Goal: Task Accomplishment & Management: Manage account settings

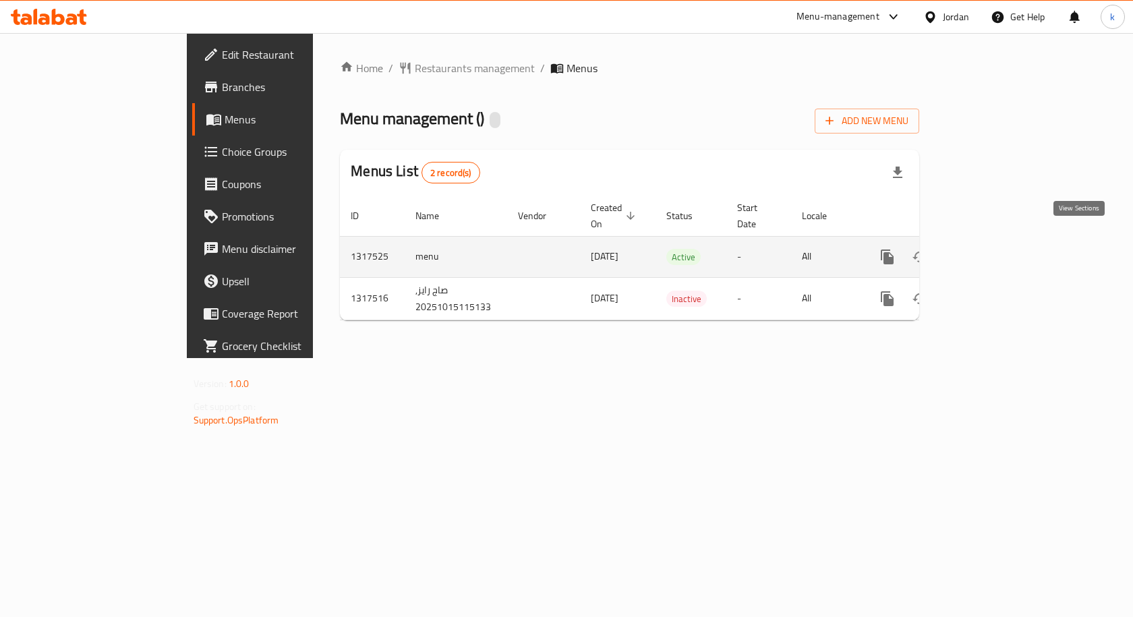
click at [990, 251] on icon "enhanced table" at bounding box center [984, 257] width 12 height 12
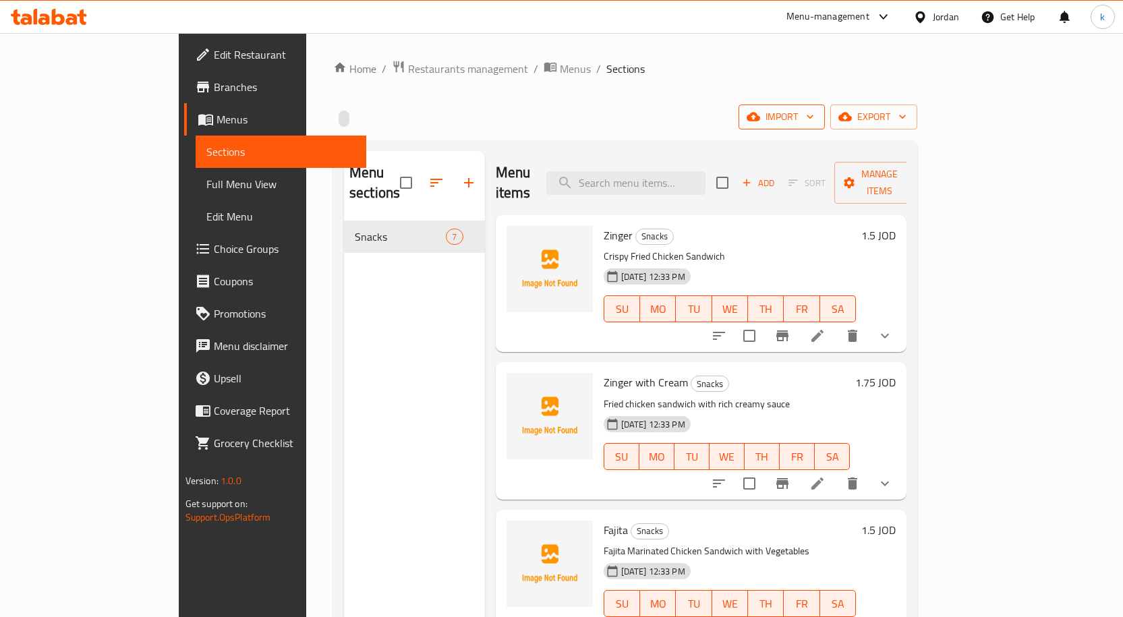
click at [814, 115] on span "import" at bounding box center [781, 117] width 65 height 17
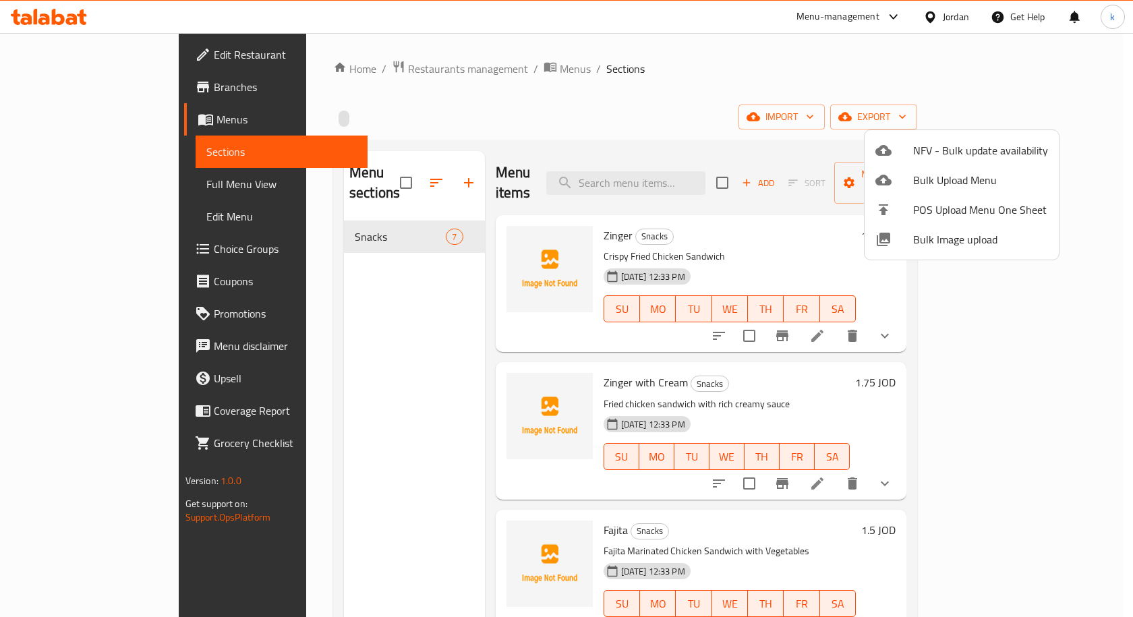
click at [859, 105] on div at bounding box center [566, 308] width 1133 height 617
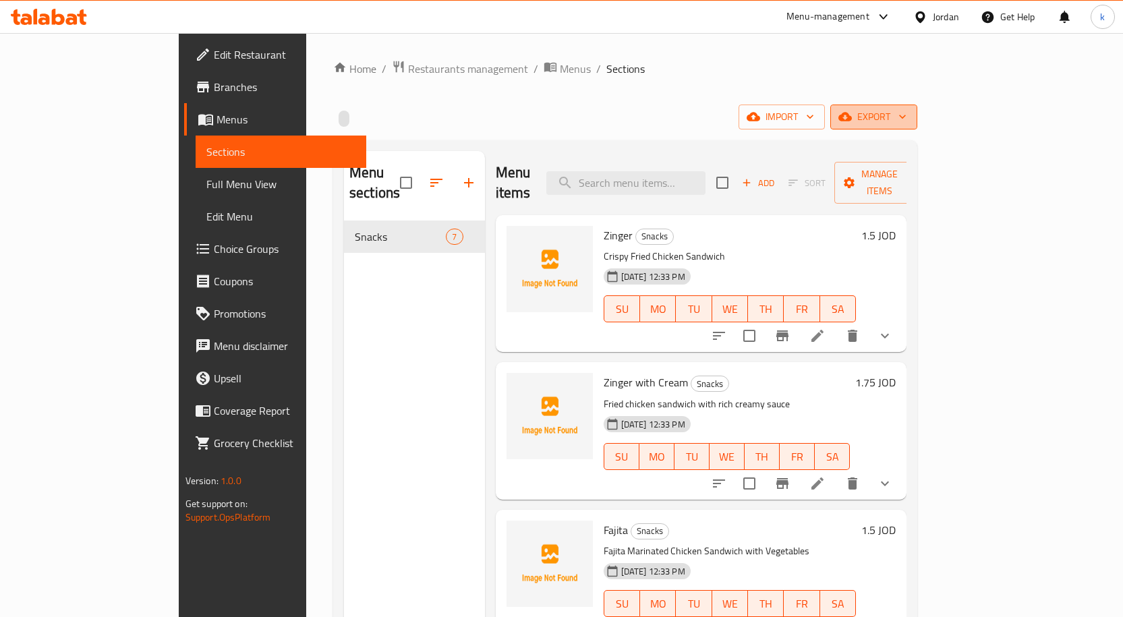
click at [917, 125] on button "export" at bounding box center [873, 117] width 87 height 25
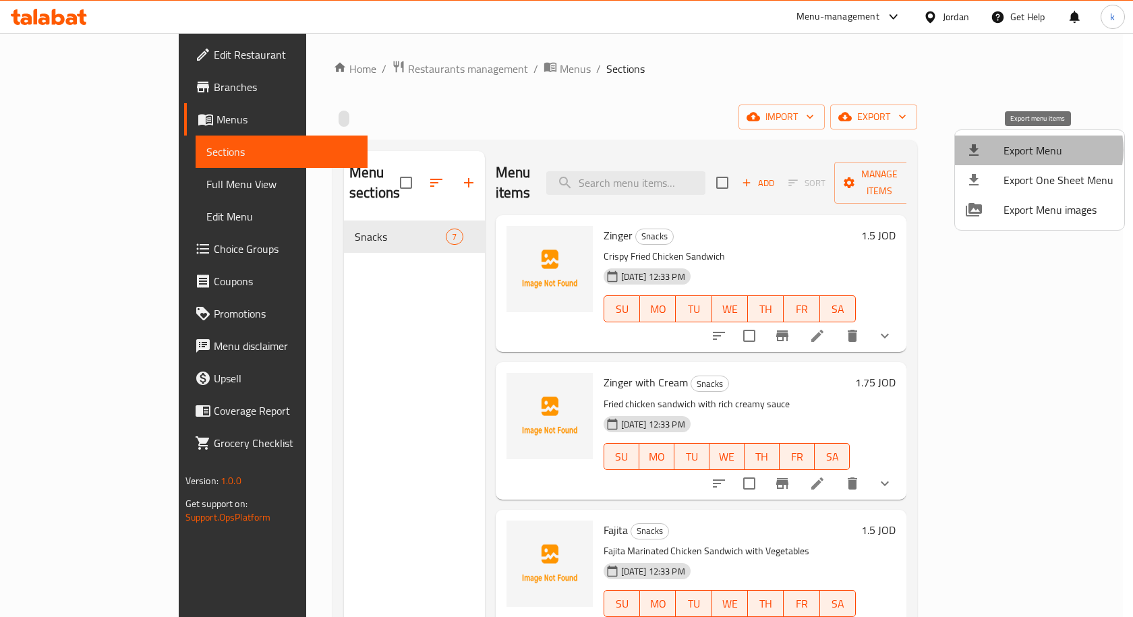
click at [1032, 150] on span "Export Menu" at bounding box center [1058, 150] width 110 height 16
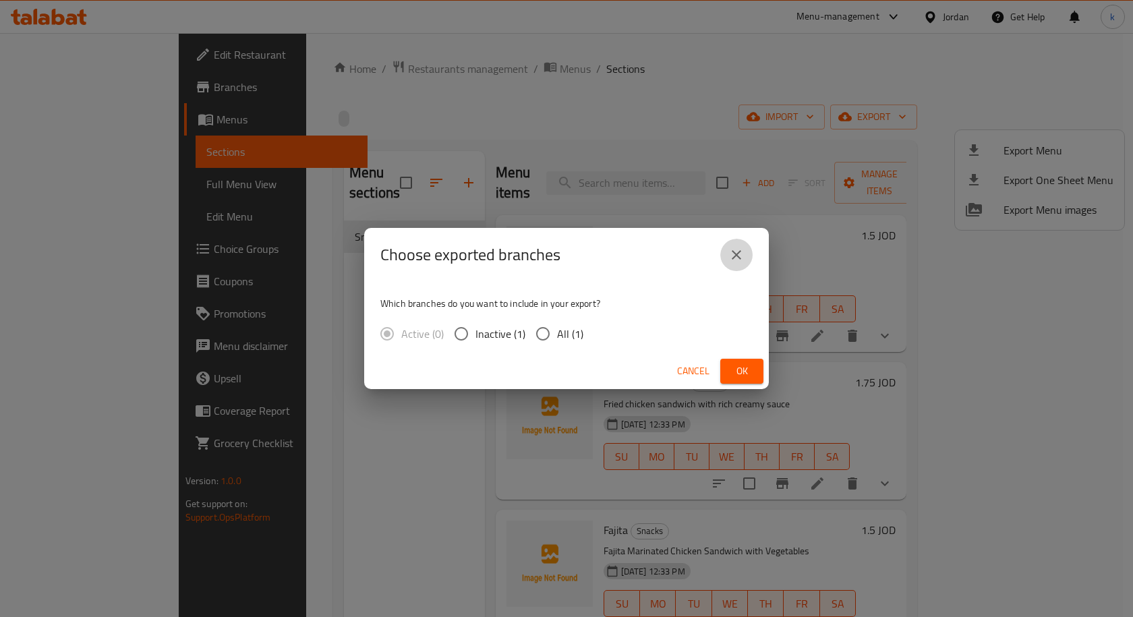
click at [728, 254] on icon "close" at bounding box center [736, 255] width 16 height 16
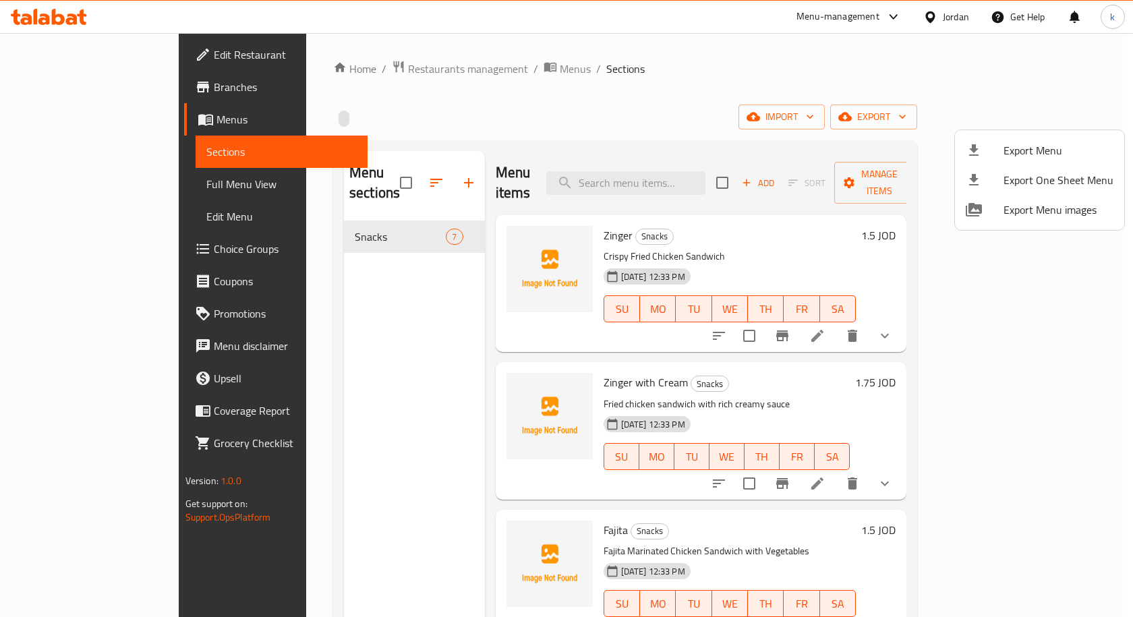
click at [937, 116] on div at bounding box center [566, 308] width 1133 height 617
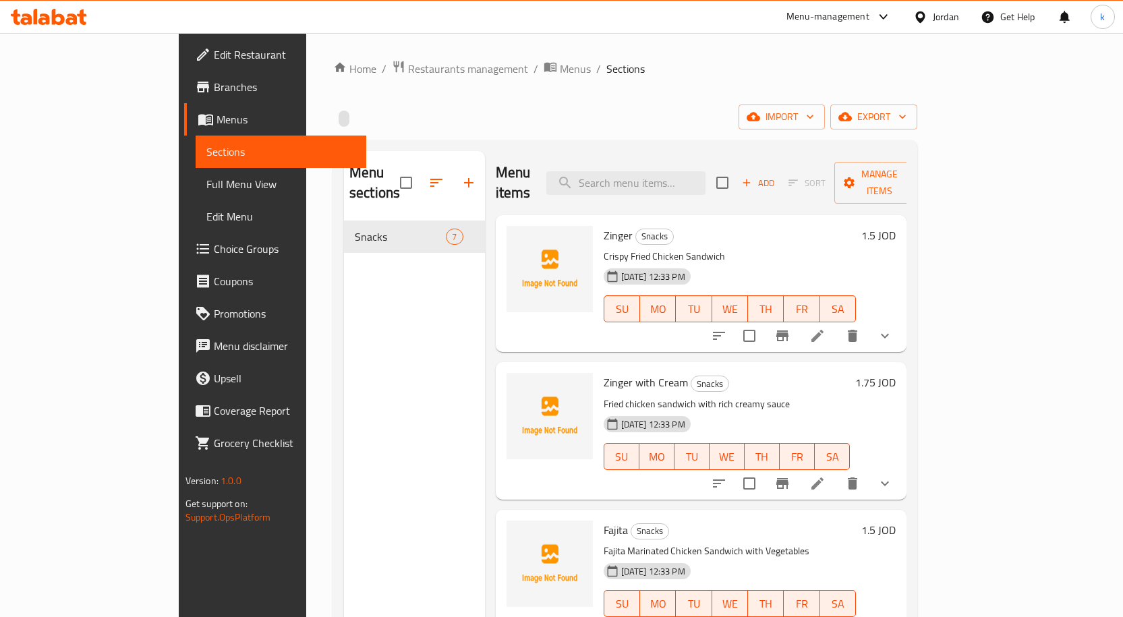
click at [760, 116] on icon "button" at bounding box center [752, 116] width 13 height 13
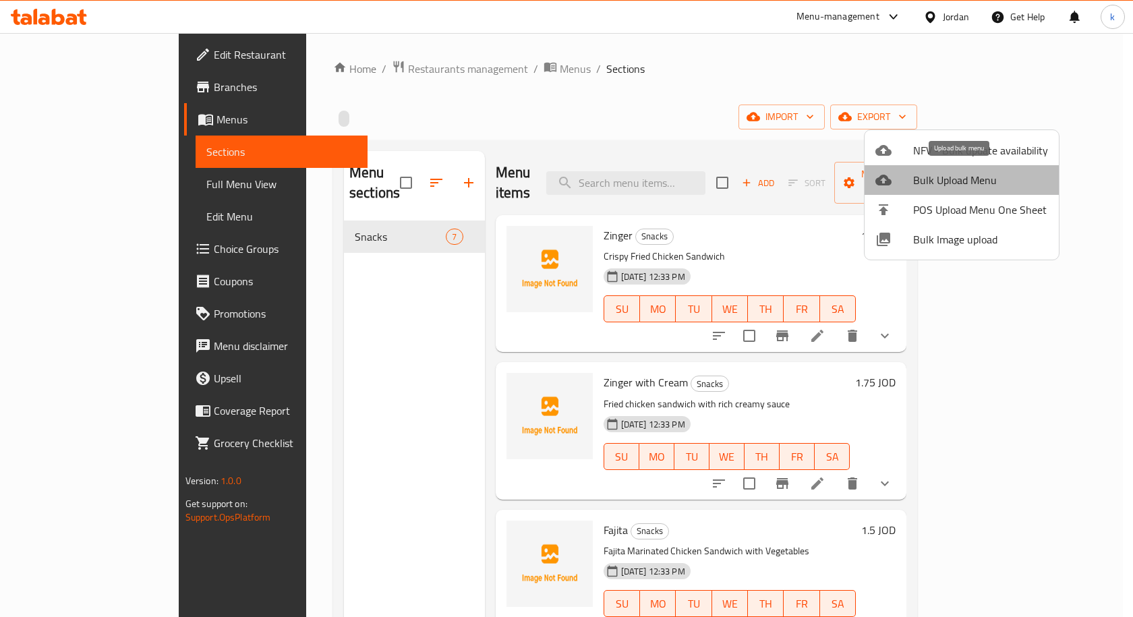
click at [963, 176] on span "Bulk Upload Menu" at bounding box center [980, 180] width 135 height 16
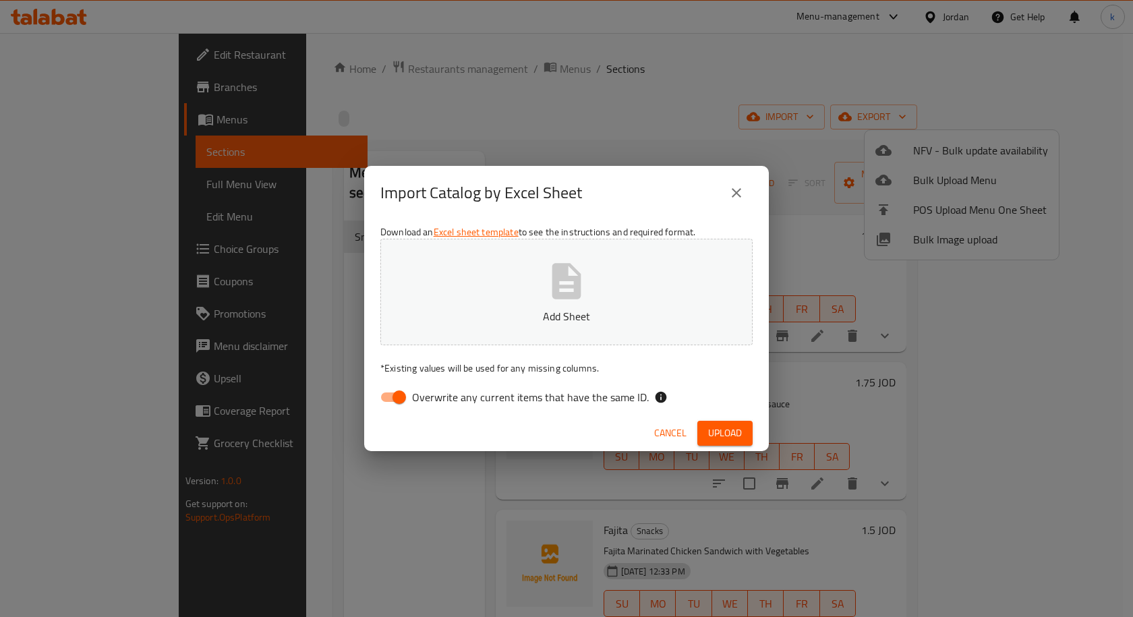
click at [405, 397] on input "Overwrite any current items that have the same ID." at bounding box center [399, 397] width 77 height 26
checkbox input "false"
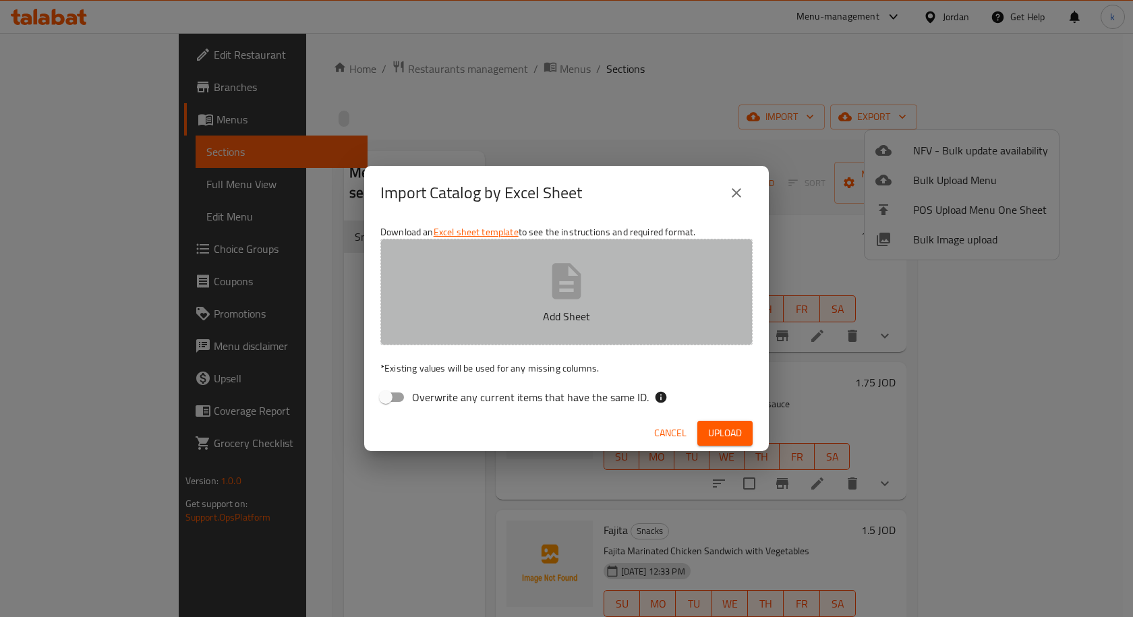
click at [634, 278] on button "Add Sheet" at bounding box center [566, 292] width 372 height 107
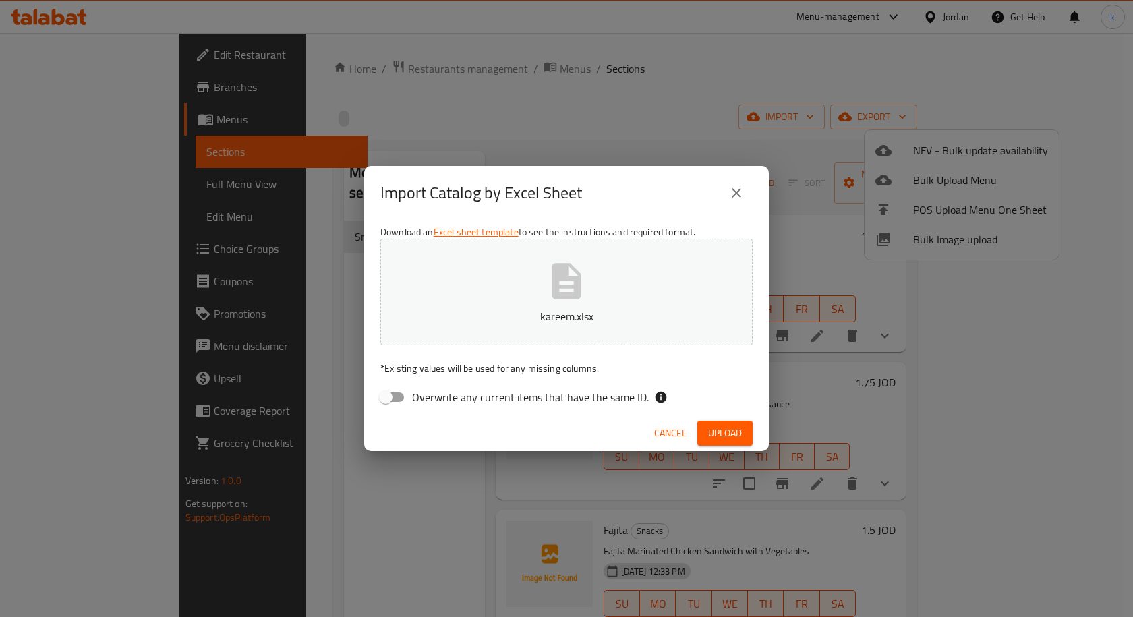
click at [739, 433] on span "Upload" at bounding box center [725, 433] width 34 height 17
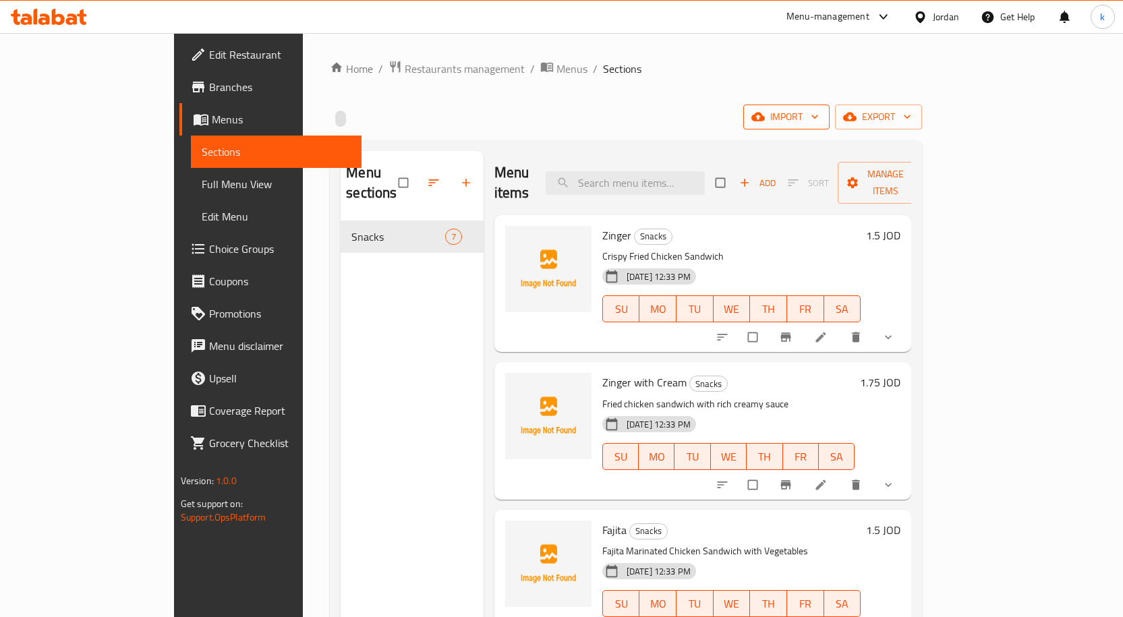
click at [818, 111] on span "import" at bounding box center [786, 117] width 65 height 17
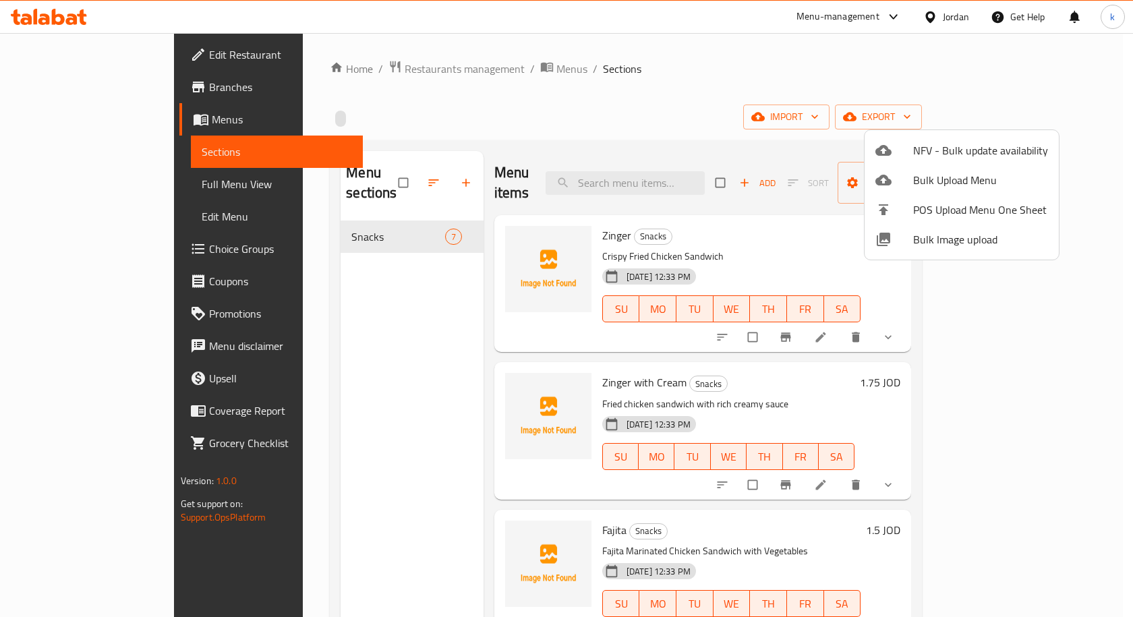
click at [934, 181] on span "Bulk Upload Menu" at bounding box center [980, 180] width 135 height 16
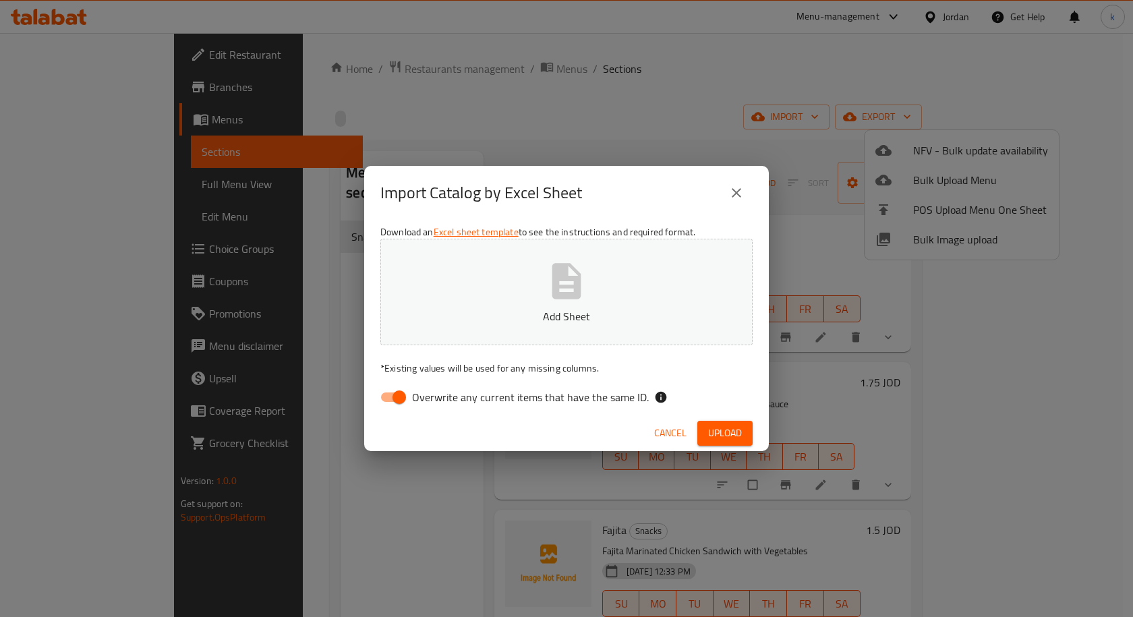
click at [396, 393] on input "Overwrite any current items that have the same ID." at bounding box center [399, 397] width 77 height 26
checkbox input "false"
click at [496, 288] on button "Add Sheet" at bounding box center [566, 292] width 372 height 107
click at [735, 434] on span "Upload" at bounding box center [725, 433] width 34 height 17
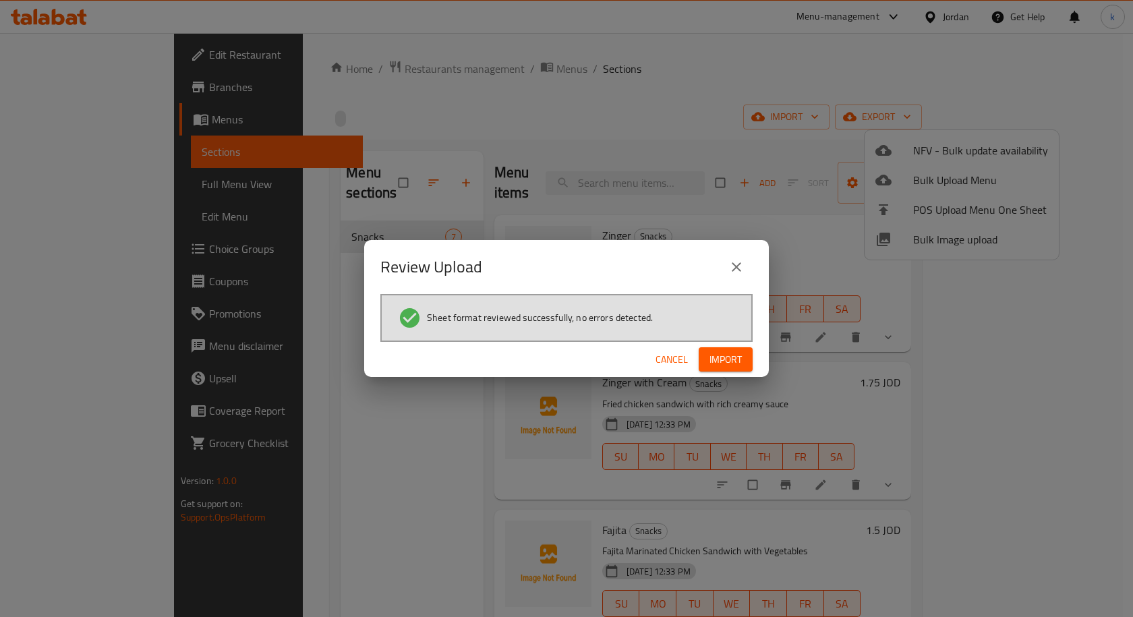
click at [713, 367] on span "Import" at bounding box center [725, 359] width 32 height 17
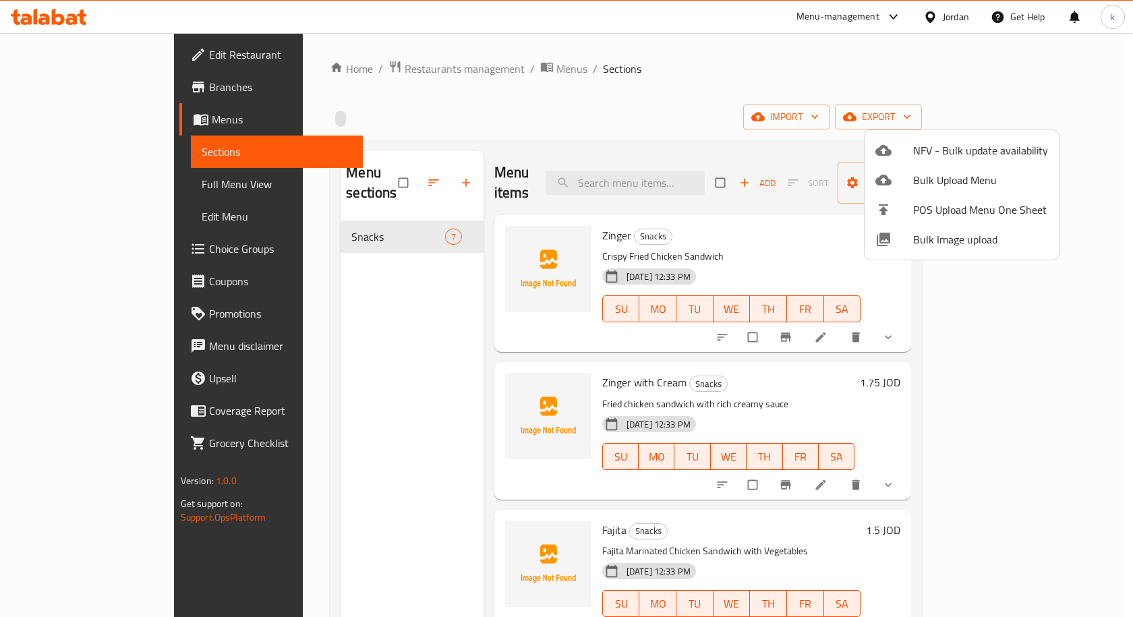
click at [318, 305] on div at bounding box center [566, 308] width 1133 height 617
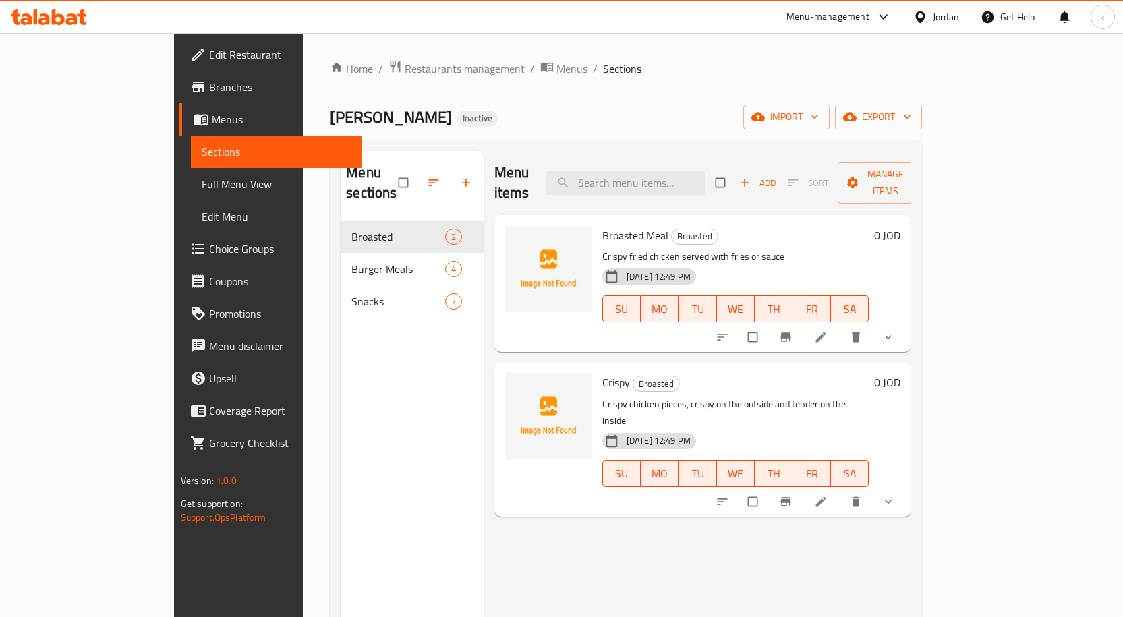
click at [202, 192] on span "Full Menu View" at bounding box center [276, 184] width 149 height 16
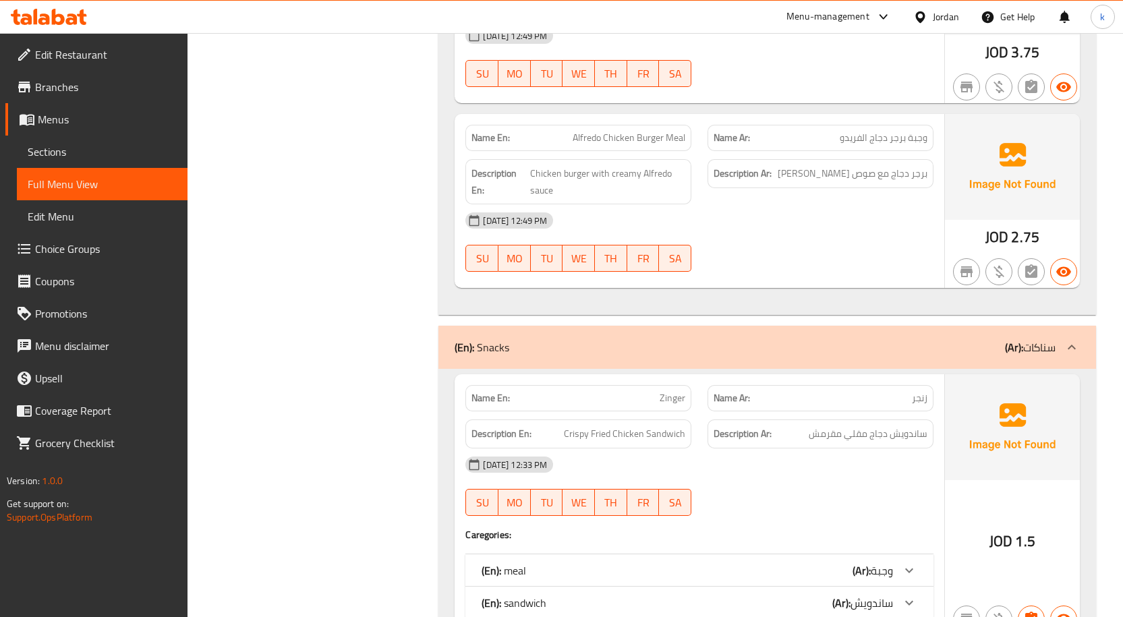
scroll to position [1348, 0]
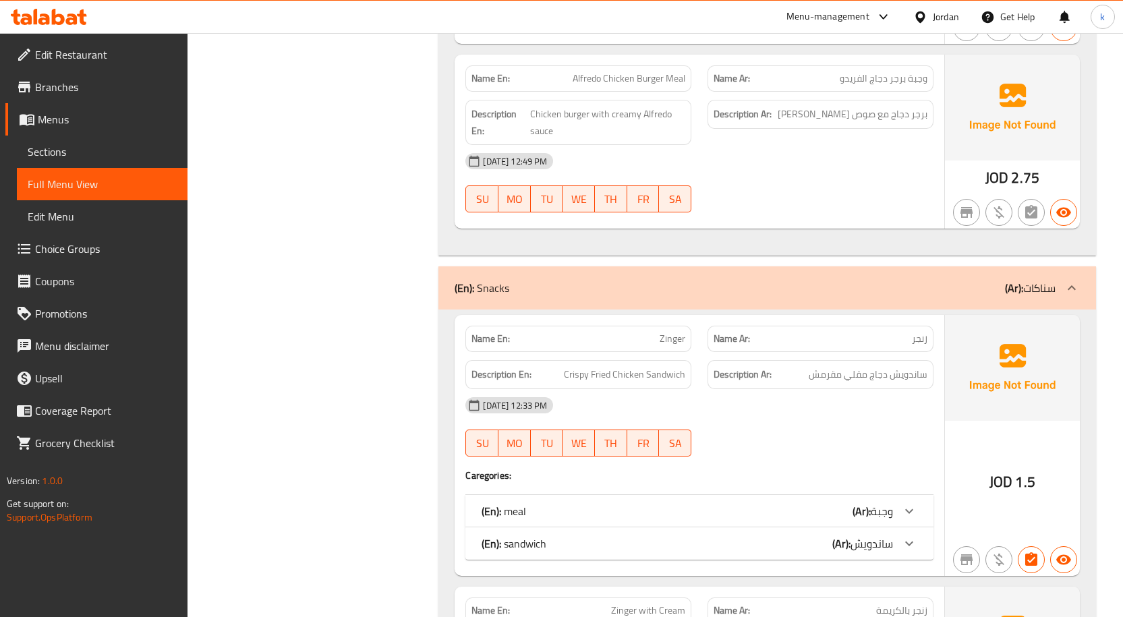
click at [936, 285] on div "(En): Snacks (Ar): سناكات" at bounding box center [754, 288] width 601 height 16
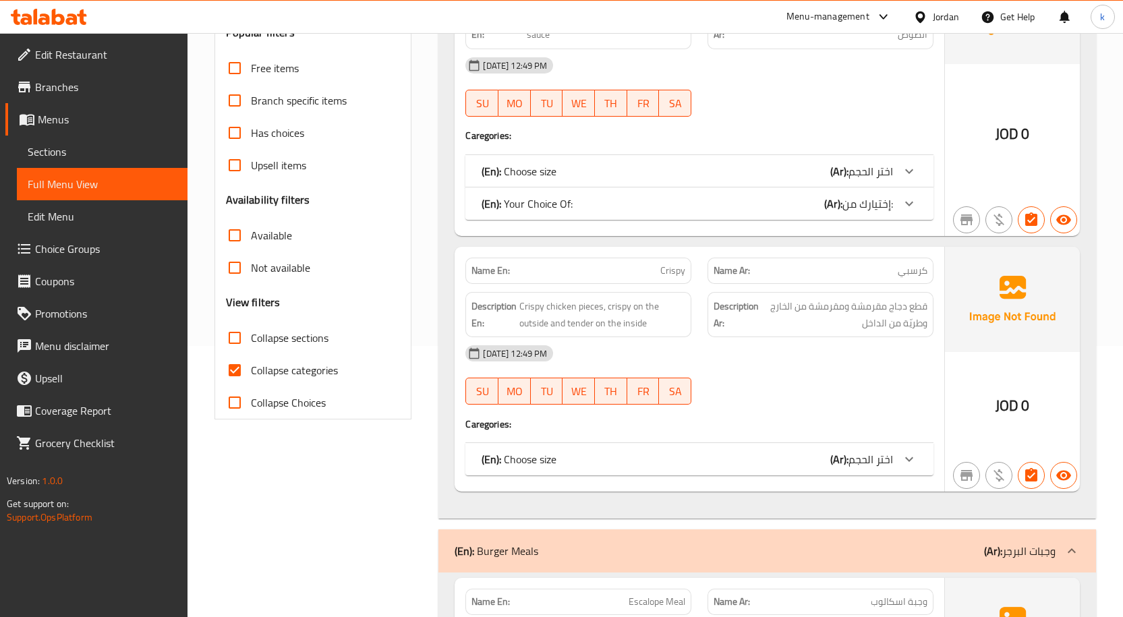
scroll to position [0, 0]
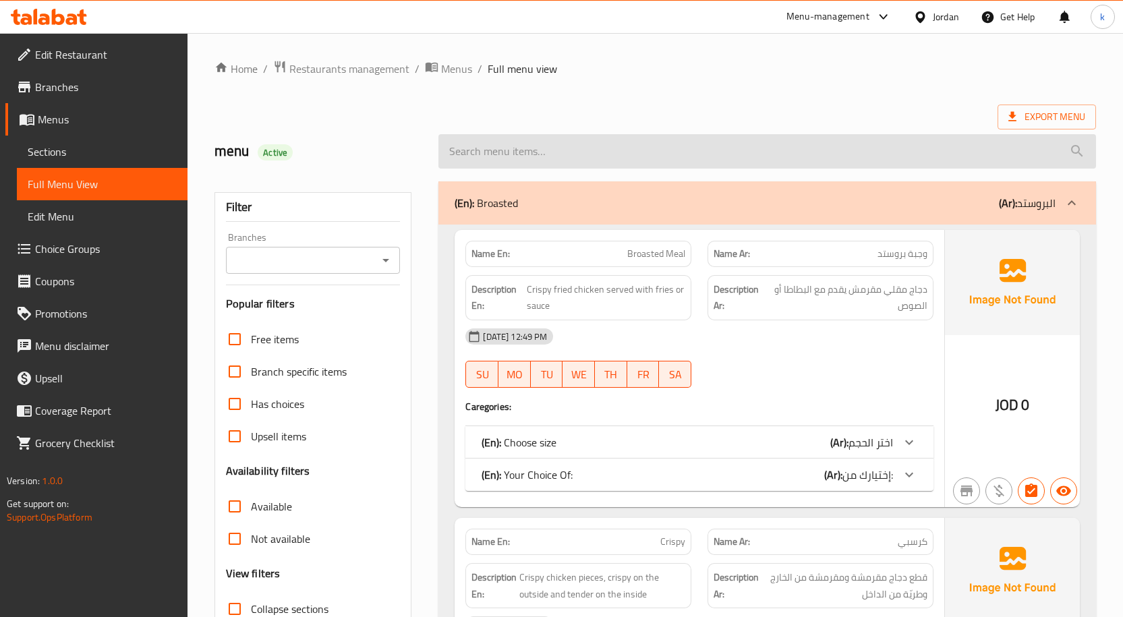
click at [678, 146] on input "search" at bounding box center [766, 151] width 657 height 34
paste input "دجاج مقلي مع تغطية مقرمشة يقدم مع البطاطا"
type input "دجاج مقلي مع تغطية مقرمشة يقدم مع البطاطا"
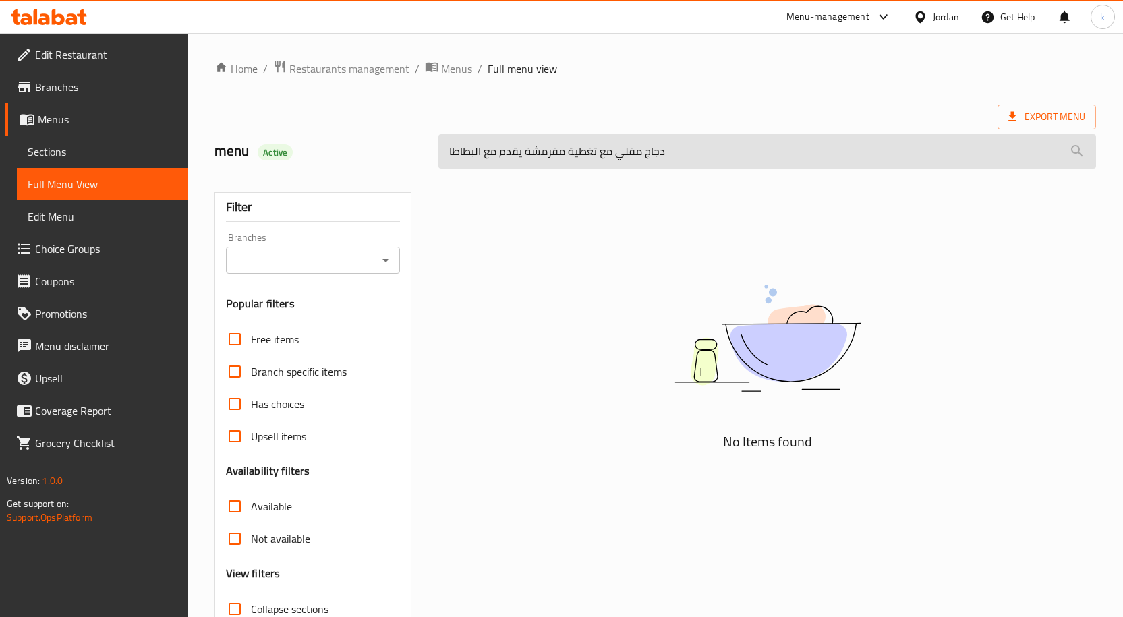
click at [678, 146] on input "دجاج مقلي مع تغطية مقرمشة يقدم مع البطاطا" at bounding box center [766, 151] width 657 height 34
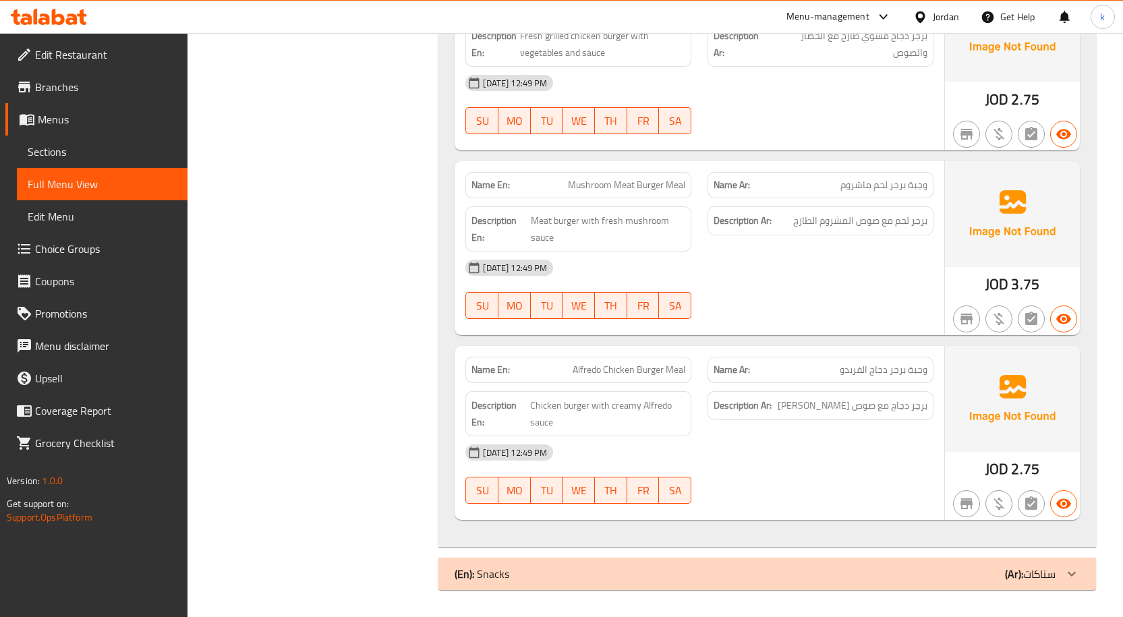
scroll to position [720, 0]
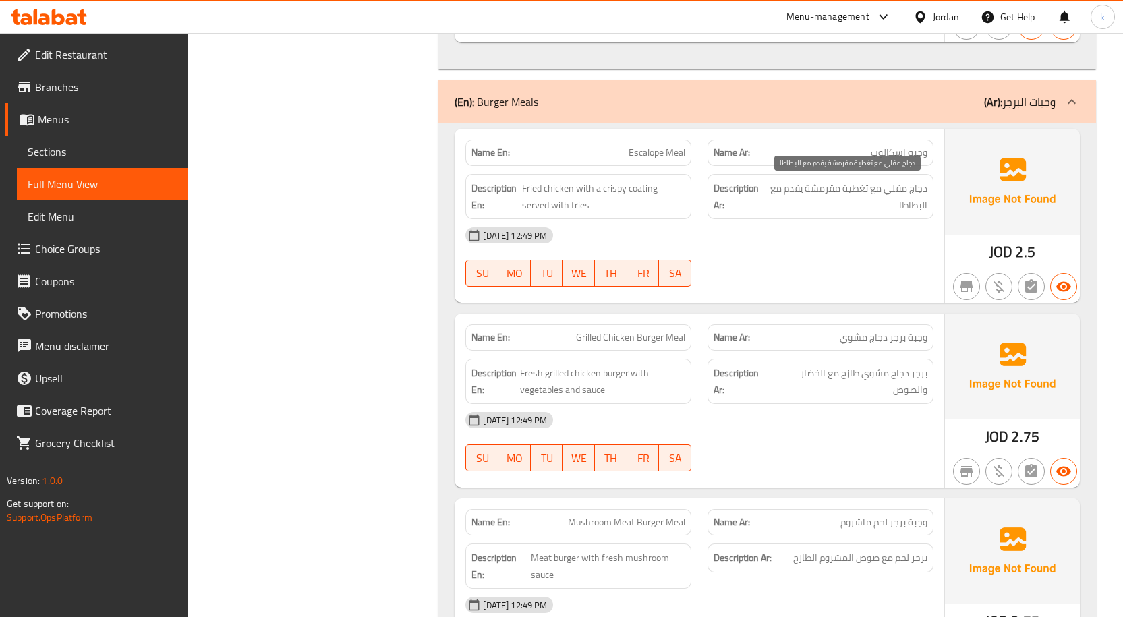
click at [847, 189] on span "دجاج مقلي مع تغطية مقرمشة يقدم مع البطاطا" at bounding box center [846, 196] width 161 height 33
click at [854, 187] on span "دجاج مقلي مع تغطية مقرمشة يقدم مع البطاطا" at bounding box center [846, 196] width 161 height 33
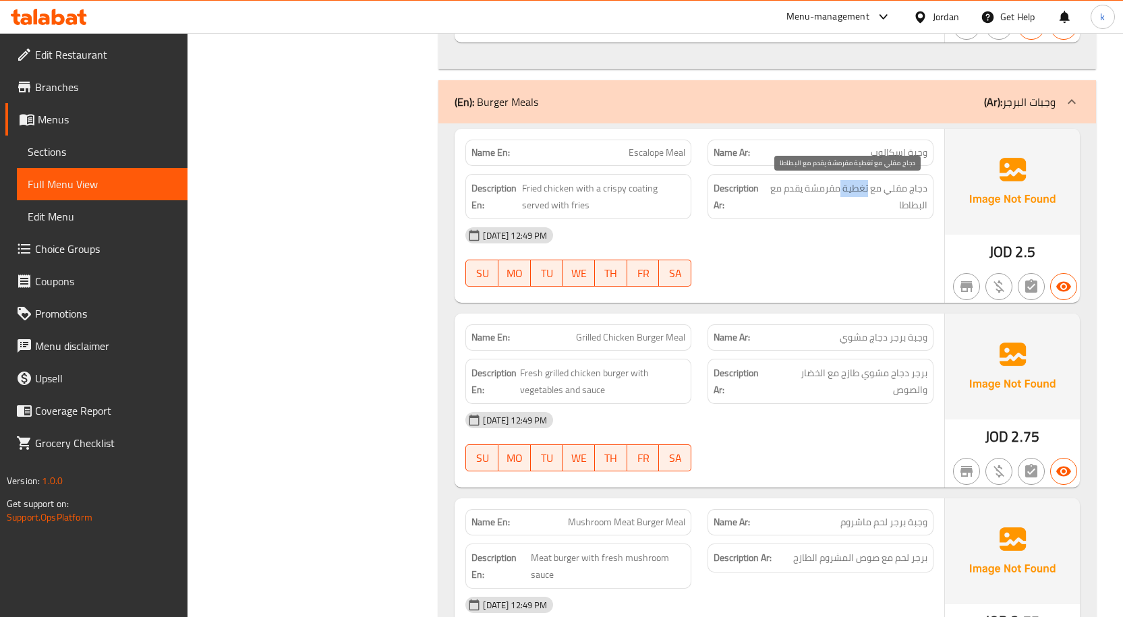
click at [854, 187] on span "دجاج مقلي مع تغطية مقرمشة يقدم مع البطاطا" at bounding box center [846, 196] width 161 height 33
copy span "تغطية"
click at [807, 183] on span "دجاج مقلي مع تغطية مقرمشة يقدم مع البطاطا" at bounding box center [846, 196] width 161 height 33
drag, startPoint x: 806, startPoint y: 188, endPoint x: 868, endPoint y: 193, distance: 62.2
click at [868, 193] on span "دجاج مقلي مع تغطية مقرمشة يقدم مع البطاطا" at bounding box center [846, 196] width 161 height 33
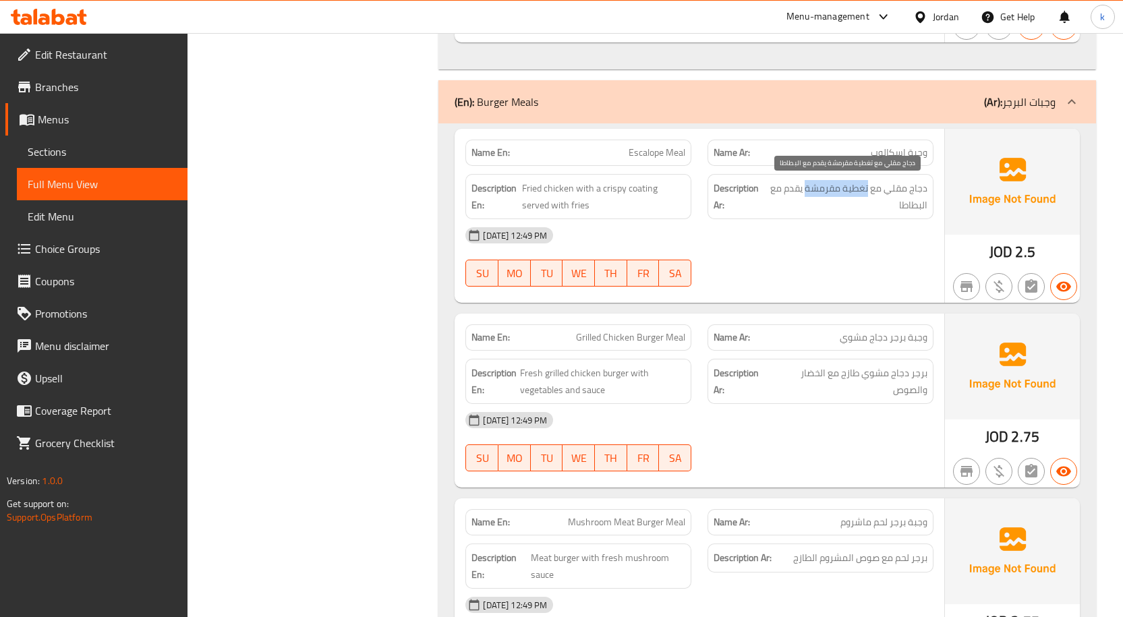
copy span "تغطية مقرمشة"
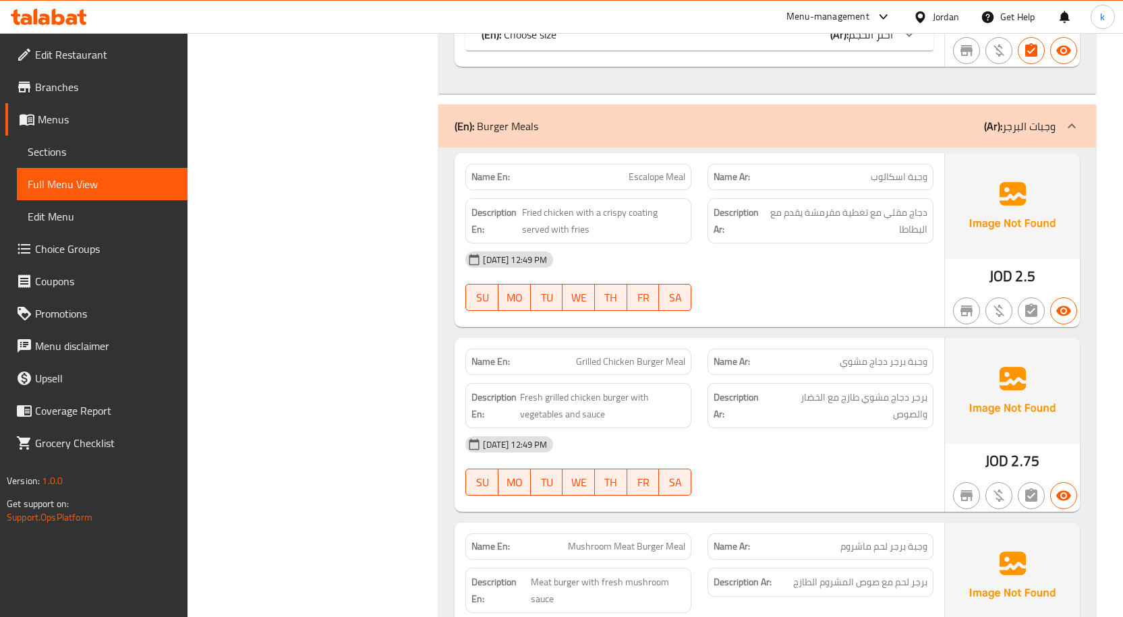
scroll to position [518, 0]
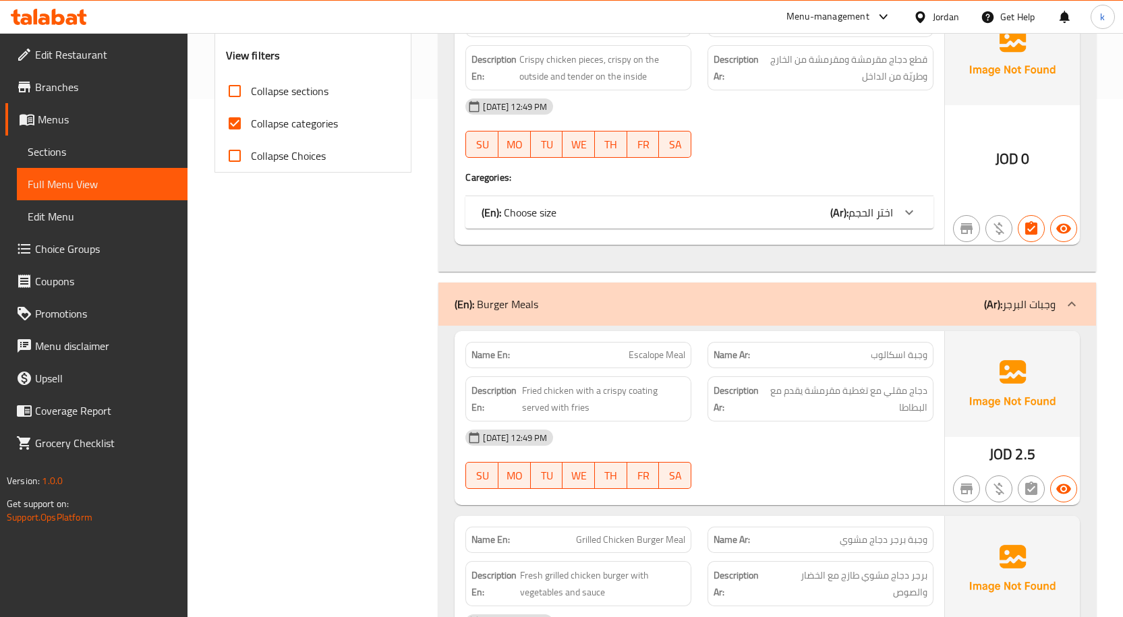
click at [287, 125] on span "Collapse categories" at bounding box center [294, 123] width 87 height 16
click at [251, 125] on input "Collapse categories" at bounding box center [234, 123] width 32 height 32
checkbox input "false"
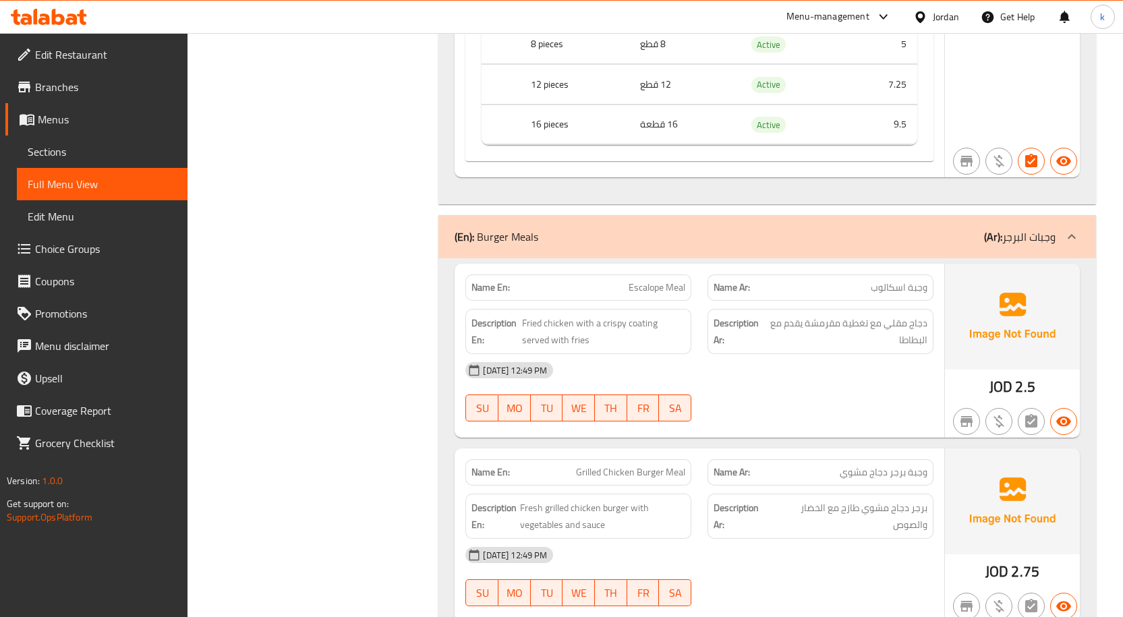
scroll to position [1412, 0]
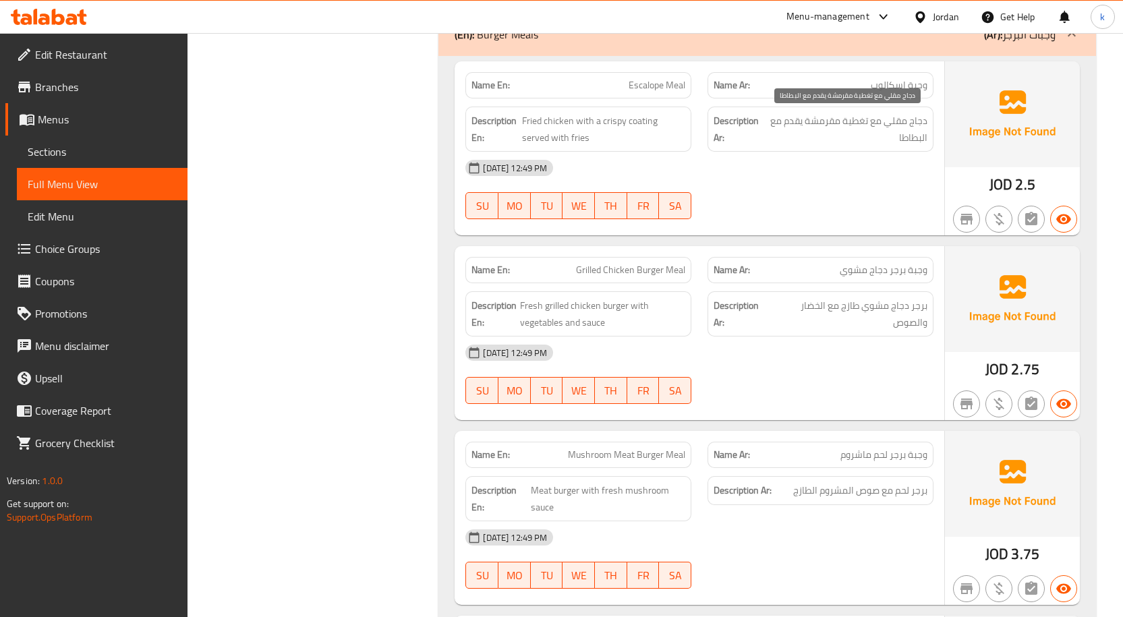
click at [854, 121] on span "دجاج مقلي مع تغطية مقرمشة يقدم مع البطاطا" at bounding box center [846, 129] width 161 height 33
click at [640, 121] on span "Fried chicken with a crispy coating served with fries" at bounding box center [603, 129] width 163 height 33
click at [859, 121] on span "دجاج مقلي مع تغطية مقرمشة يقدم مع البطاطا" at bounding box center [846, 129] width 161 height 33
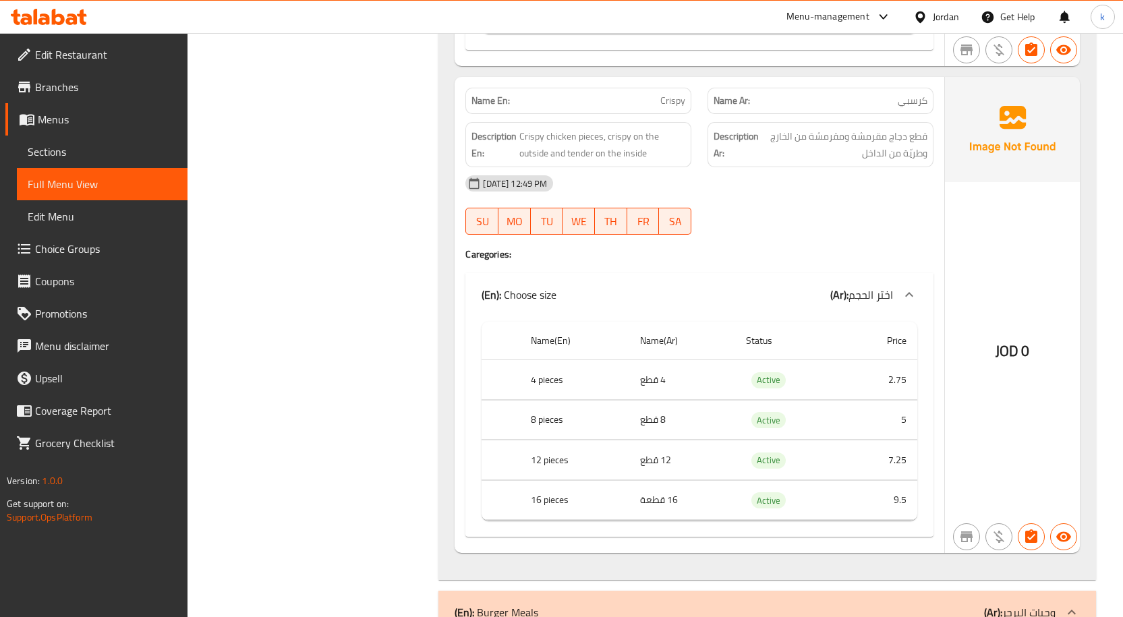
scroll to position [872, 0]
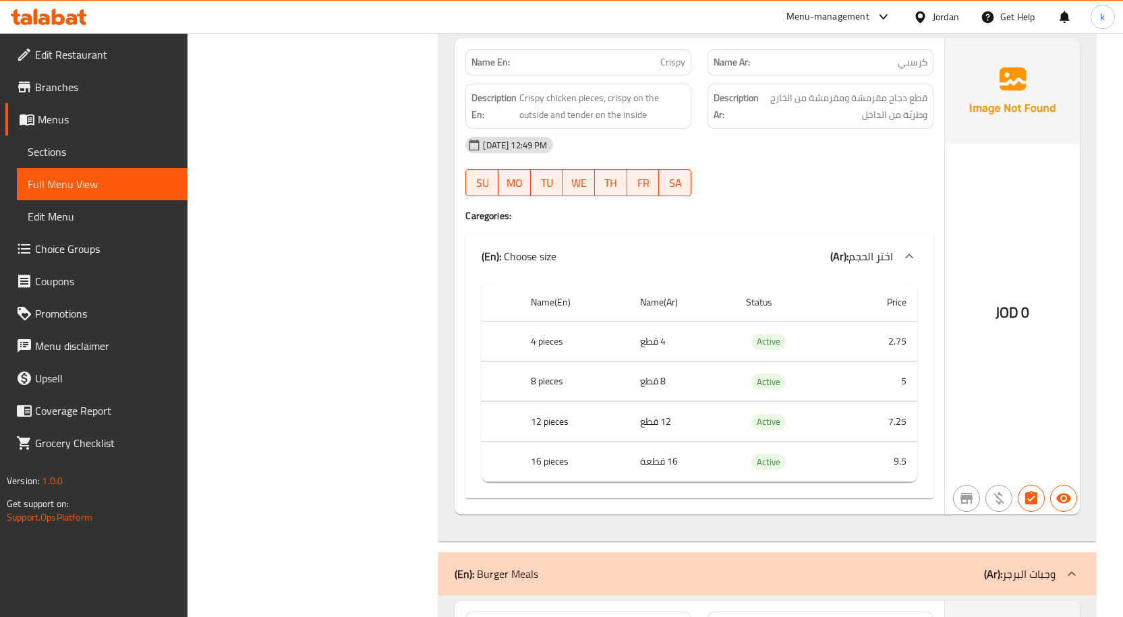
click at [894, 340] on td "2.75" at bounding box center [879, 342] width 73 height 40
click at [897, 375] on td "5" at bounding box center [879, 381] width 73 height 40
click at [652, 384] on td "8 قطع" at bounding box center [682, 381] width 106 height 40
click at [551, 388] on th "8 pieces" at bounding box center [574, 381] width 109 height 40
click at [549, 421] on th "12 pieces" at bounding box center [574, 422] width 109 height 40
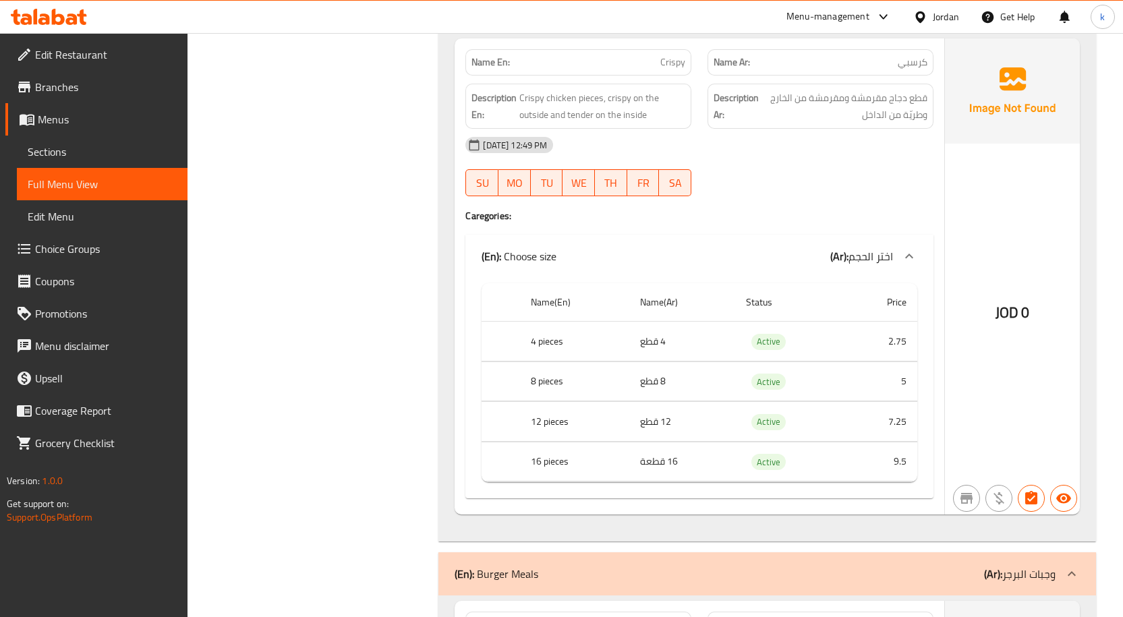
click at [648, 424] on td "12 قطع" at bounding box center [682, 422] width 106 height 40
click at [901, 419] on td "7.25" at bounding box center [879, 422] width 73 height 40
click at [555, 455] on th "16 pieces" at bounding box center [574, 462] width 109 height 40
click at [686, 467] on td "16 قطعة" at bounding box center [682, 462] width 106 height 40
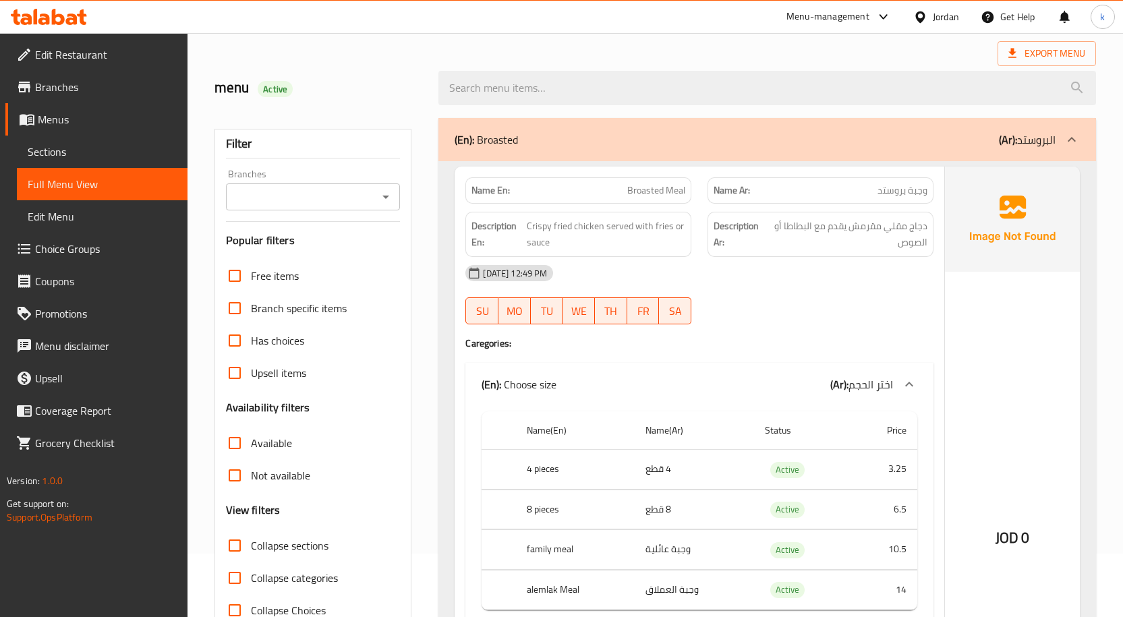
scroll to position [131, 0]
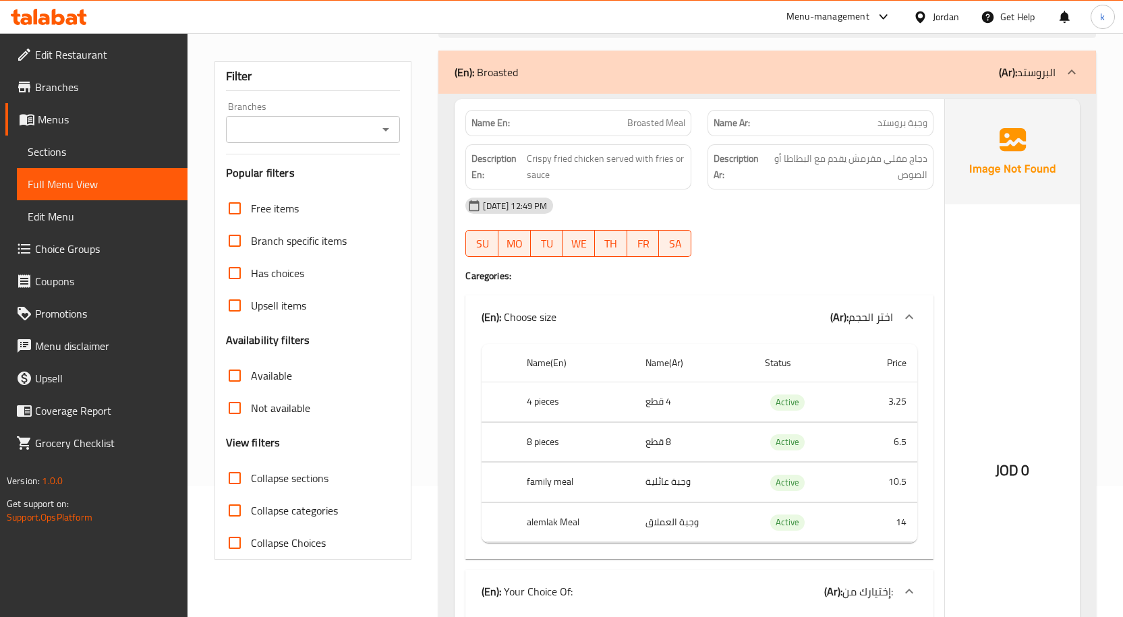
click at [914, 483] on td "10.5" at bounding box center [884, 483] width 65 height 40
click at [560, 524] on th "alemlak Meal" at bounding box center [575, 522] width 118 height 40
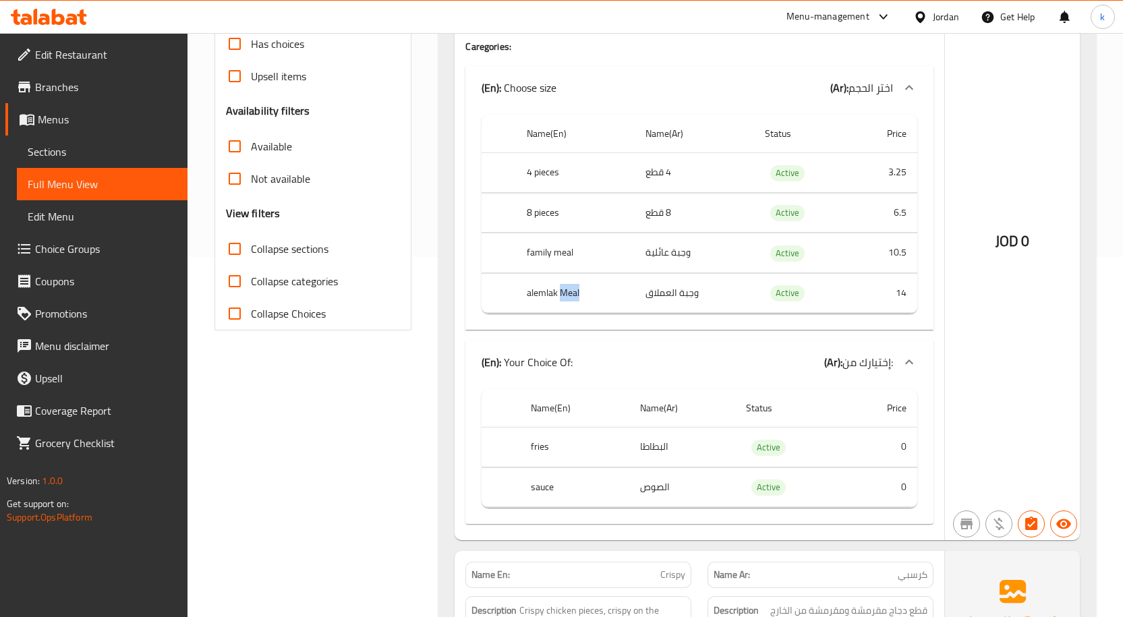
scroll to position [270, 0]
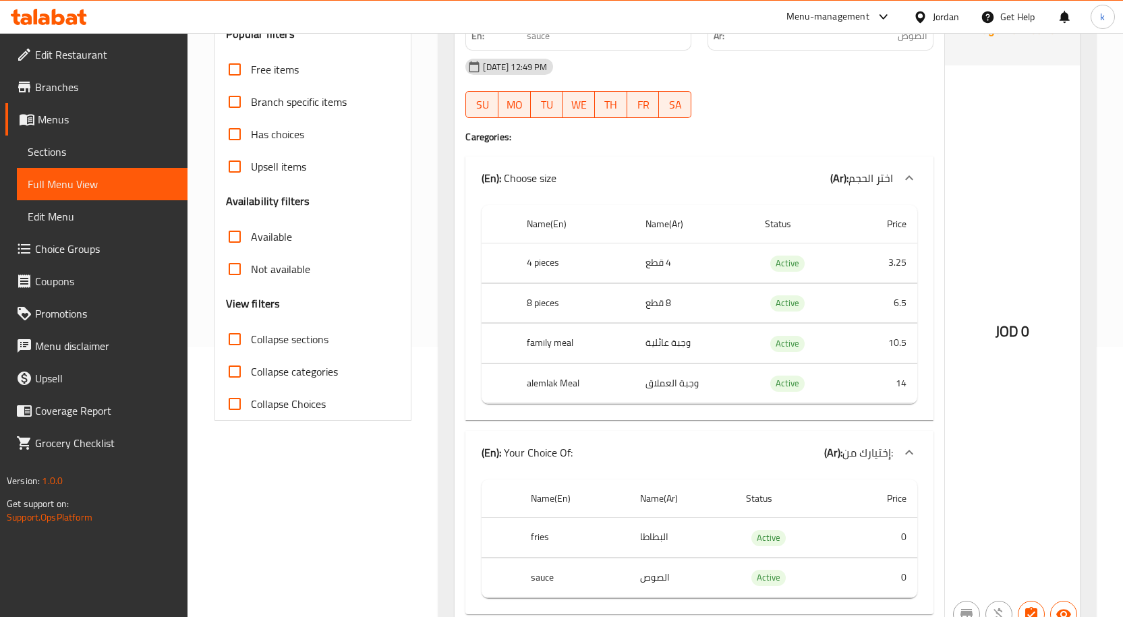
click at [544, 377] on th "alemlak Meal" at bounding box center [575, 383] width 118 height 40
drag, startPoint x: 544, startPoint y: 377, endPoint x: 533, endPoint y: 201, distance: 176.3
click at [533, 201] on div "Name(En) Name(Ar) Status Price 4 pieces 4 قطع Active 3.25 8 pieces 8 قطع Active…" at bounding box center [699, 310] width 468 height 220
drag, startPoint x: 529, startPoint y: 384, endPoint x: 588, endPoint y: 388, distance: 59.5
click at [588, 388] on th "alemlak Meal" at bounding box center [575, 383] width 118 height 40
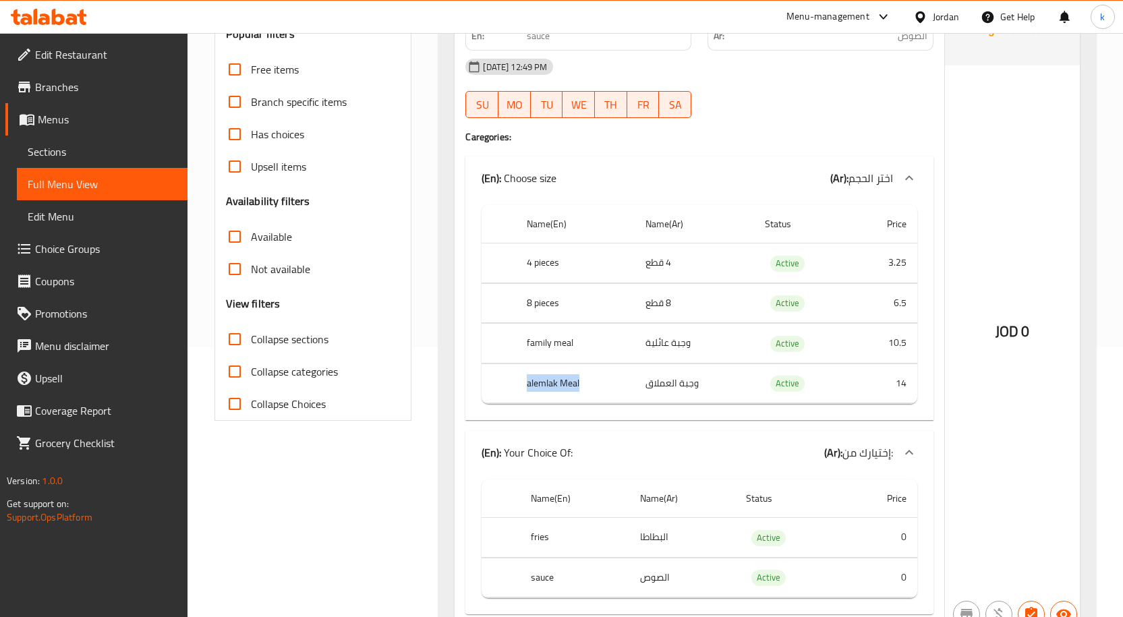
click at [557, 385] on th "alemlak Meal" at bounding box center [575, 383] width 118 height 40
click at [558, 380] on th "alemlak Meal" at bounding box center [575, 383] width 118 height 40
copy th "alemlak Meal"
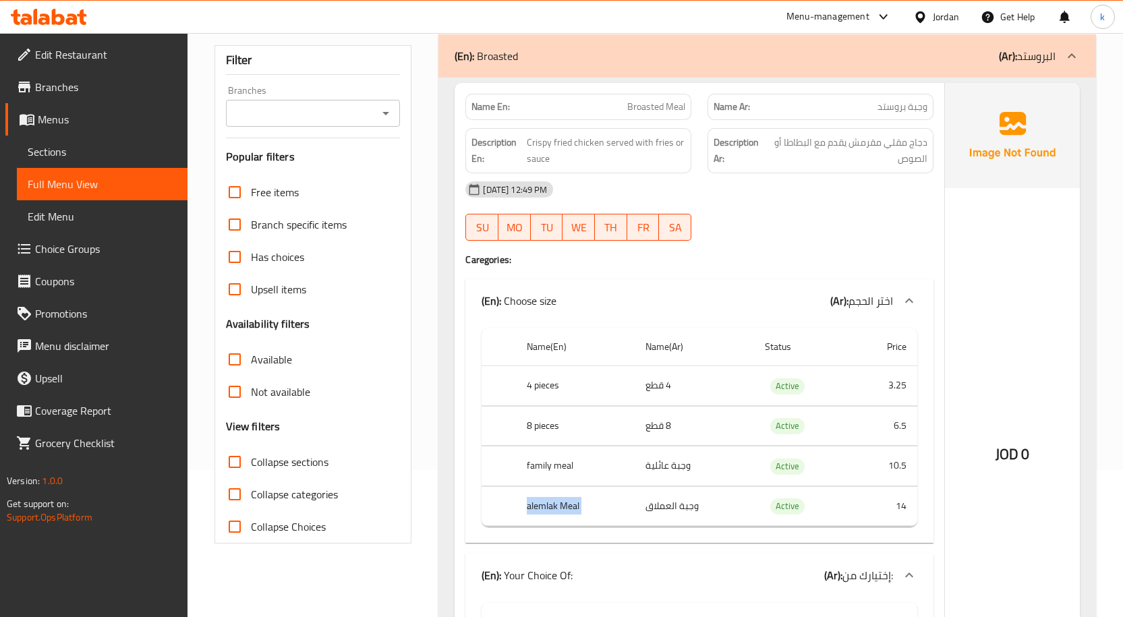
scroll to position [135, 0]
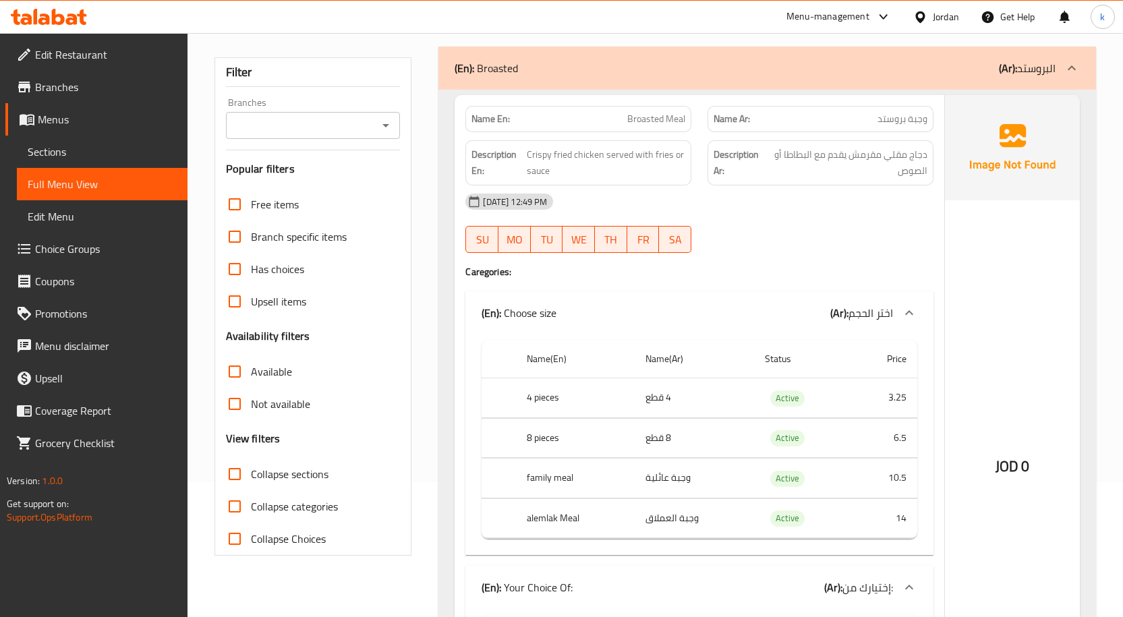
click at [609, 126] on div "Name En: Broasted Meal" at bounding box center [578, 119] width 226 height 26
copy span "Broasted Meal"
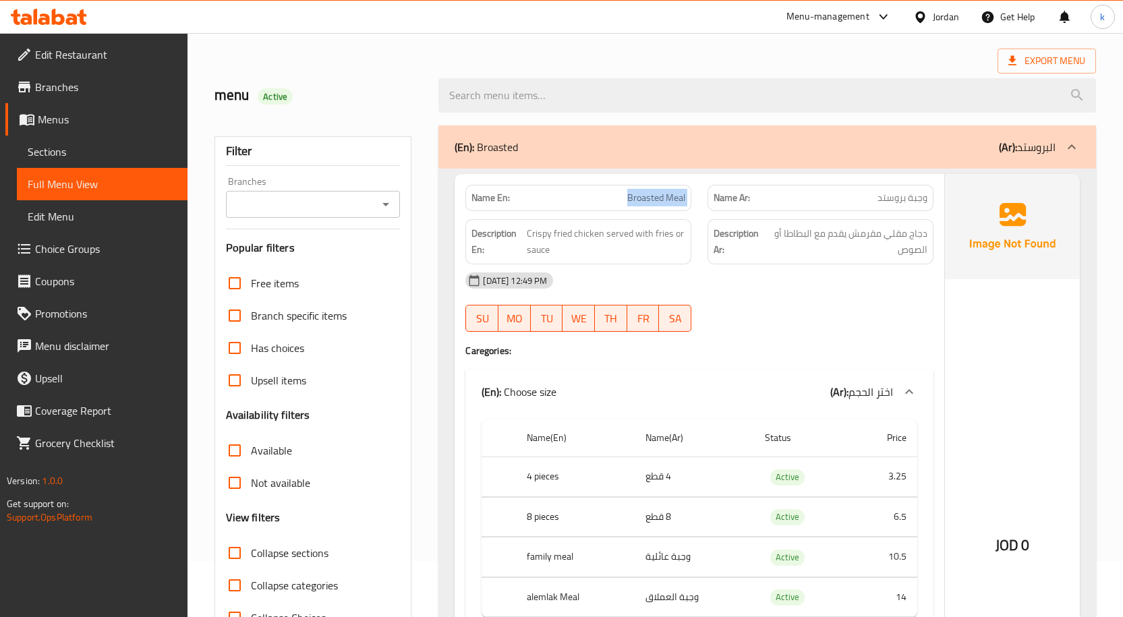
scroll to position [0, 0]
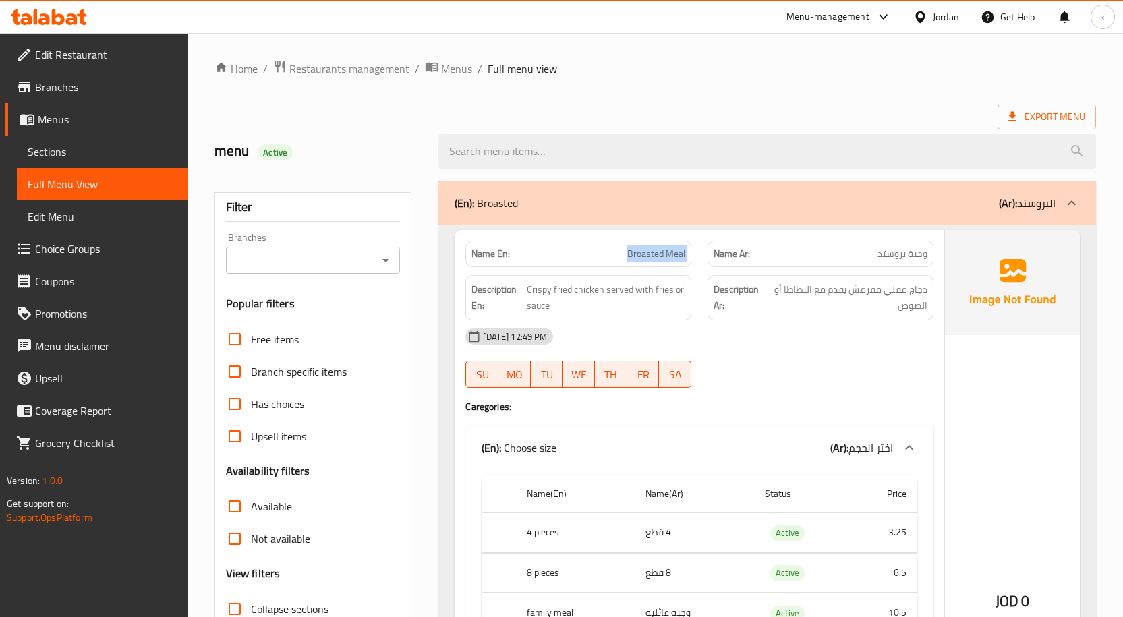
click at [665, 249] on span "Broasted Meal" at bounding box center [656, 254] width 58 height 14
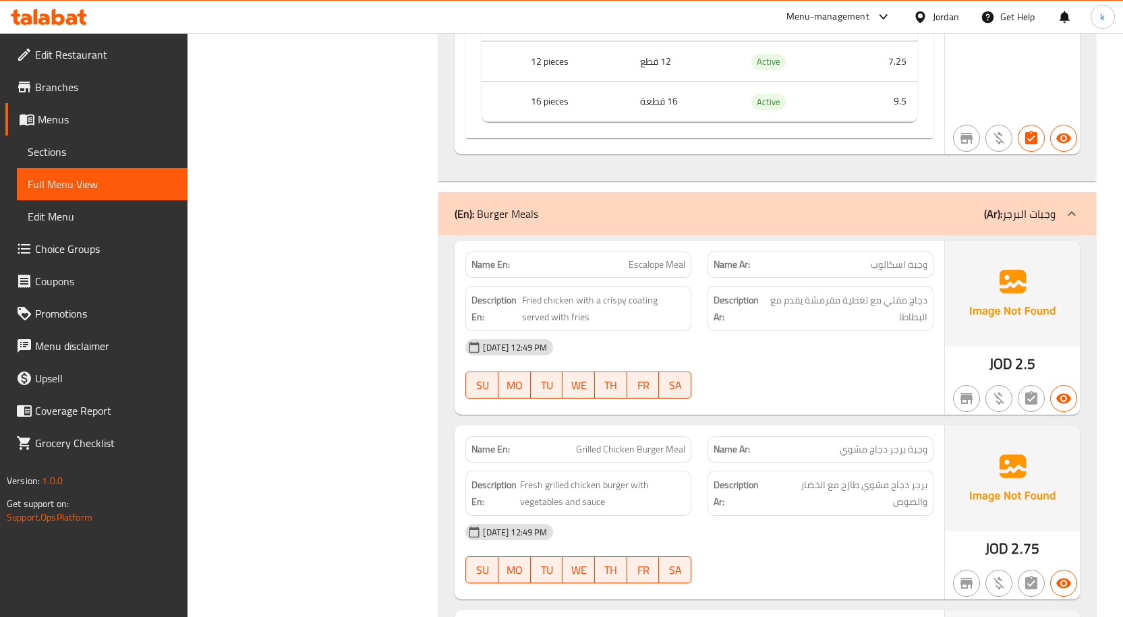
click at [630, 267] on span "Escalope Meal" at bounding box center [656, 265] width 57 height 14
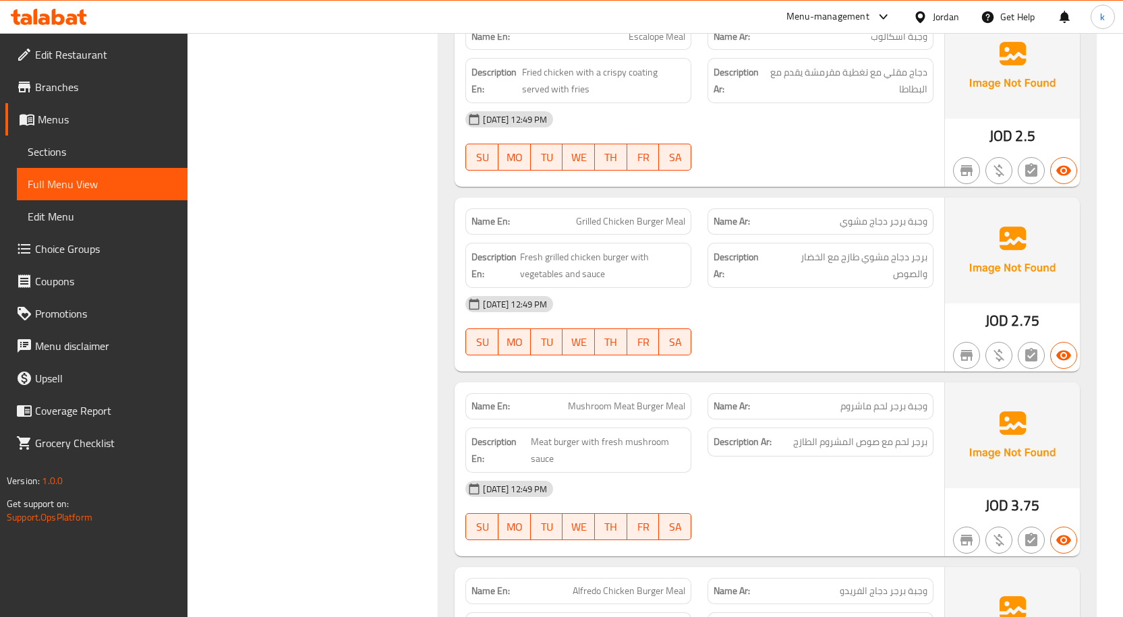
scroll to position [1570, 0]
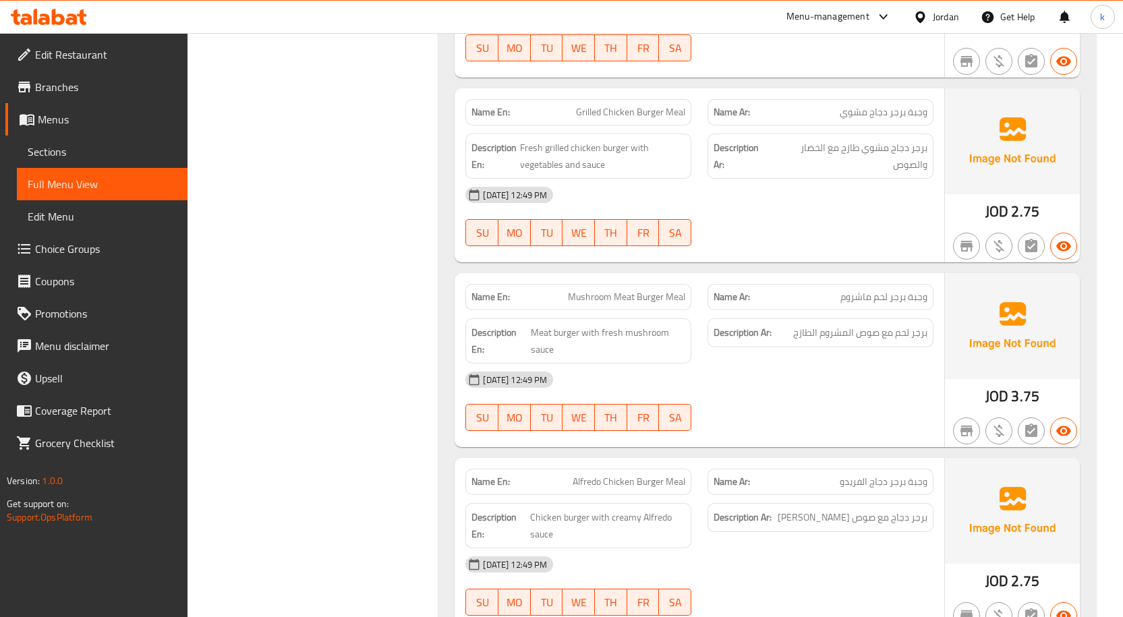
click at [613, 297] on span "Mushroom Meat Burger Meal" at bounding box center [626, 297] width 117 height 14
copy span "Mushroom Meat Burger Meal"
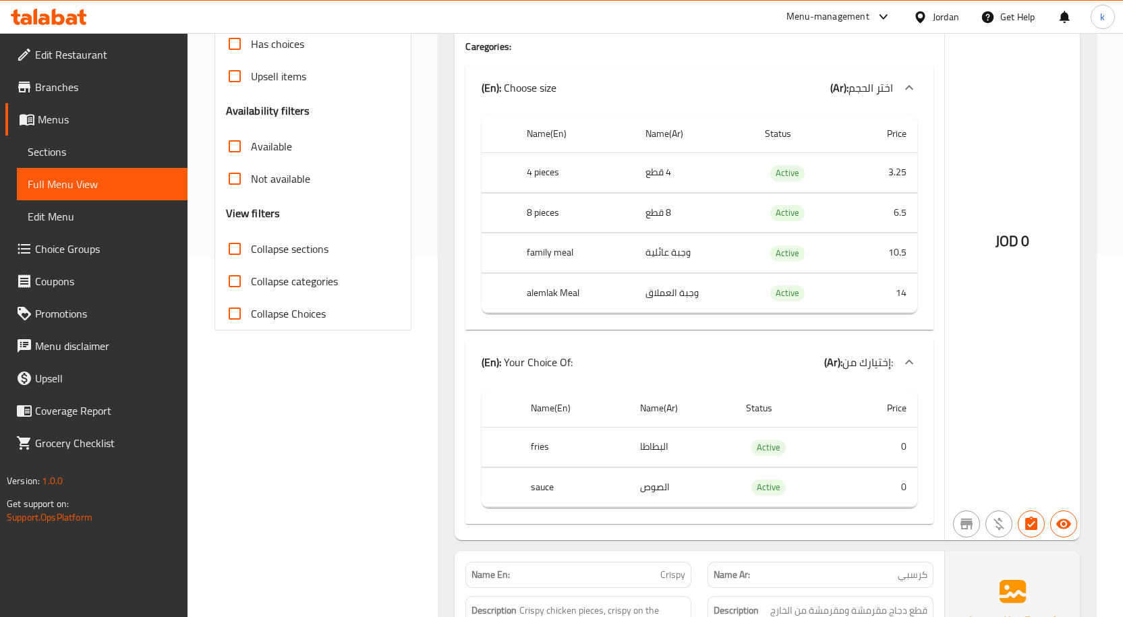
scroll to position [337, 0]
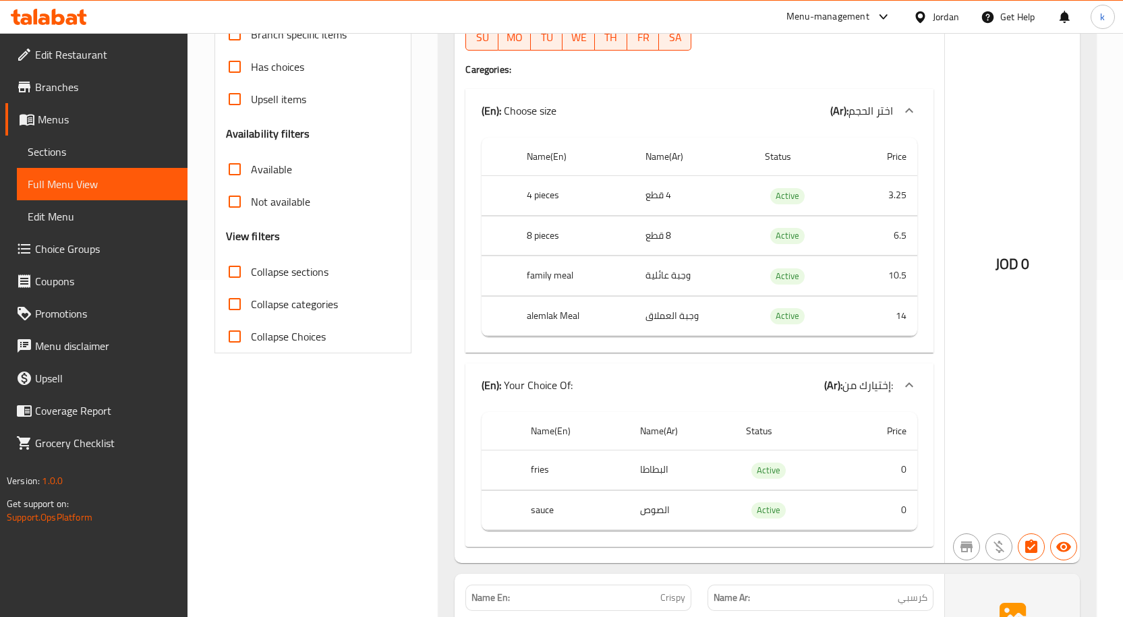
click at [759, 101] on div "(En): Choose size (Ar): اختر الحجم" at bounding box center [699, 110] width 468 height 43
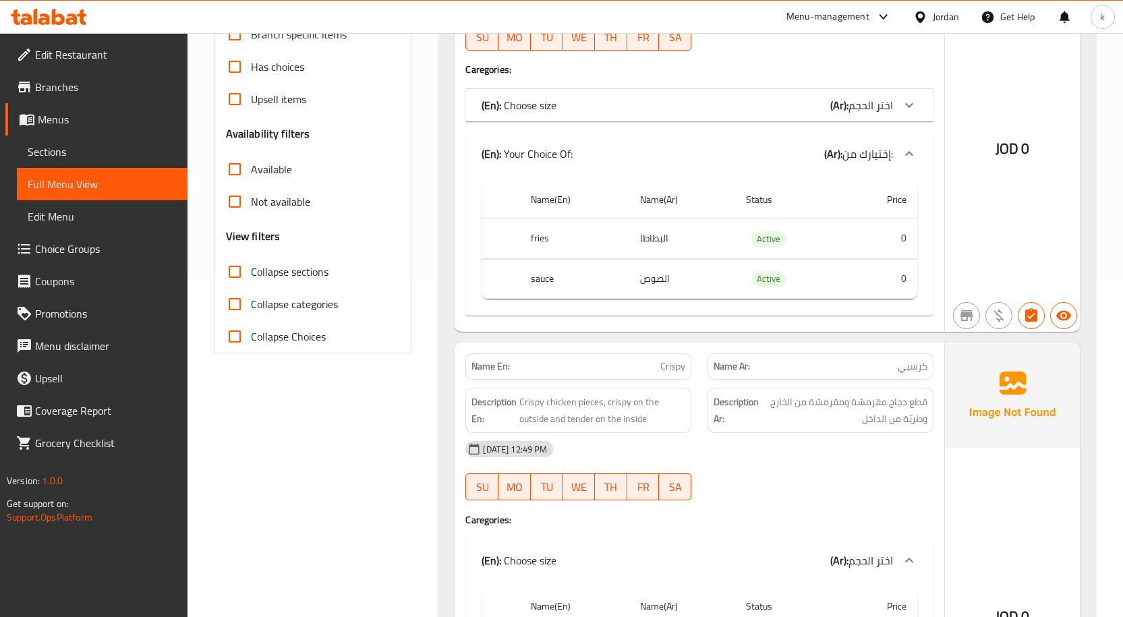
click at [759, 101] on div "(En): Choose size (Ar): اختر الحجم" at bounding box center [686, 105] width 411 height 16
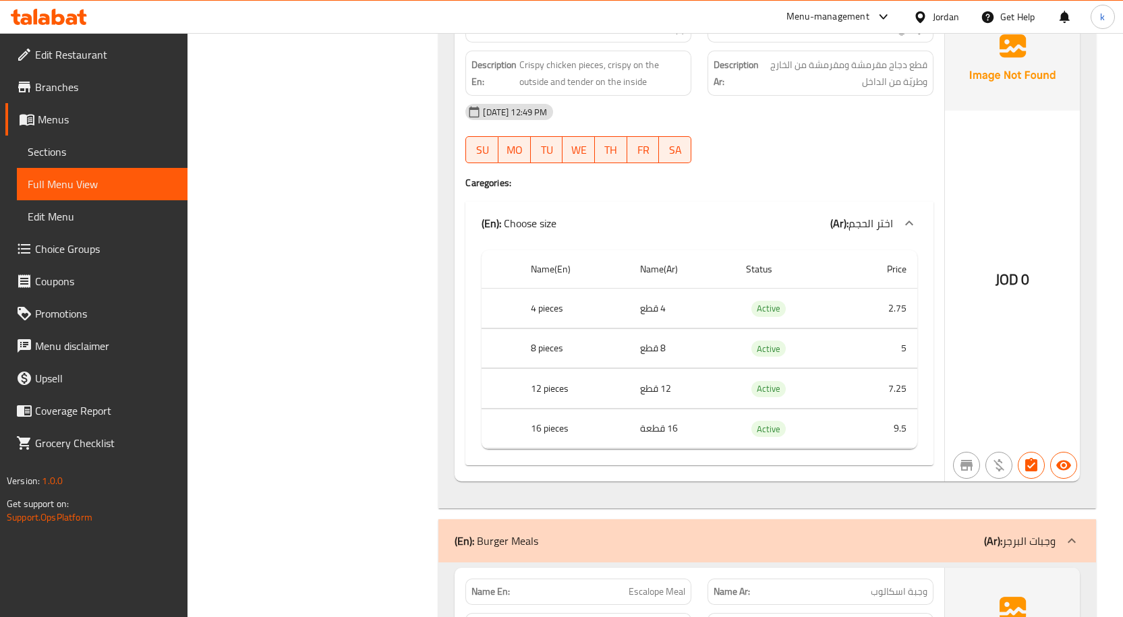
scroll to position [838, 0]
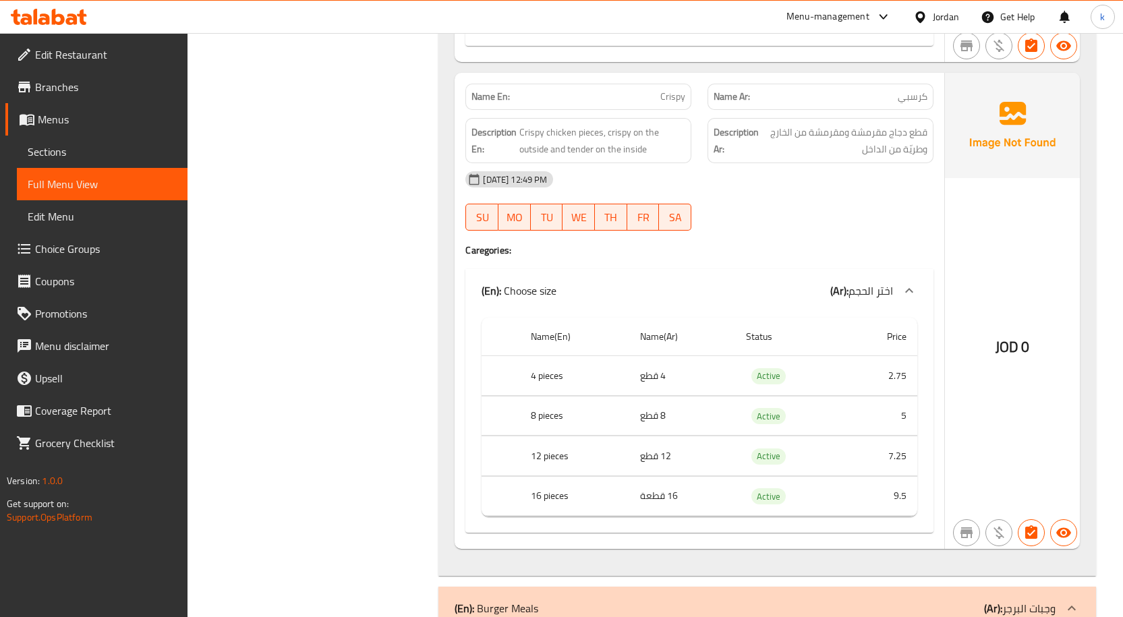
click at [899, 202] on div "15-10-2025 12:49 PM SU MO TU WE TH FR SA" at bounding box center [699, 201] width 484 height 76
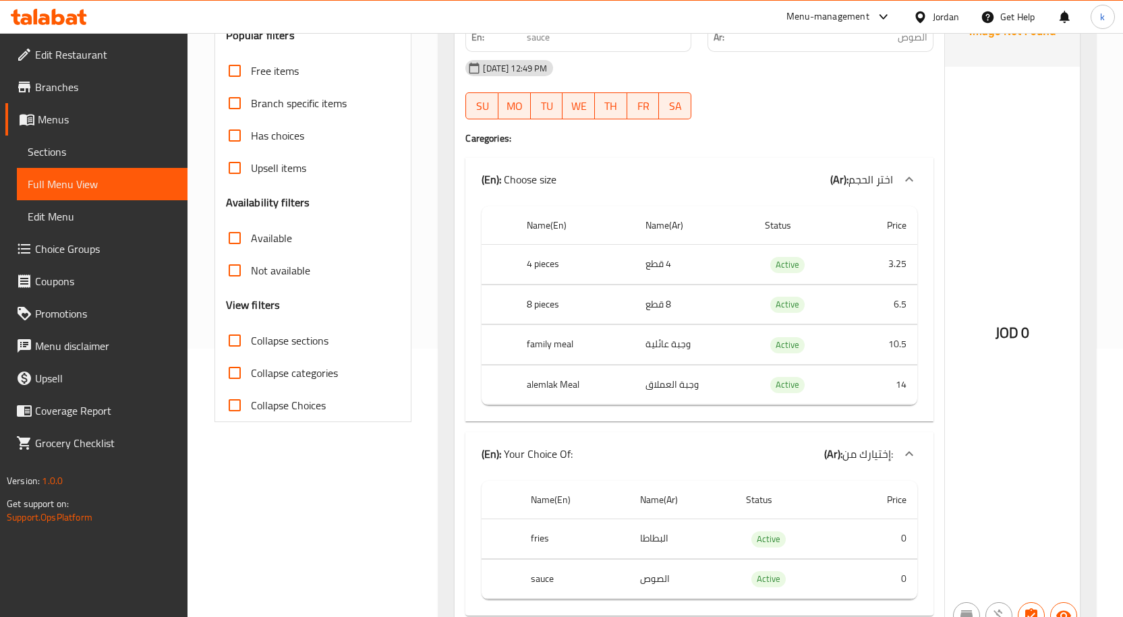
scroll to position [270, 0]
click at [254, 342] on span "Collapse sections" at bounding box center [290, 339] width 78 height 16
click at [251, 342] on input "Collapse sections" at bounding box center [234, 339] width 32 height 32
checkbox input "true"
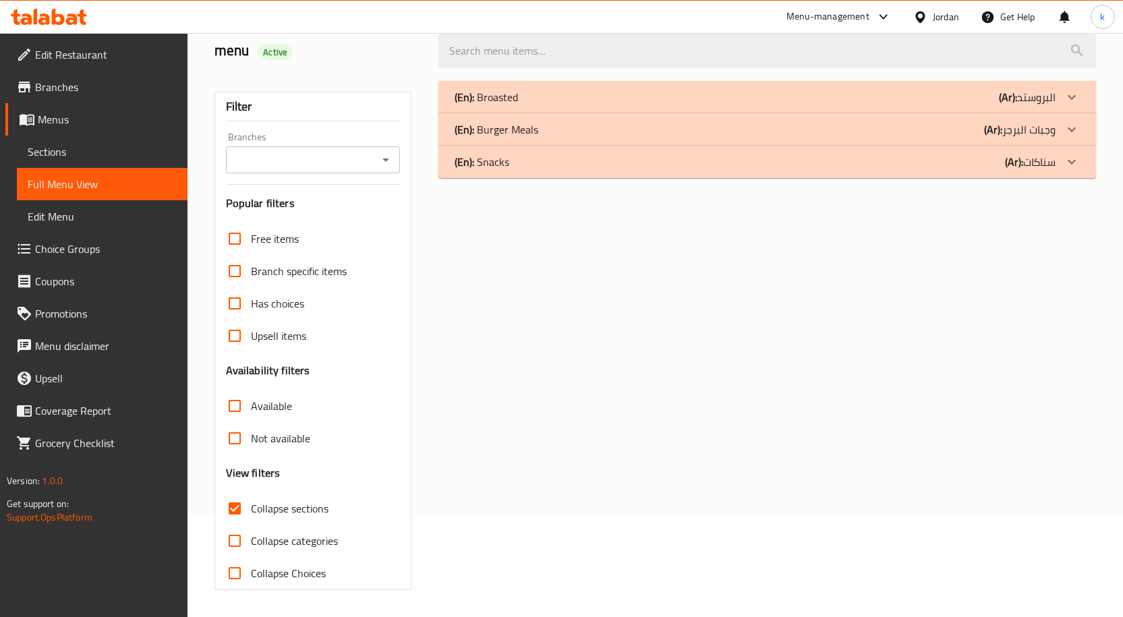
scroll to position [100, 0]
click at [619, 104] on div "(En): Broasted (Ar): البروستد" at bounding box center [754, 97] width 601 height 16
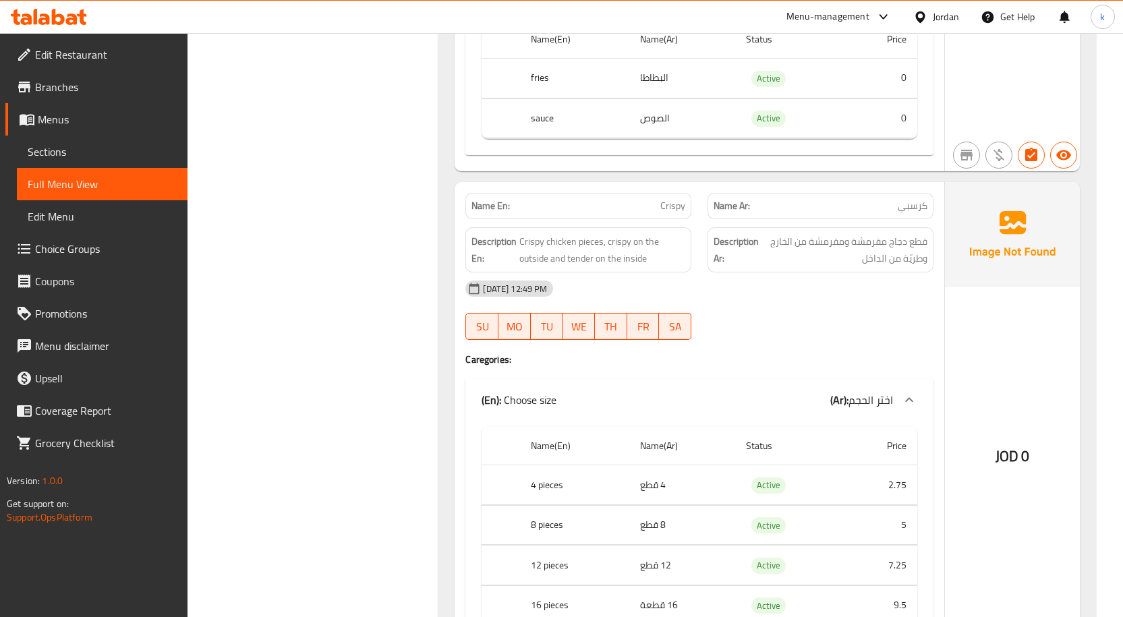
scroll to position [899, 0]
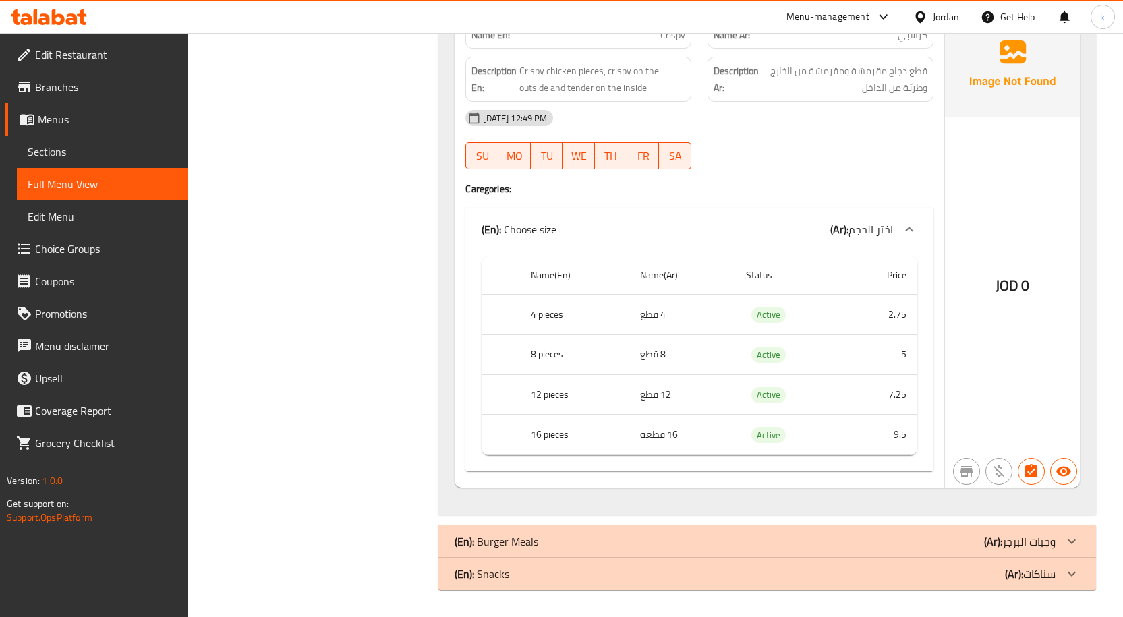
click at [758, 542] on div "(En): Burger Meals (Ar): وجبات البرجر" at bounding box center [754, 541] width 601 height 16
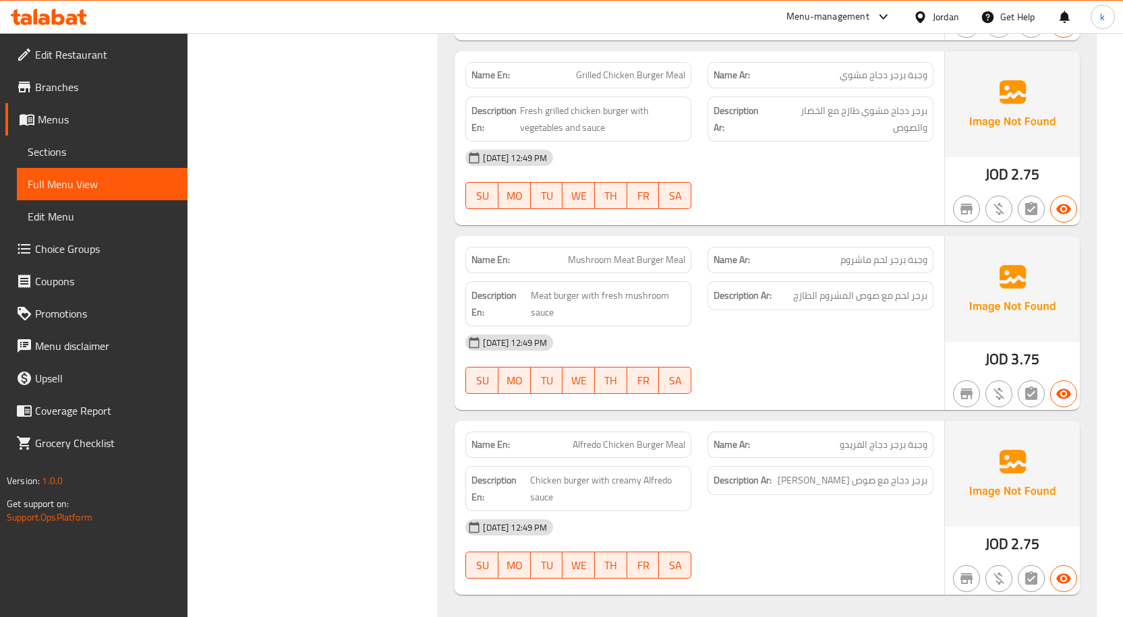
scroll to position [1681, 0]
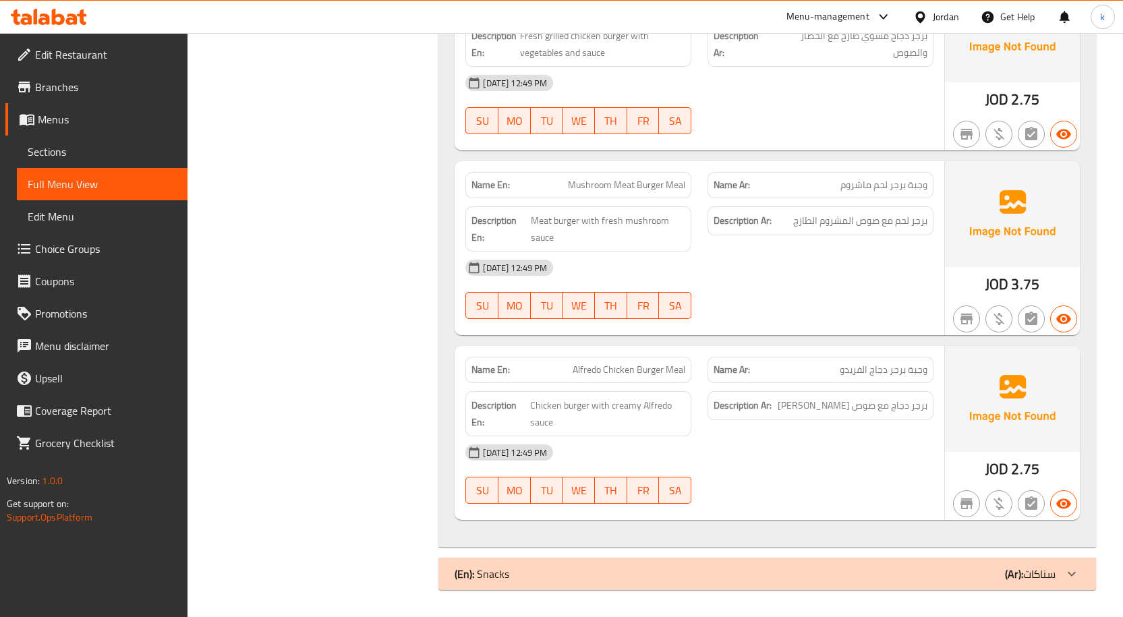
click at [738, 572] on div "(En): Snacks (Ar): سناكات" at bounding box center [754, 574] width 601 height 16
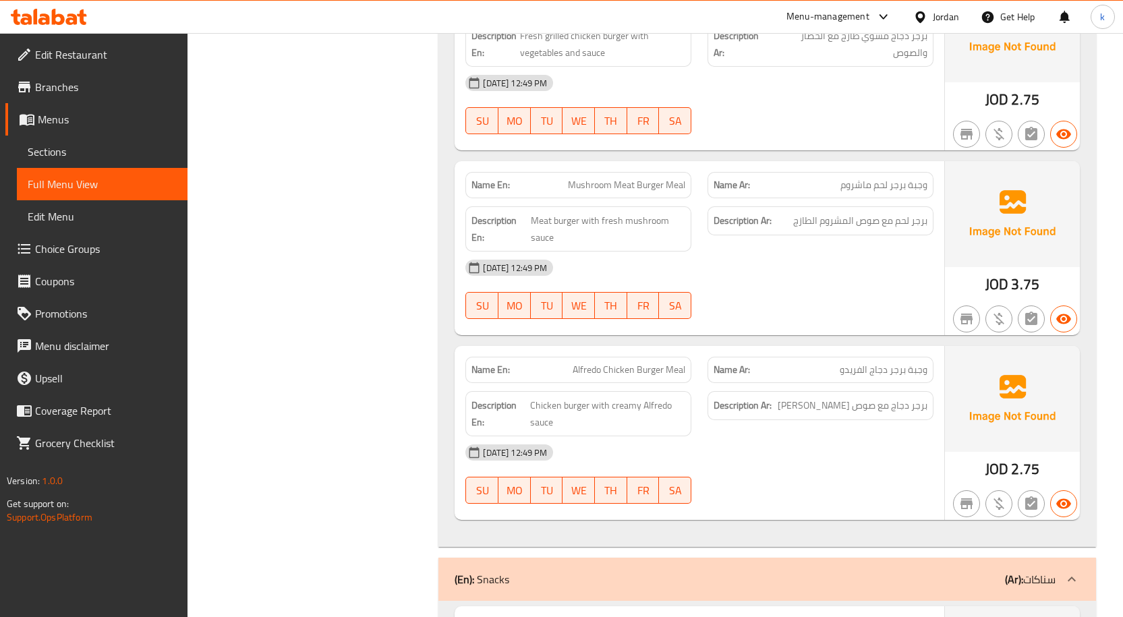
scroll to position [2019, 0]
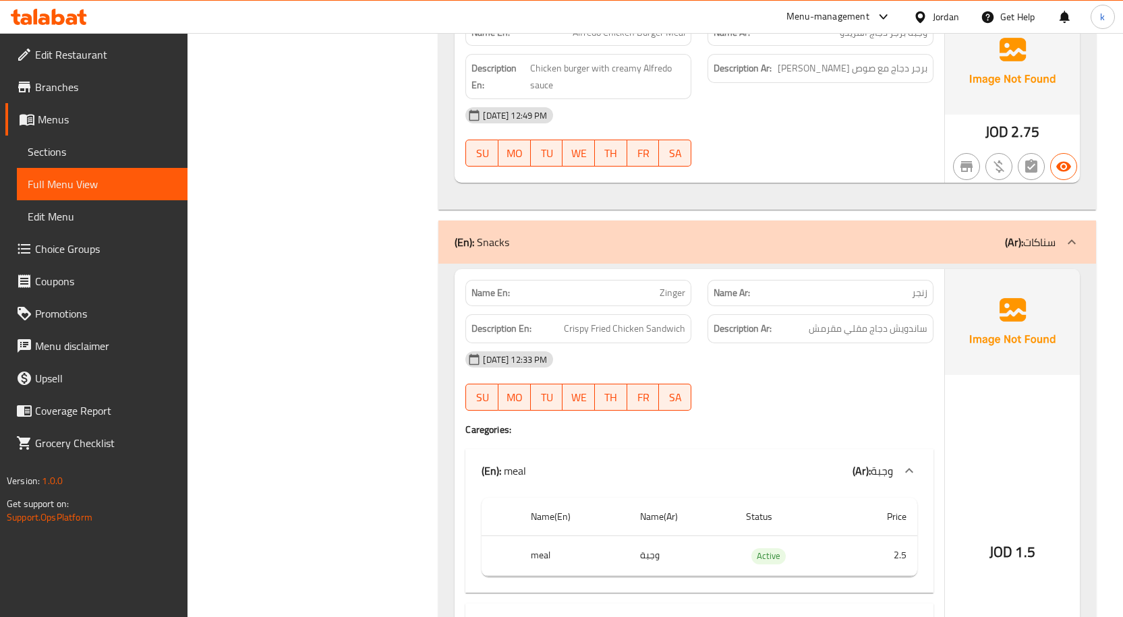
click at [912, 253] on div "(En): Snacks (Ar): سناكات" at bounding box center [766, 241] width 657 height 43
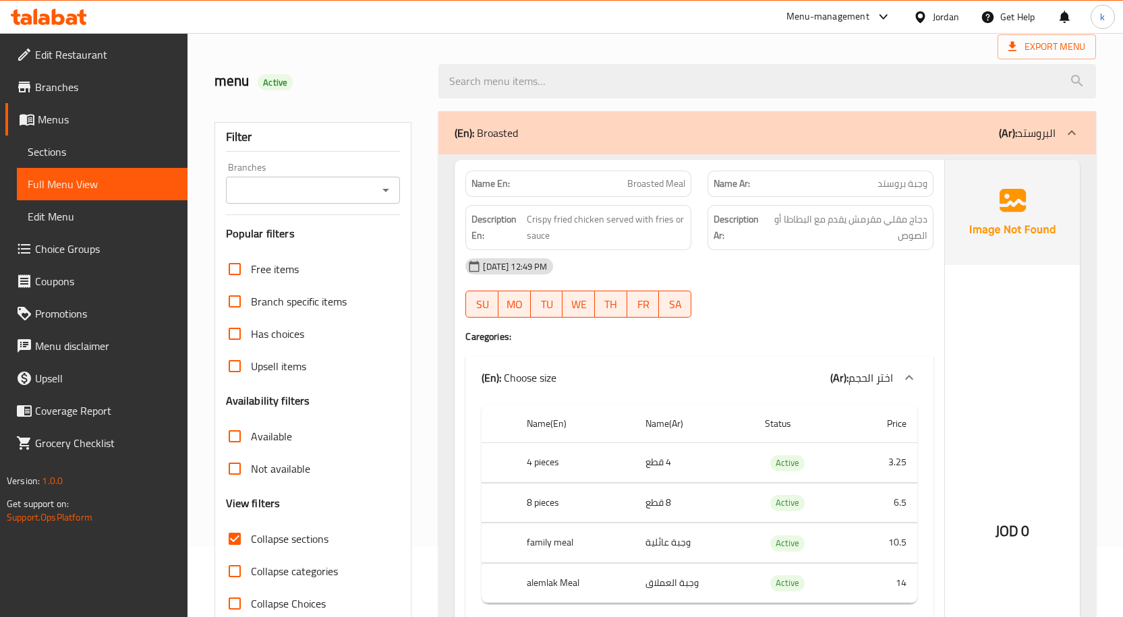
scroll to position [0, 0]
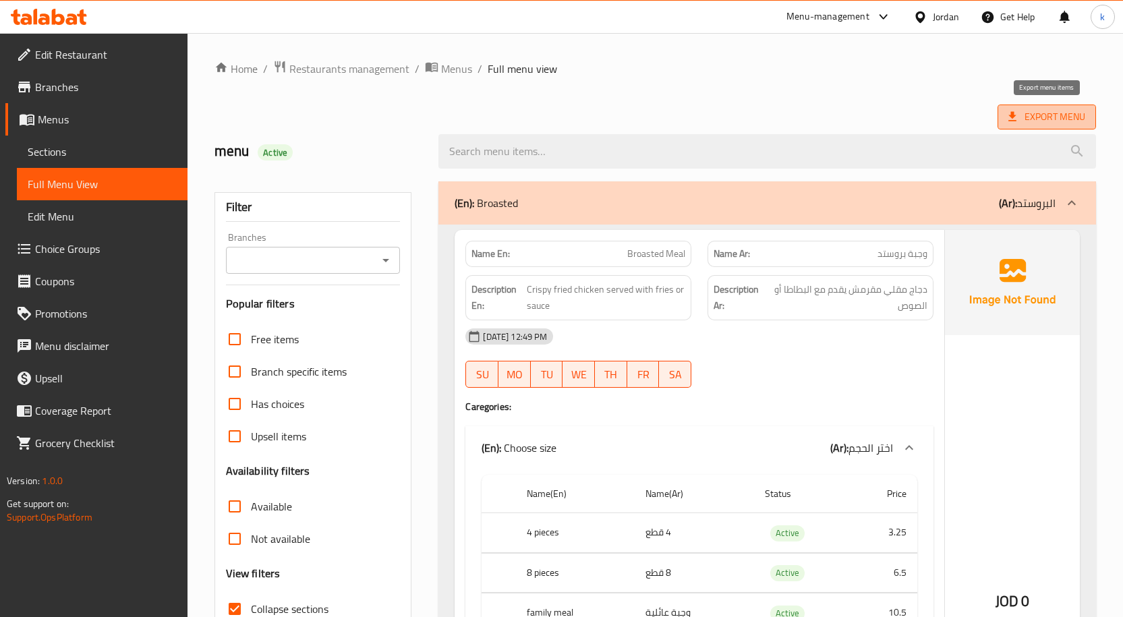
click at [1006, 118] on icon at bounding box center [1011, 116] width 13 height 13
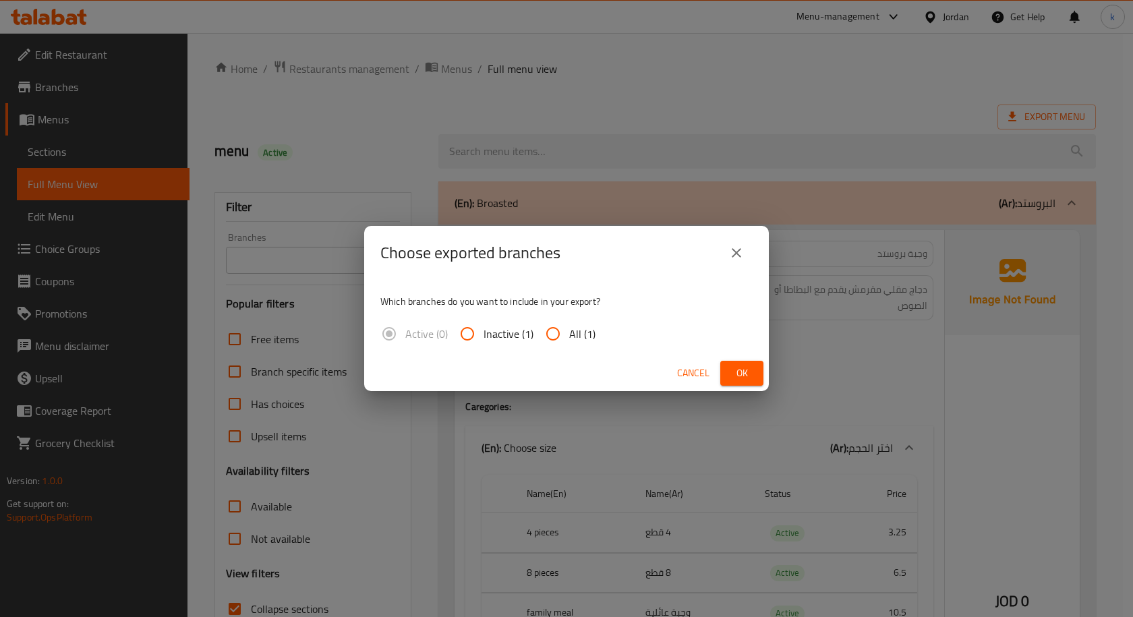
click at [559, 327] on input "All (1)" at bounding box center [553, 334] width 32 height 32
radio input "true"
click at [765, 374] on div "Cancel Ok" at bounding box center [566, 373] width 405 height 36
click at [746, 368] on span "Ok" at bounding box center [742, 373] width 22 height 17
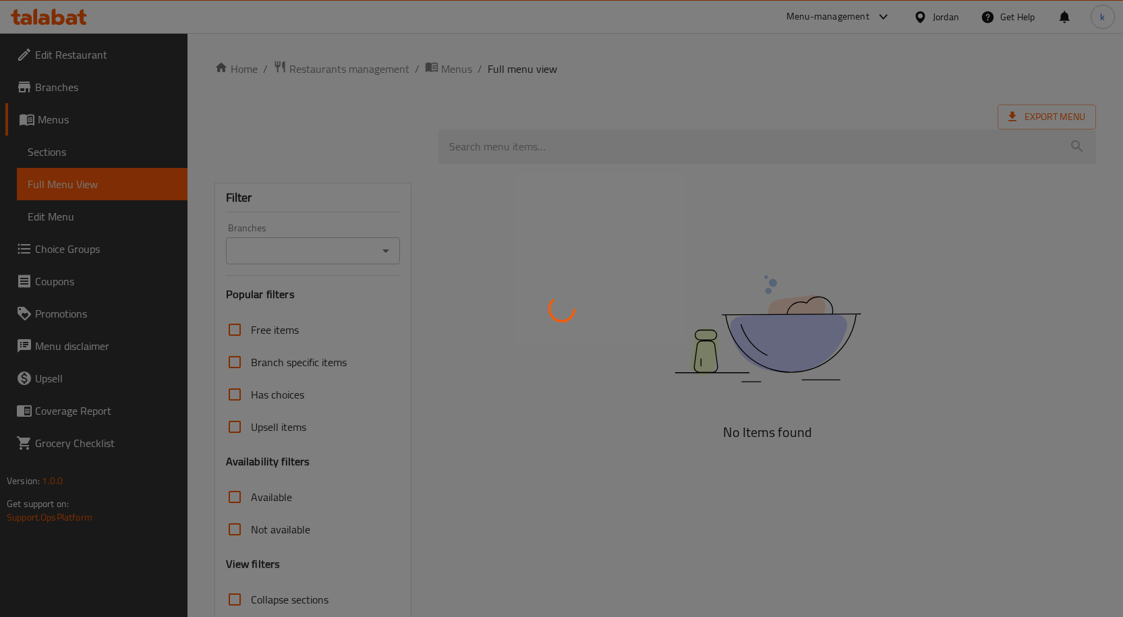
click at [52, 154] on div at bounding box center [561, 308] width 1123 height 617
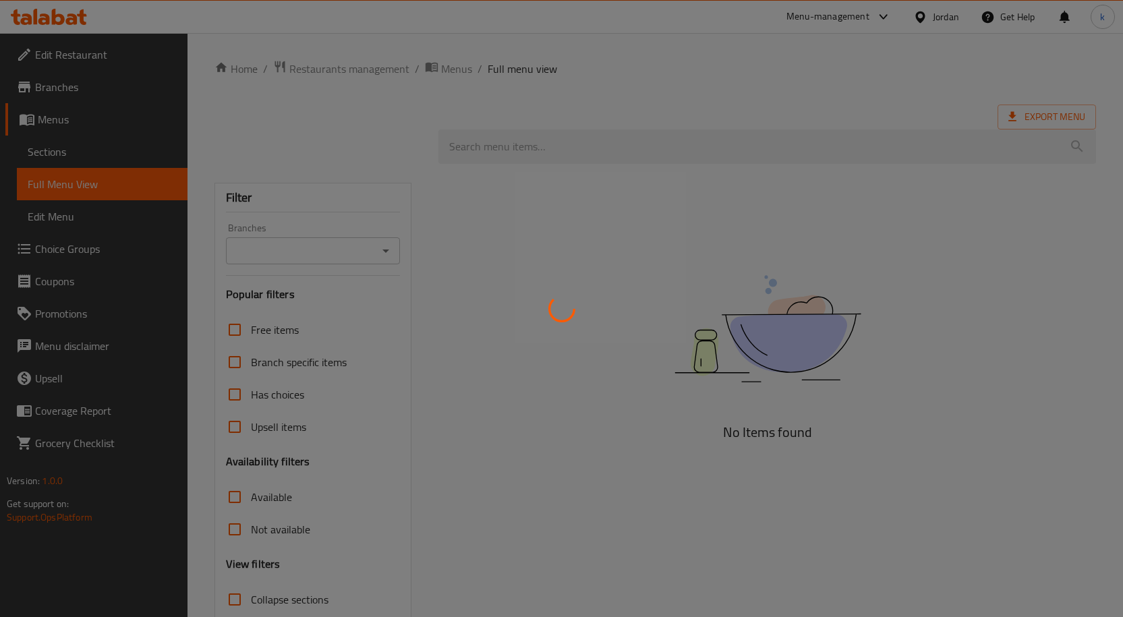
click at [781, 241] on div at bounding box center [561, 308] width 1123 height 617
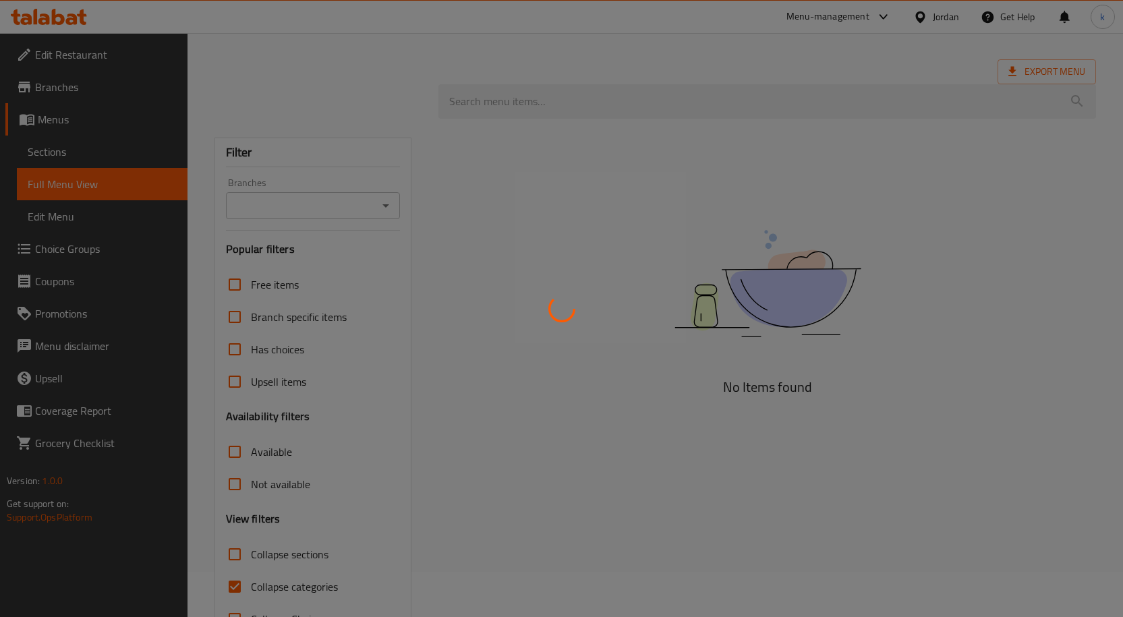
scroll to position [91, 0]
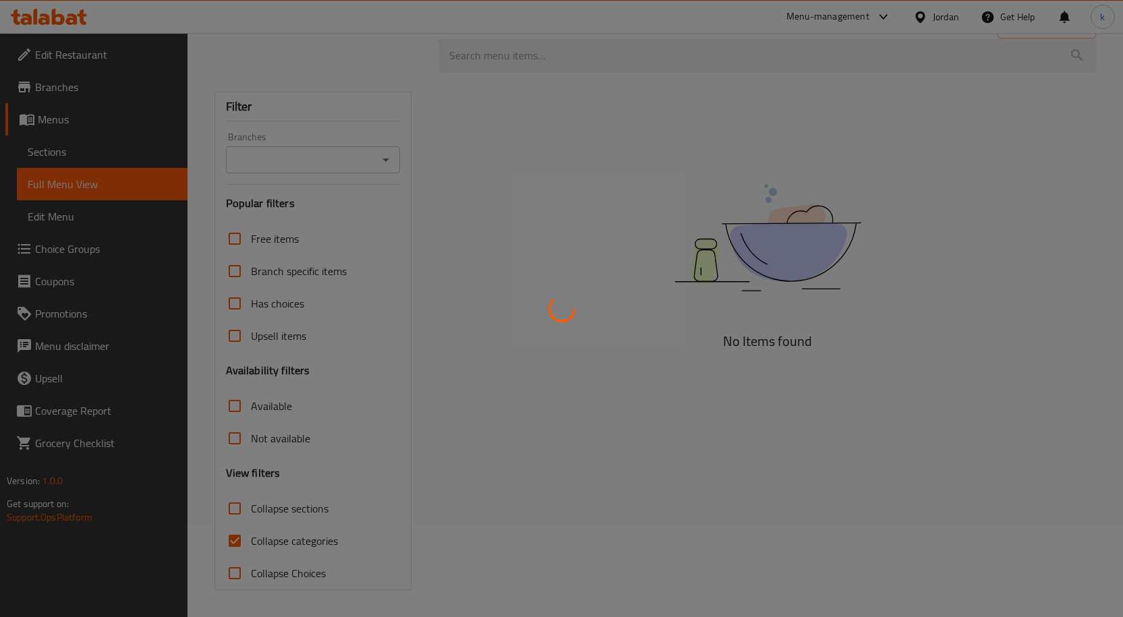
click at [237, 543] on div at bounding box center [561, 308] width 1123 height 617
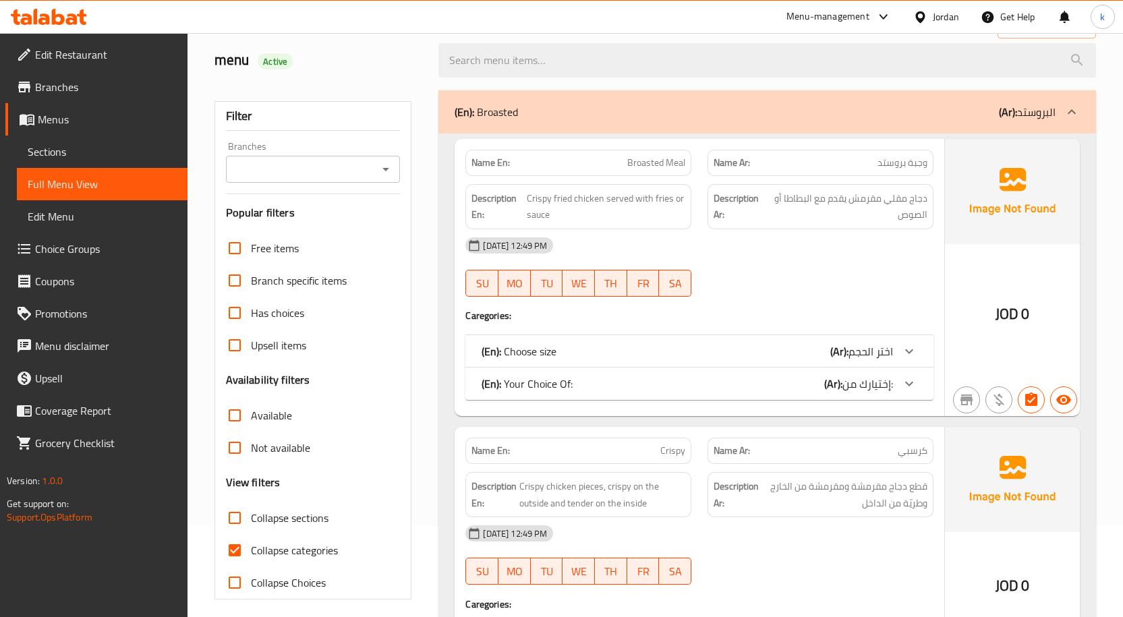
click at [93, 157] on span "Sections" at bounding box center [102, 152] width 149 height 16
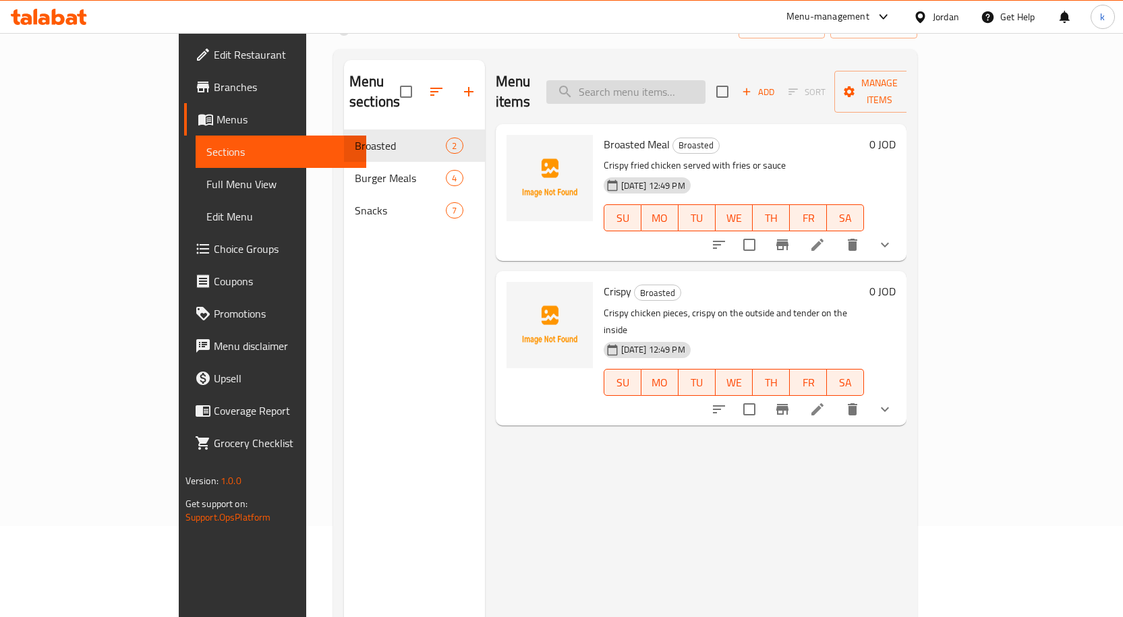
click at [686, 83] on input "search" at bounding box center [625, 92] width 159 height 24
paste input "دجاج مقلي مع تغطية مقرمشة يقدم مع البطاطا"
type input "دجاج مقلي مع تغطية مقرمشة يقدم مع البطاطا"
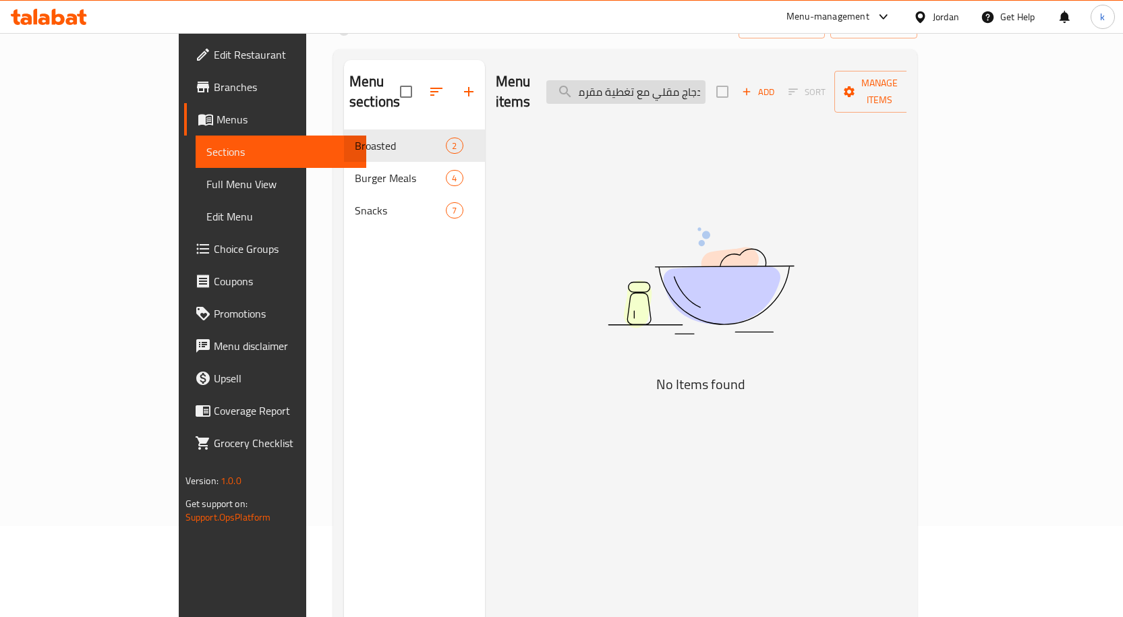
click at [686, 83] on input "دجاج مقلي مع تغطية مقرمشة يقدم مع البطاطا" at bounding box center [625, 92] width 159 height 24
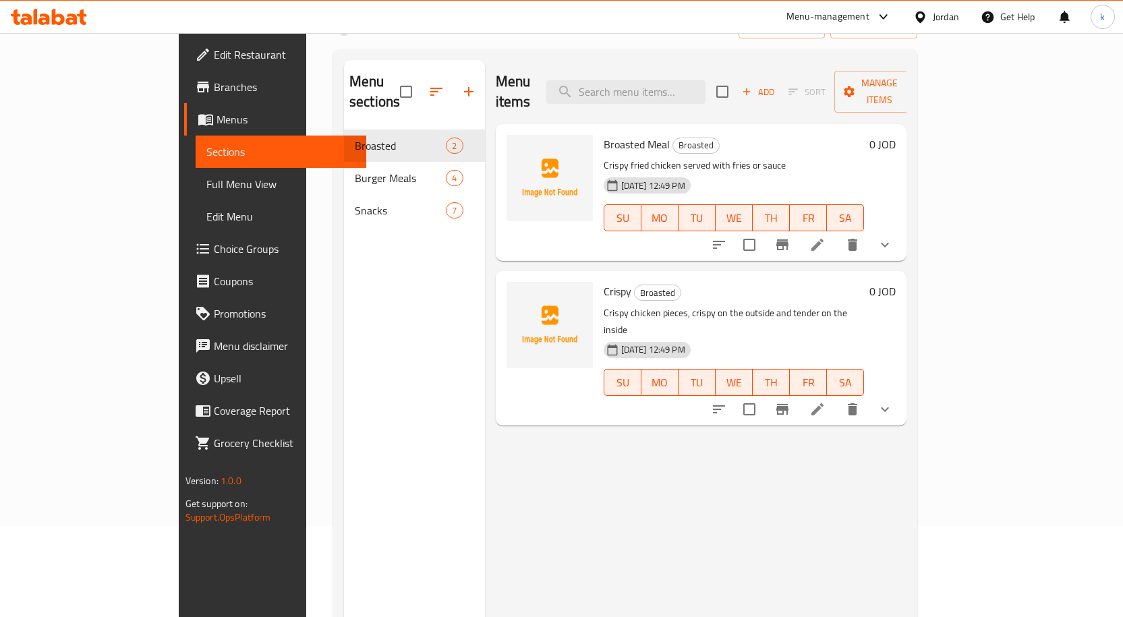
click at [196, 175] on link "Full Menu View" at bounding box center [281, 184] width 171 height 32
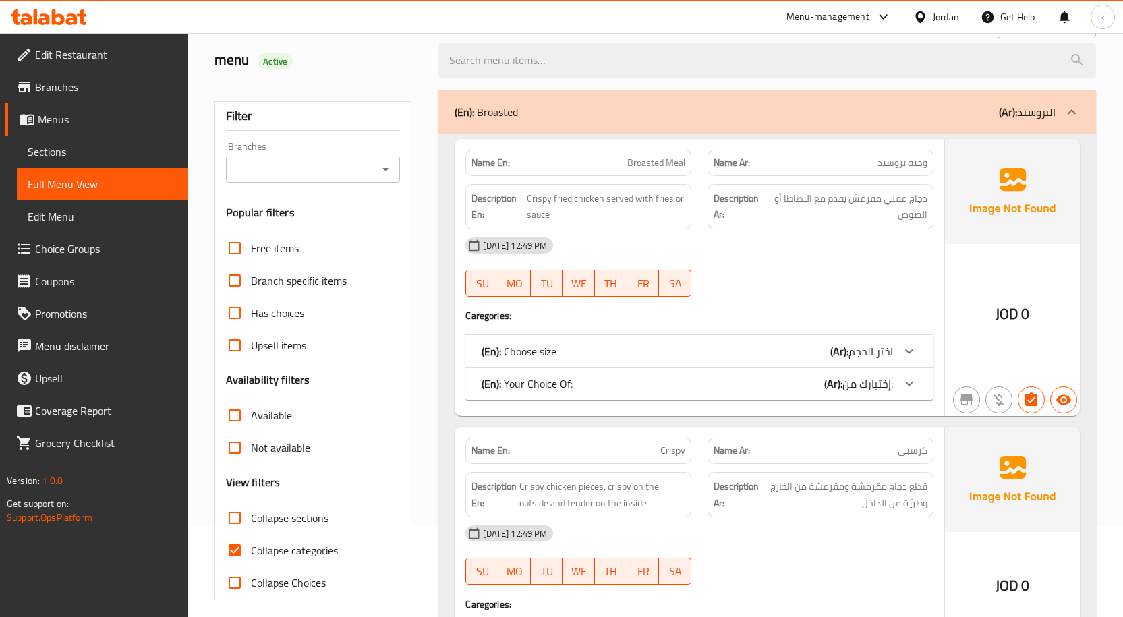
click at [303, 554] on span "Collapse categories" at bounding box center [294, 550] width 87 height 16
click at [251, 554] on input "Collapse categories" at bounding box center [234, 550] width 32 height 32
checkbox input "false"
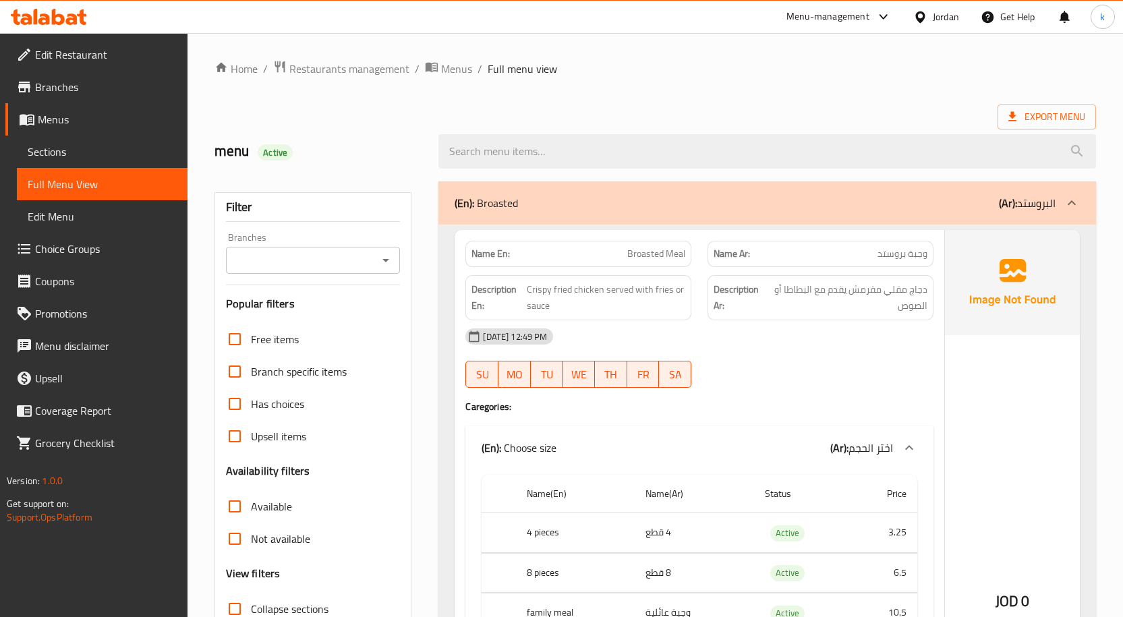
click at [95, 128] on link "Menus" at bounding box center [96, 119] width 182 height 32
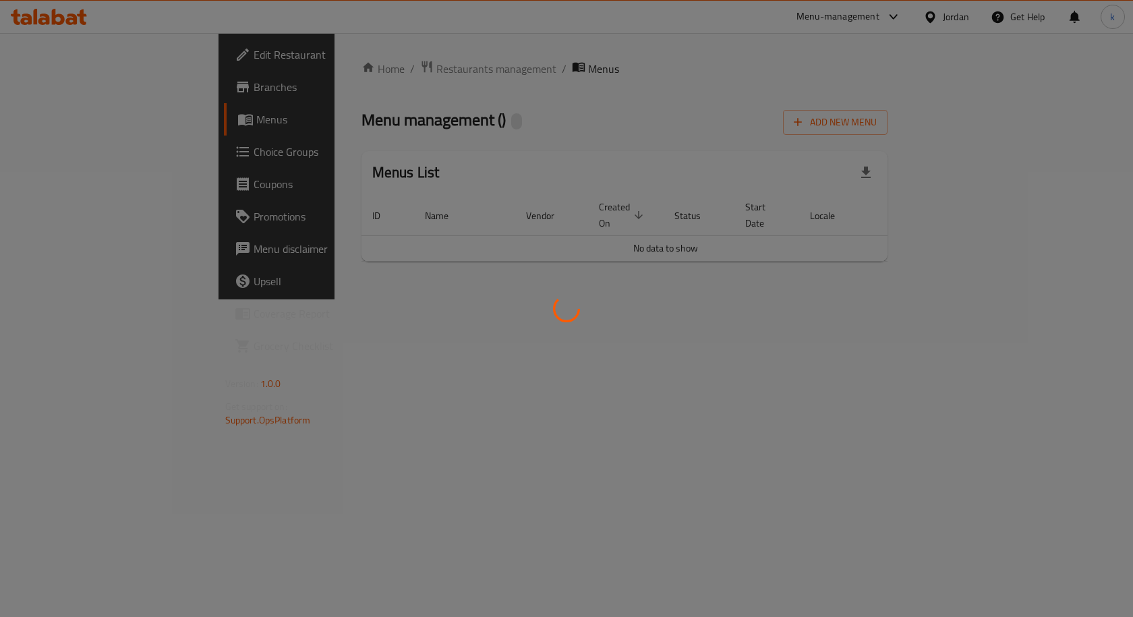
click at [602, 248] on div at bounding box center [566, 308] width 1133 height 617
click at [401, 295] on div at bounding box center [566, 308] width 1133 height 617
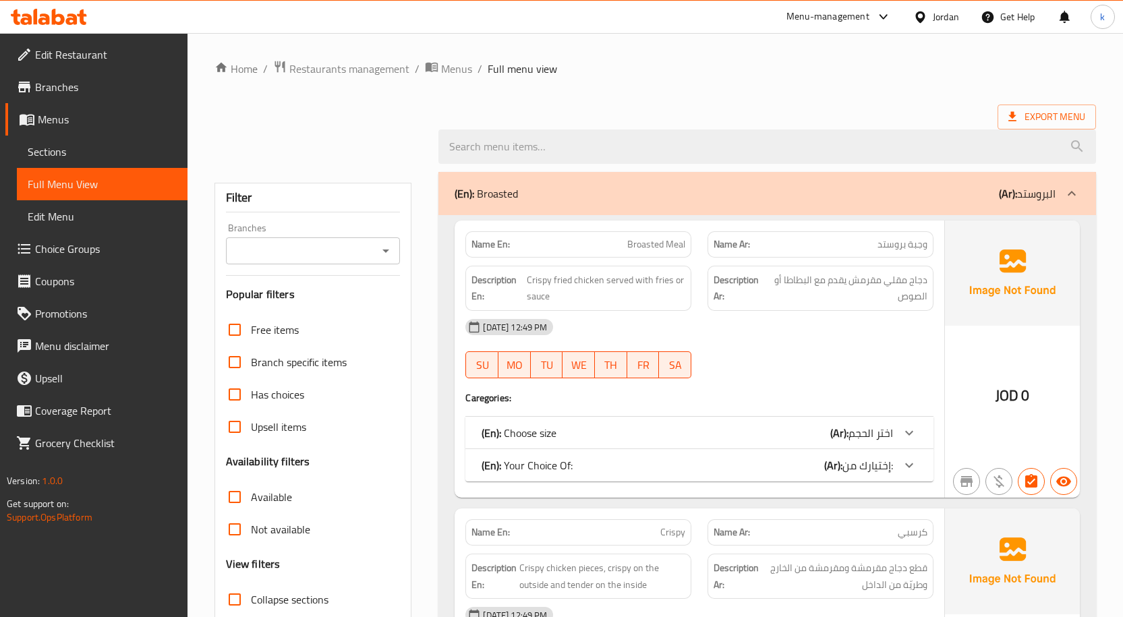
click at [77, 146] on span "Sections" at bounding box center [102, 152] width 149 height 16
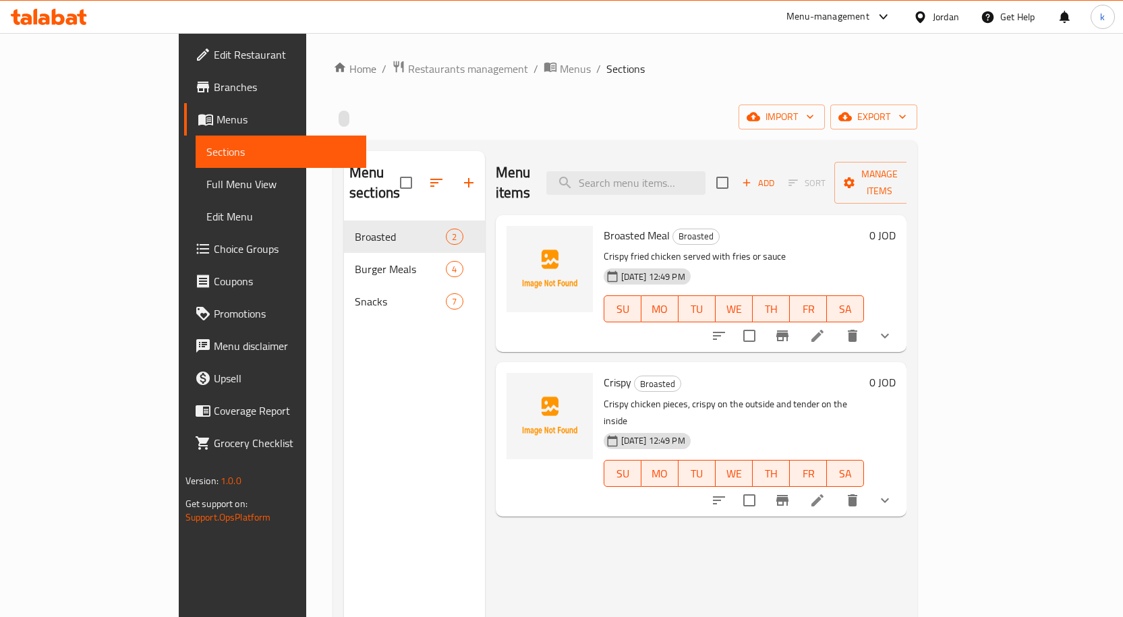
click at [707, 225] on div "Broasted Meal Broasted Crispy fried chicken served with fries or sauce [DATE] 1…" at bounding box center [734, 283] width 272 height 126
click at [705, 180] on input "search" at bounding box center [625, 183] width 159 height 24
type input "ر"
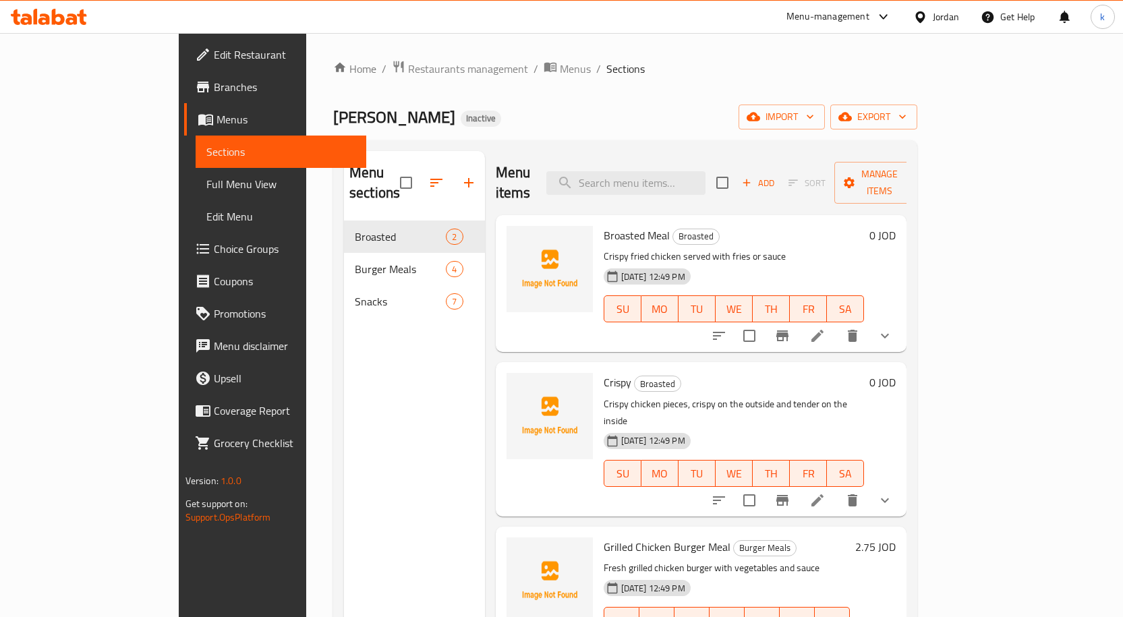
paste input "Broasted Meal"
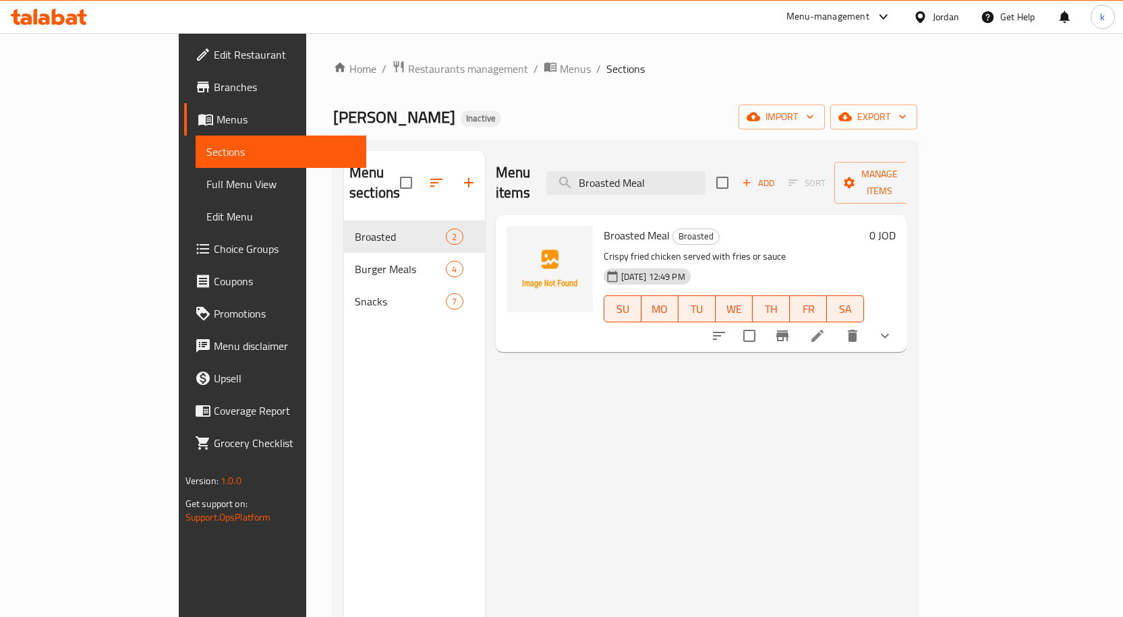
type input "Broasted Meal"
click at [825, 328] on icon at bounding box center [817, 336] width 16 height 16
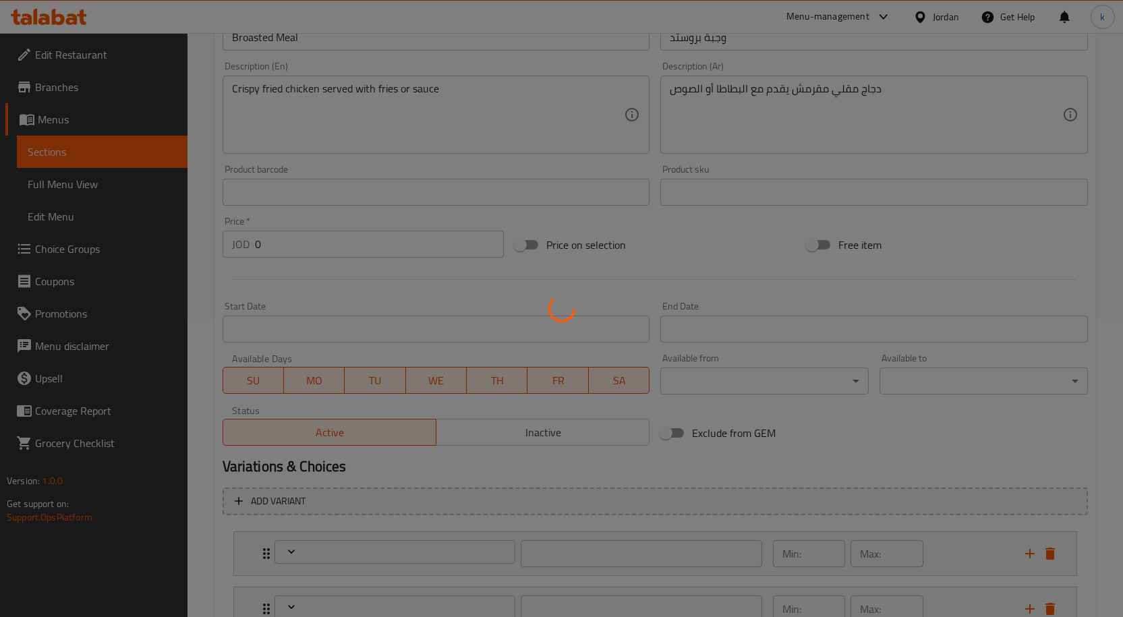
scroll to position [405, 0]
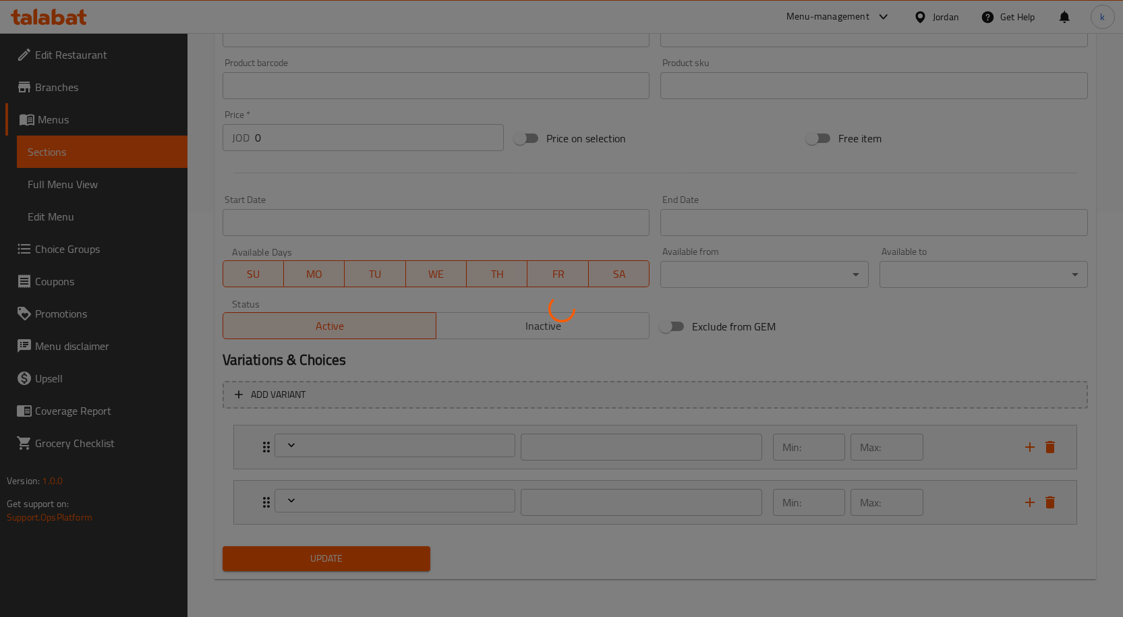
type input "اختر الحجم"
type input "1"
type input "إختيارك من:"
type input "1"
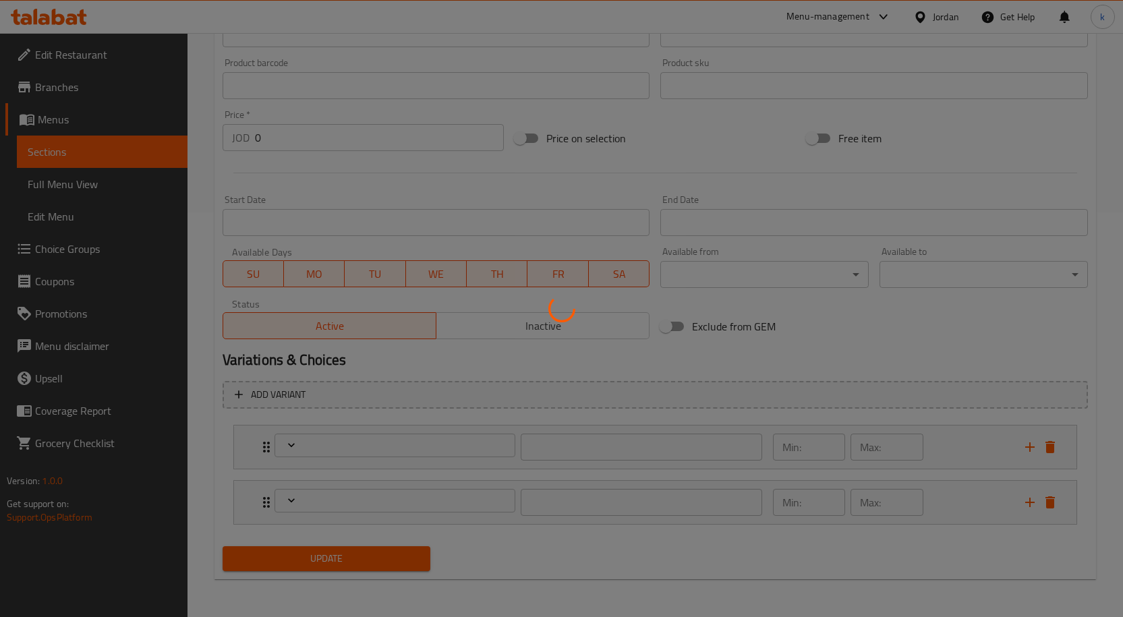
type input "1"
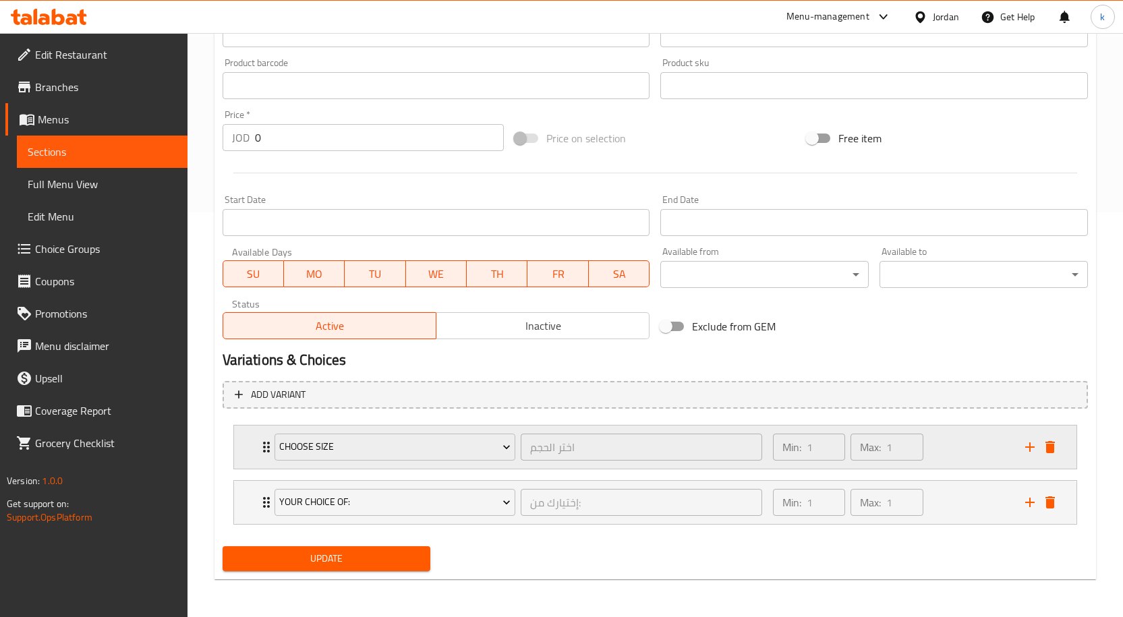
click at [943, 454] on div "Min: 1 ​ Max: 1 ​" at bounding box center [891, 446] width 252 height 43
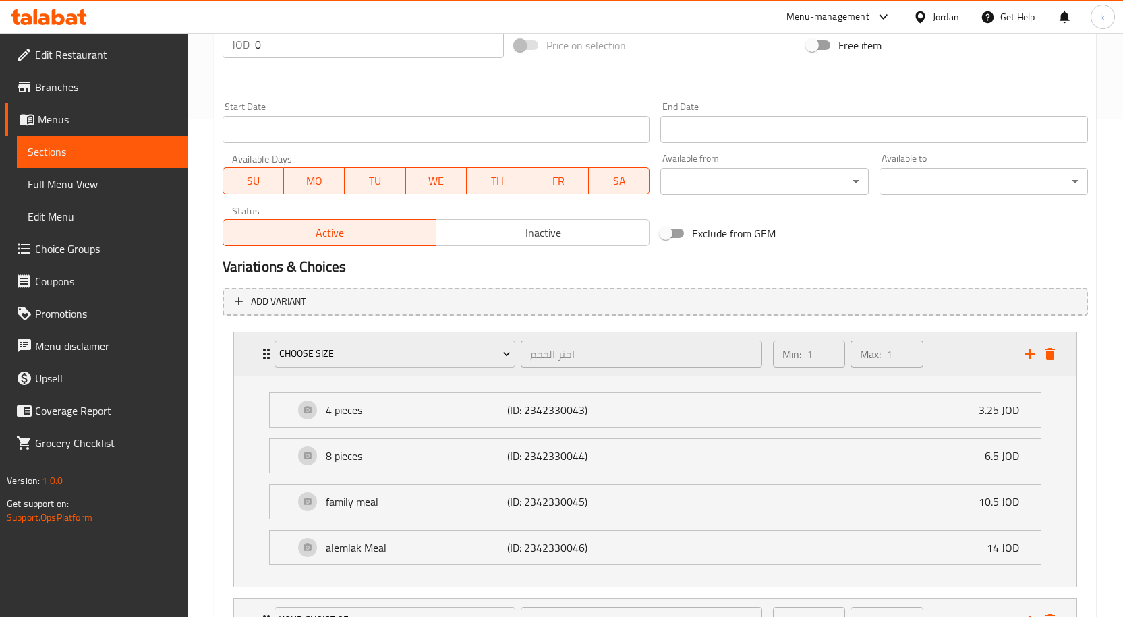
scroll to position [616, 0]
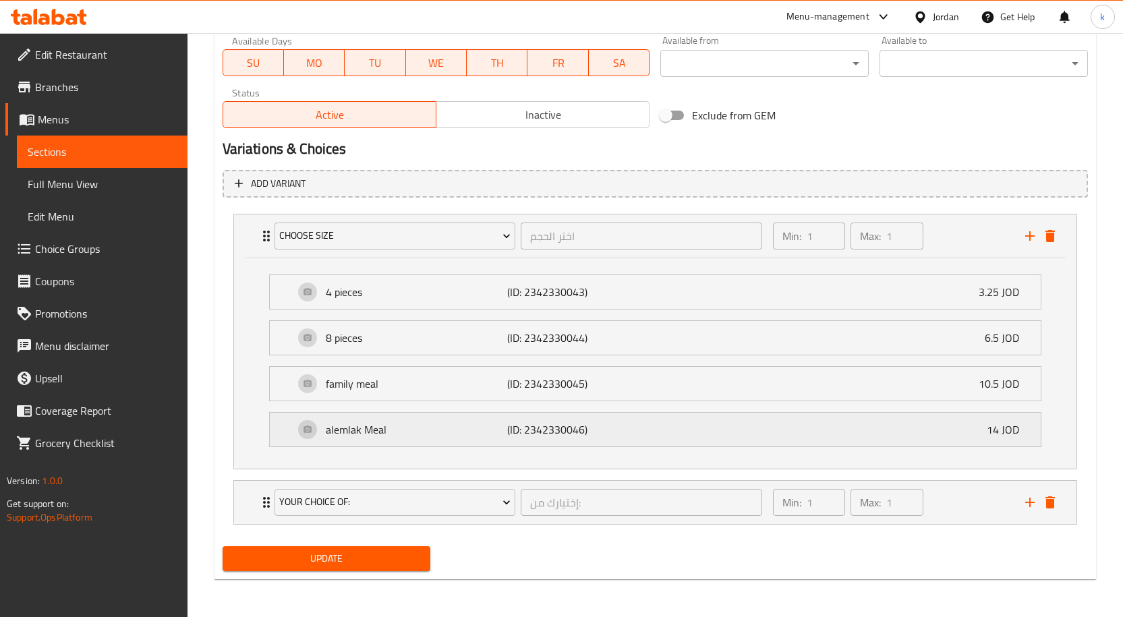
click at [516, 440] on div "alemlak Meal (ID: 2342330046) 14 JOD" at bounding box center [659, 430] width 730 height 34
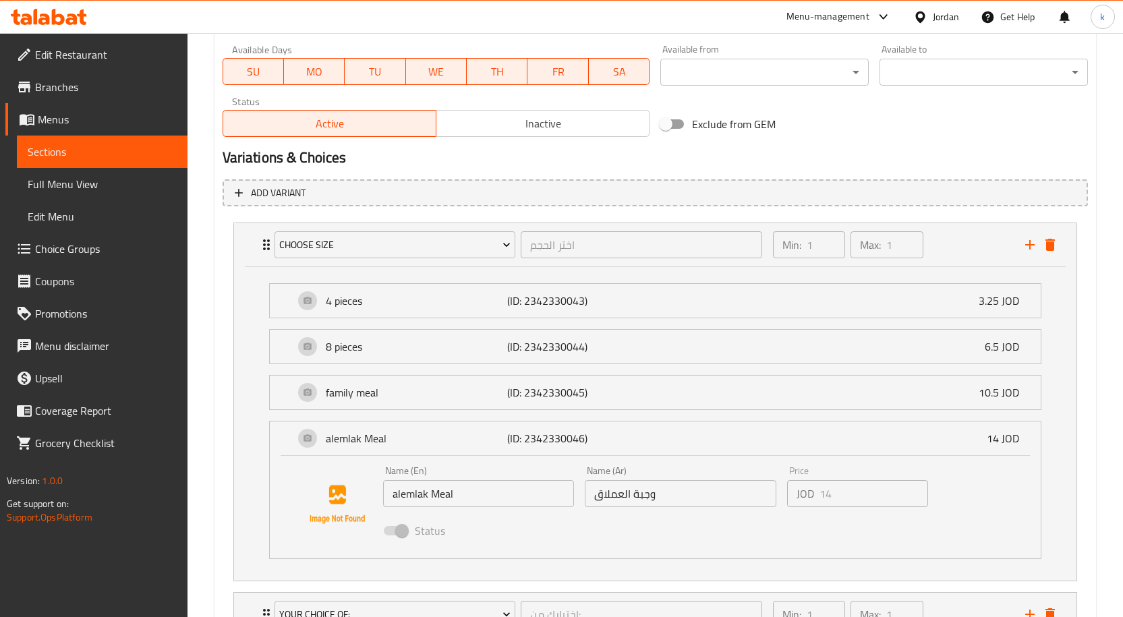
click at [401, 498] on input "alemlak Meal" at bounding box center [478, 493] width 191 height 27
click at [401, 492] on input "alemlak Meal" at bounding box center [478, 493] width 191 height 27
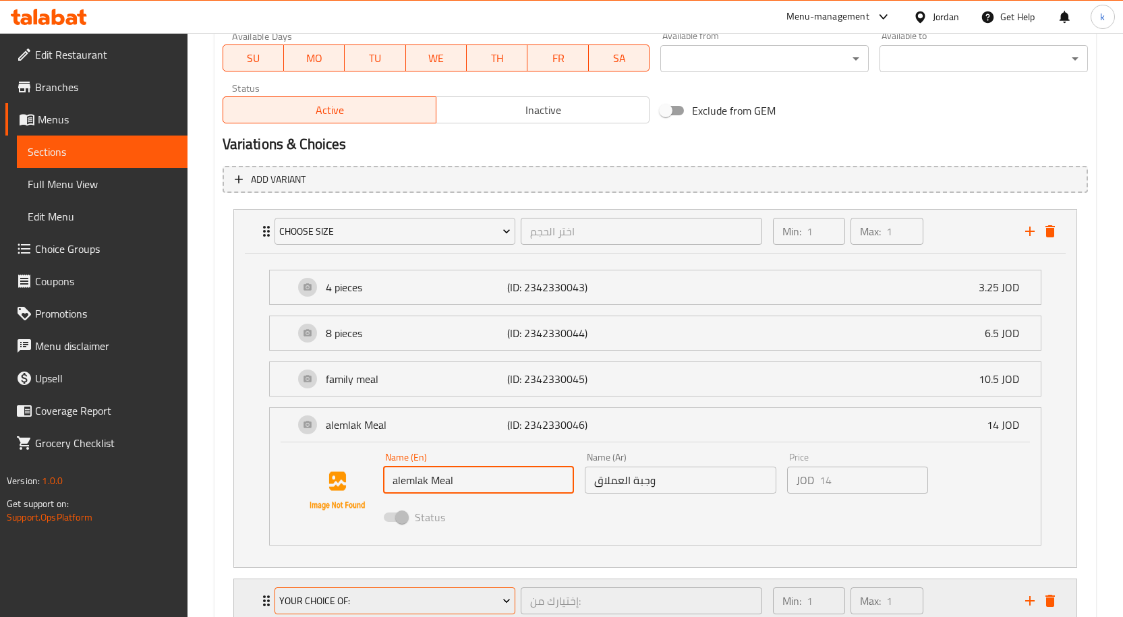
scroll to position [727, 0]
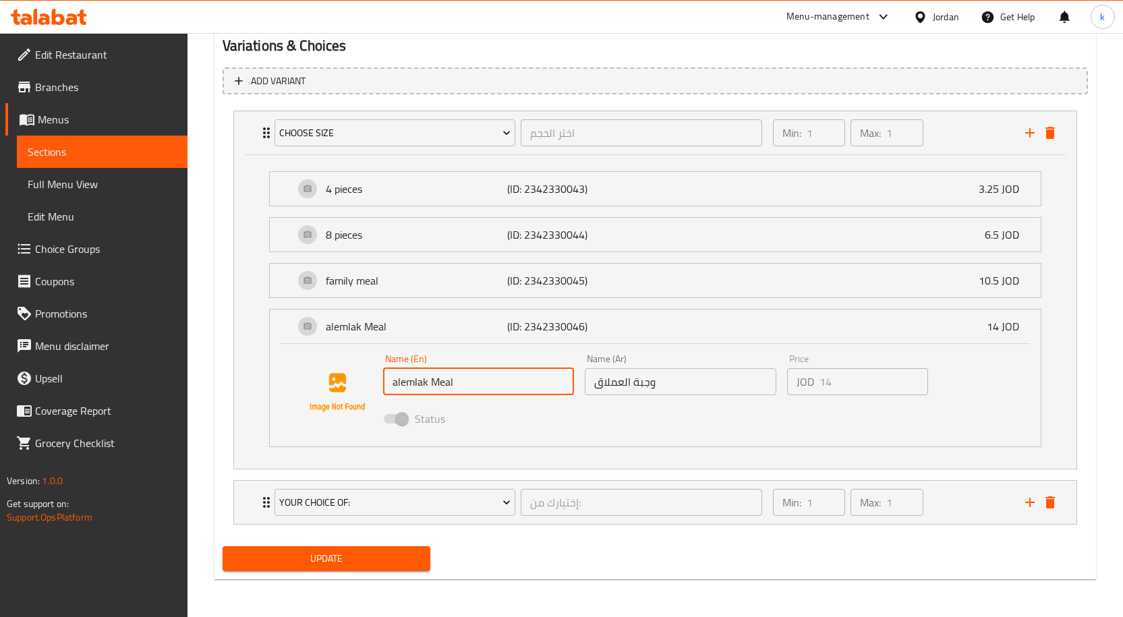
click at [465, 386] on input "alemlak Meal" at bounding box center [478, 381] width 191 height 27
click at [415, 386] on input "alemlak Meal" at bounding box center [478, 381] width 191 height 27
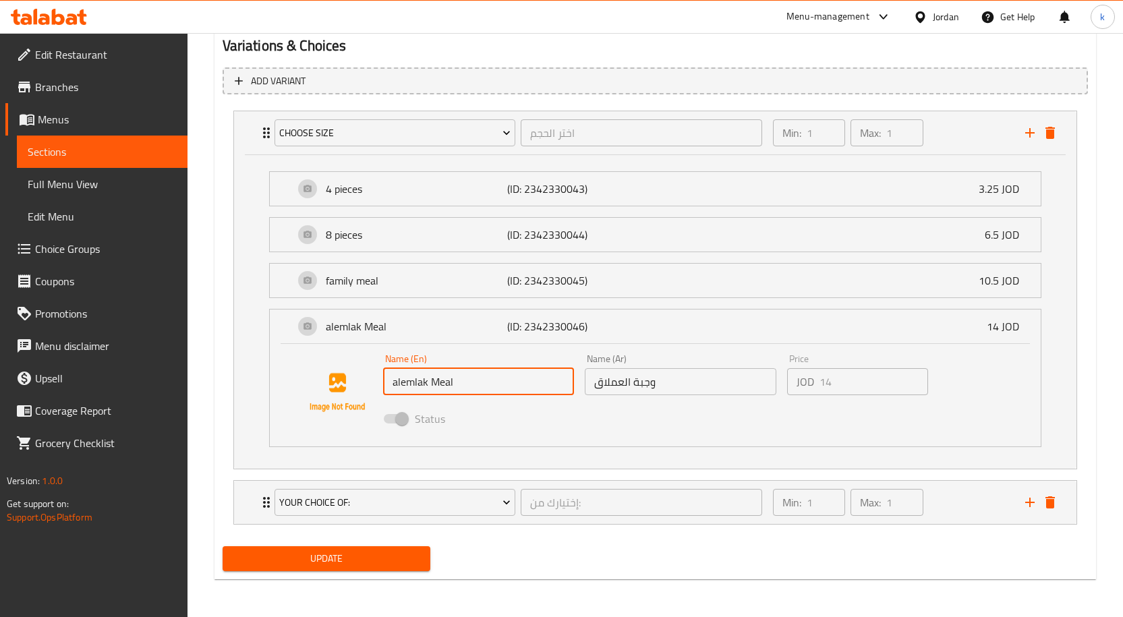
click at [401, 379] on input "alemlak Meal" at bounding box center [478, 381] width 191 height 27
click at [483, 386] on input "alemlak Meal" at bounding box center [478, 381] width 191 height 27
click at [419, 388] on input "alemlak Meal" at bounding box center [478, 381] width 191 height 27
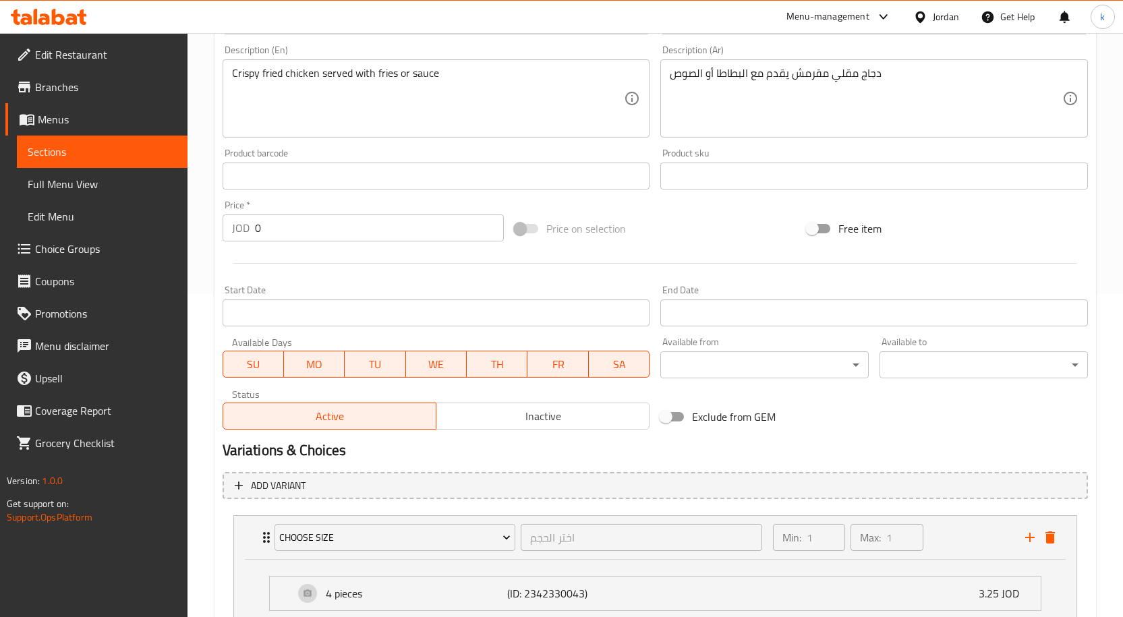
scroll to position [0, 0]
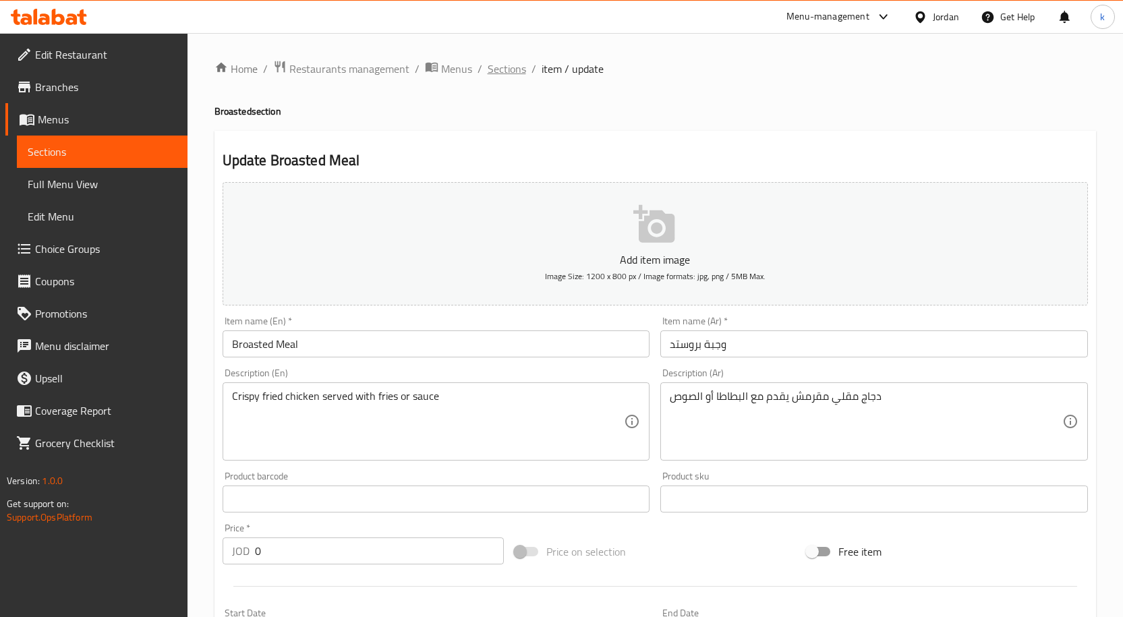
click at [512, 70] on span "Sections" at bounding box center [506, 69] width 38 height 16
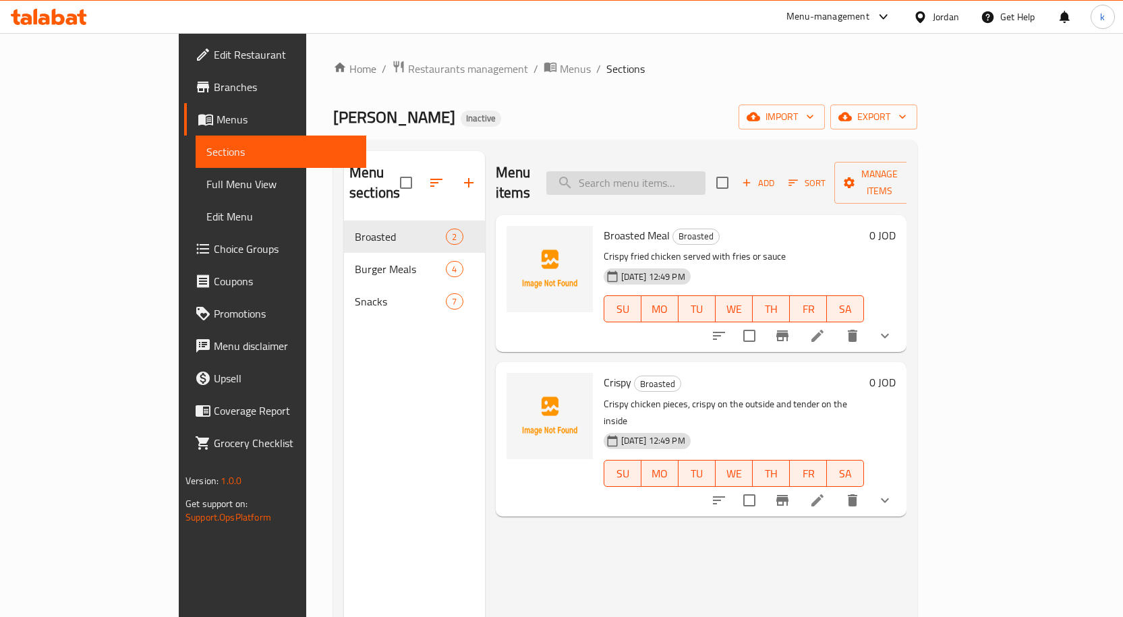
click at [672, 181] on input "search" at bounding box center [625, 183] width 159 height 24
paste input "Mushroom Meat Burger Meal"
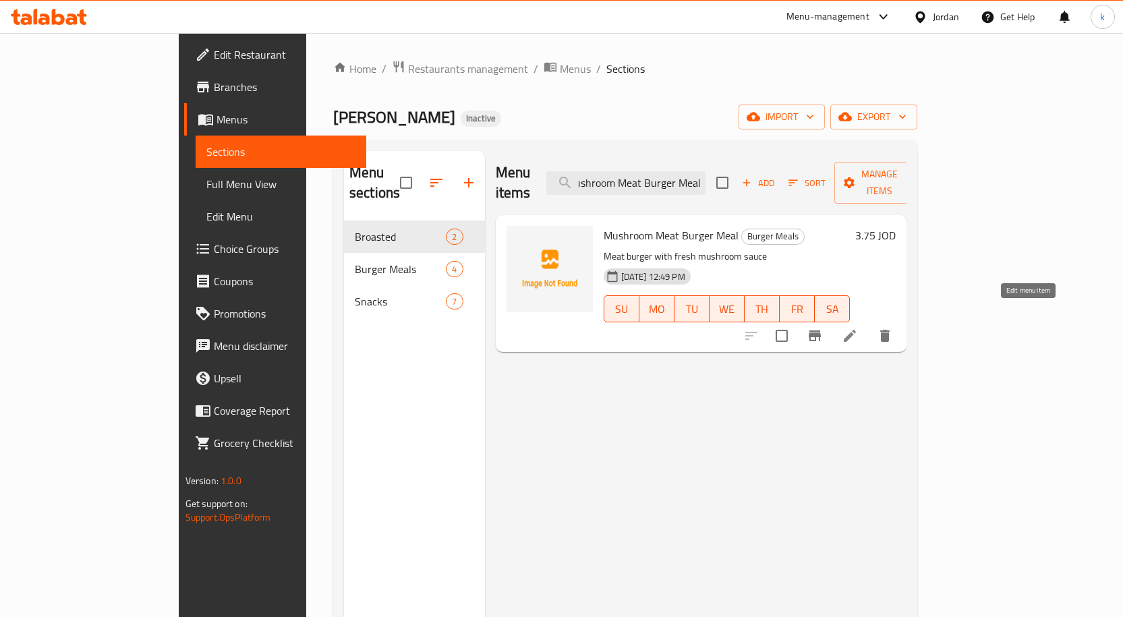
type input "Mushroom Meat Burger Meal"
click at [856, 330] on icon at bounding box center [849, 336] width 12 height 12
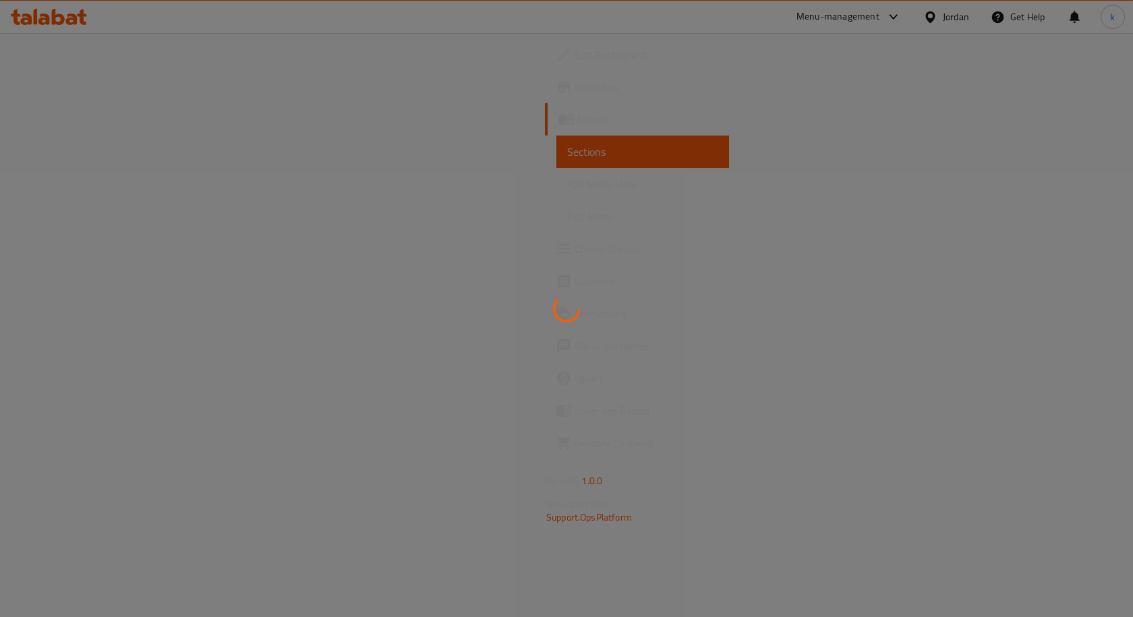
click at [777, 510] on div at bounding box center [566, 308] width 1133 height 617
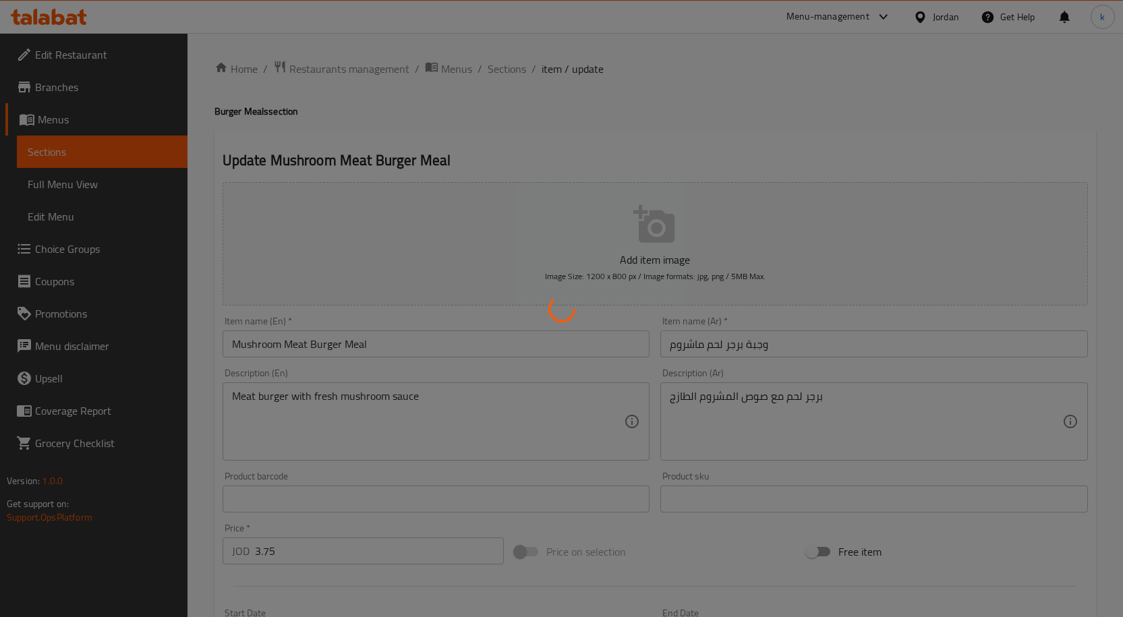
click at [684, 348] on div at bounding box center [561, 308] width 1123 height 617
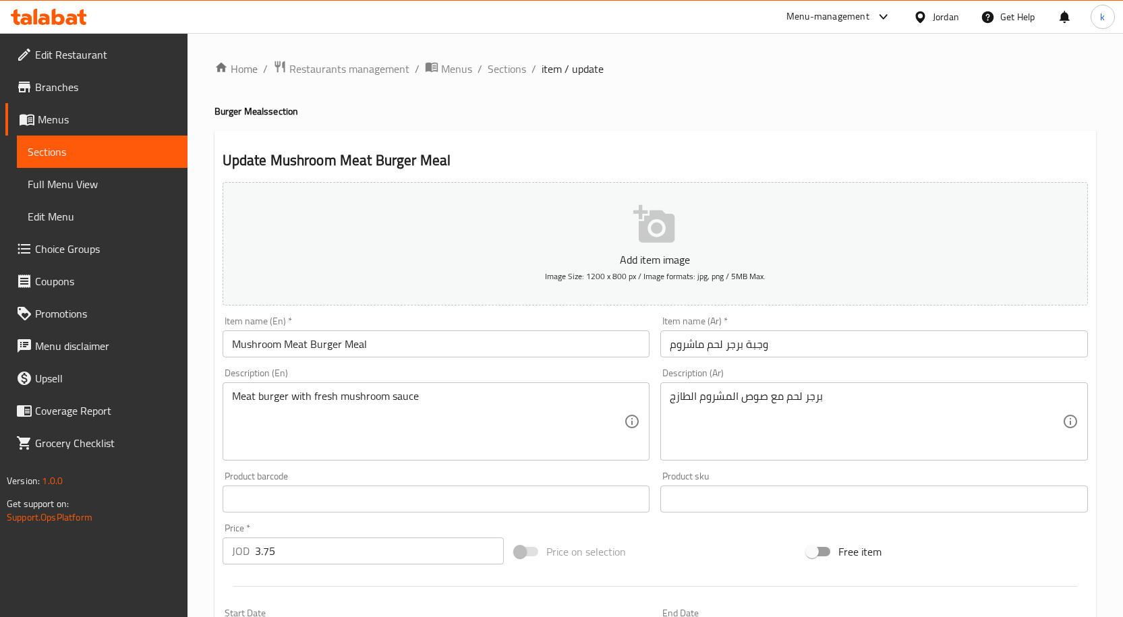
click at [684, 347] on input "وجبة برجر لحم ماشروم" at bounding box center [873, 343] width 427 height 27
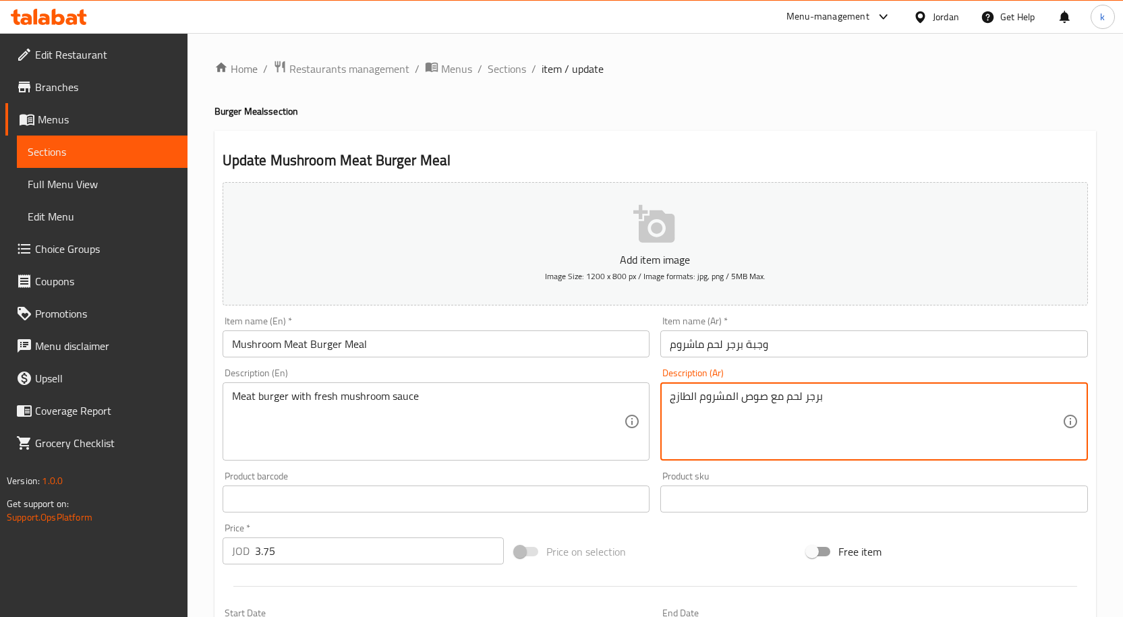
click at [718, 395] on textarea "برجر لحم مع صوص المشروم الطازج" at bounding box center [865, 422] width 392 height 64
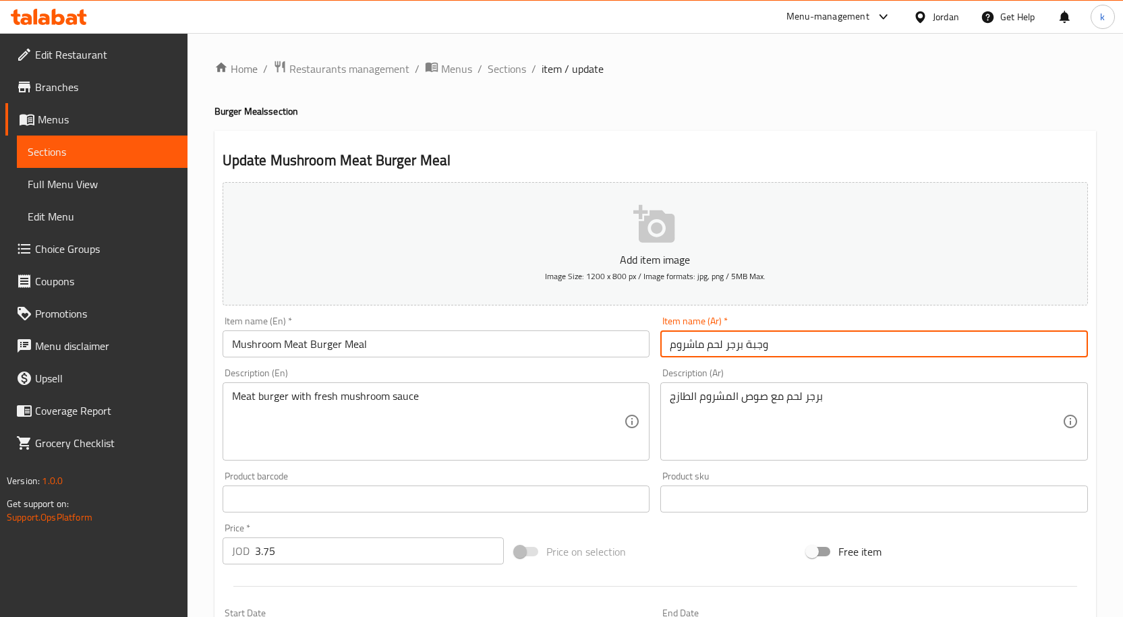
click at [678, 348] on input "وجبة برجر لحم ماشروم" at bounding box center [873, 343] width 427 height 27
paste input "المشروم"
click at [700, 347] on input "وجبة برجر لحم المشروم" at bounding box center [873, 343] width 427 height 27
type input "وجبة برجر لحم مشروم"
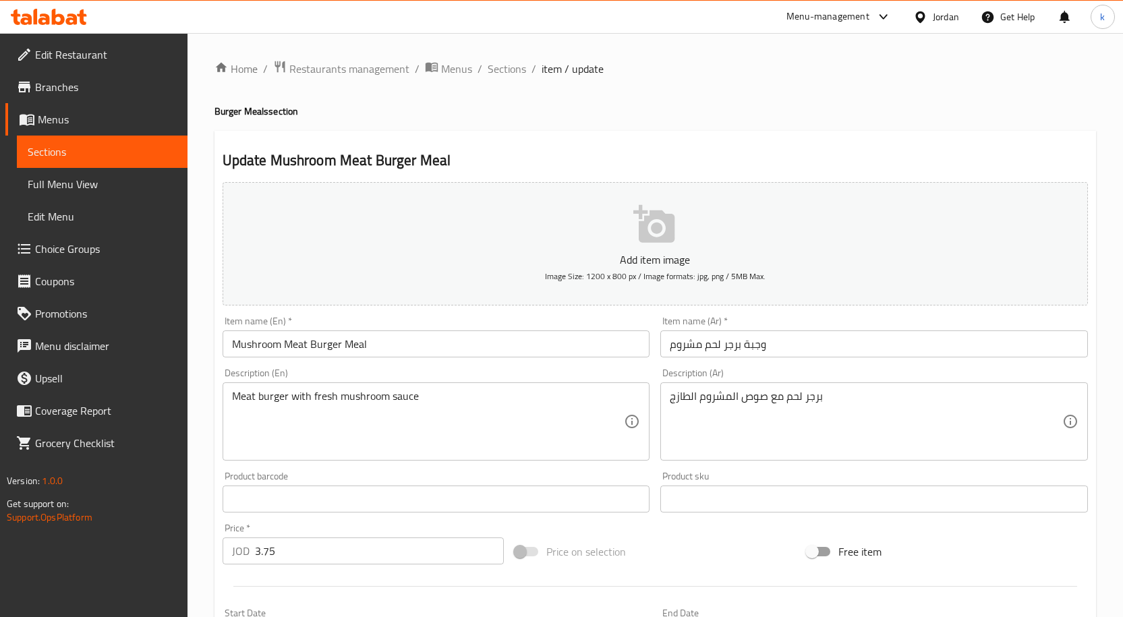
click at [685, 339] on input "وجبة برجر لحم مشروم" at bounding box center [873, 343] width 427 height 27
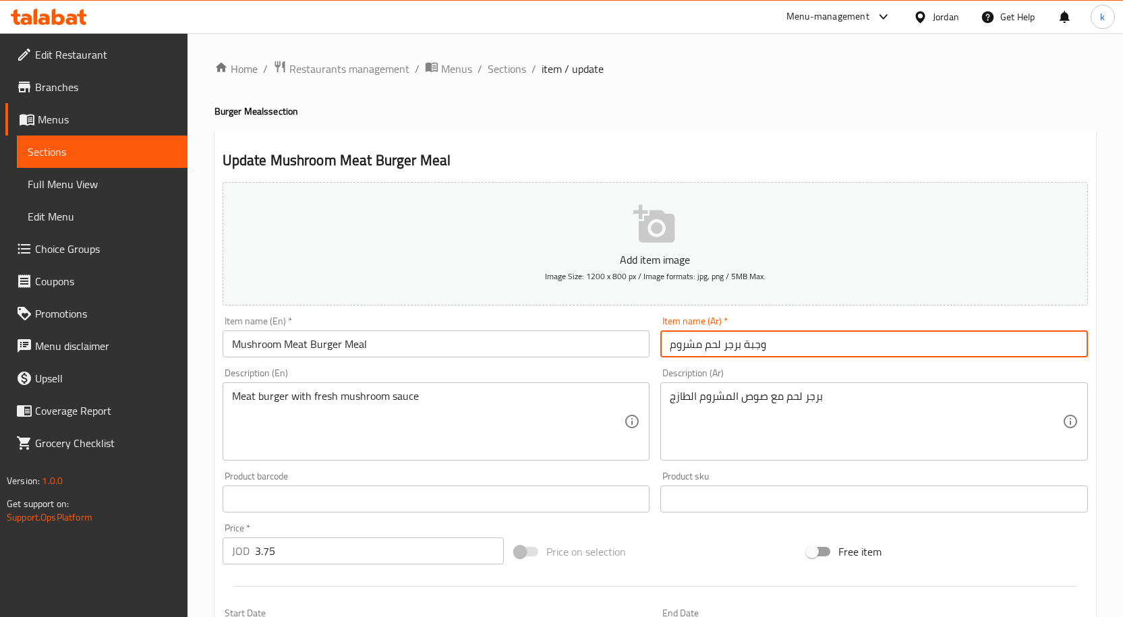
click at [685, 339] on input "وجبة برجر لحم مشروم" at bounding box center [873, 343] width 427 height 27
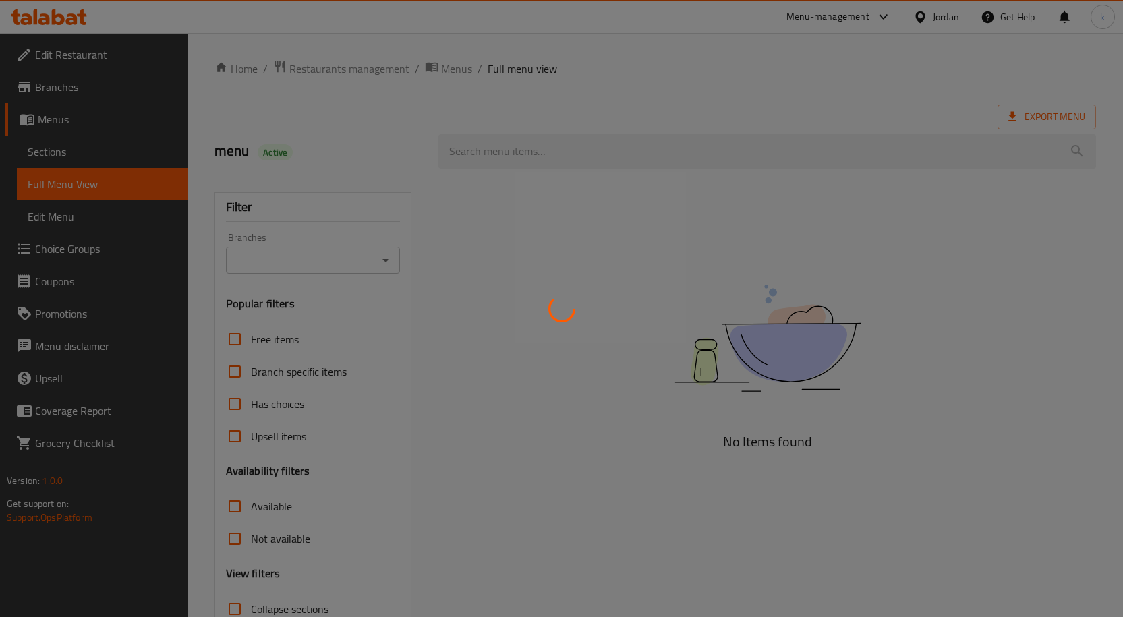
click at [776, 243] on div at bounding box center [561, 308] width 1123 height 617
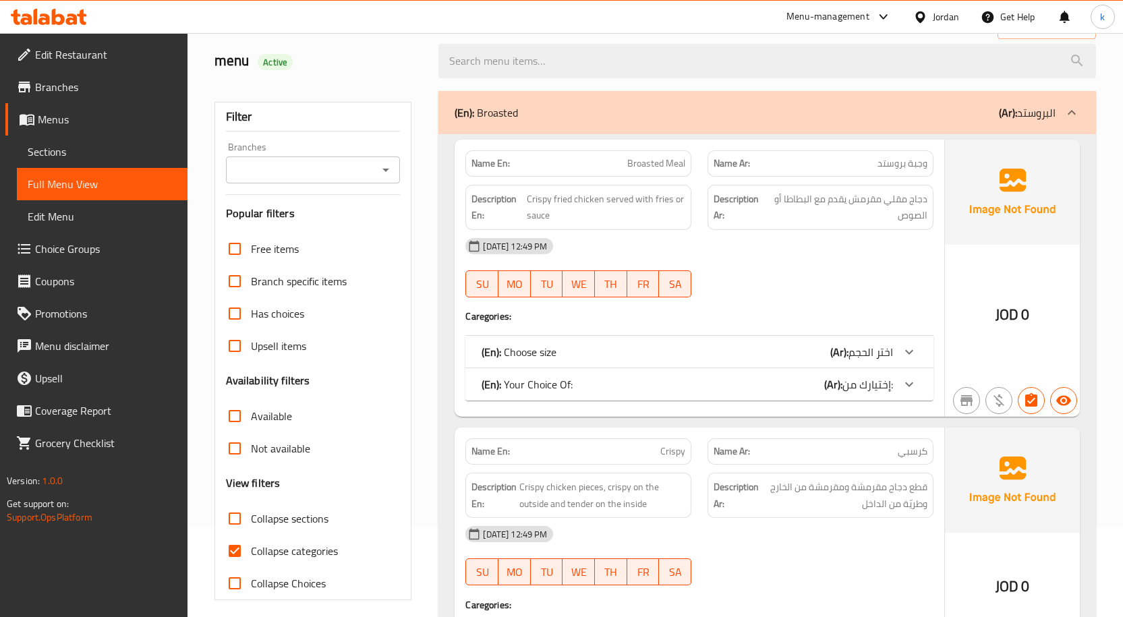
scroll to position [202, 0]
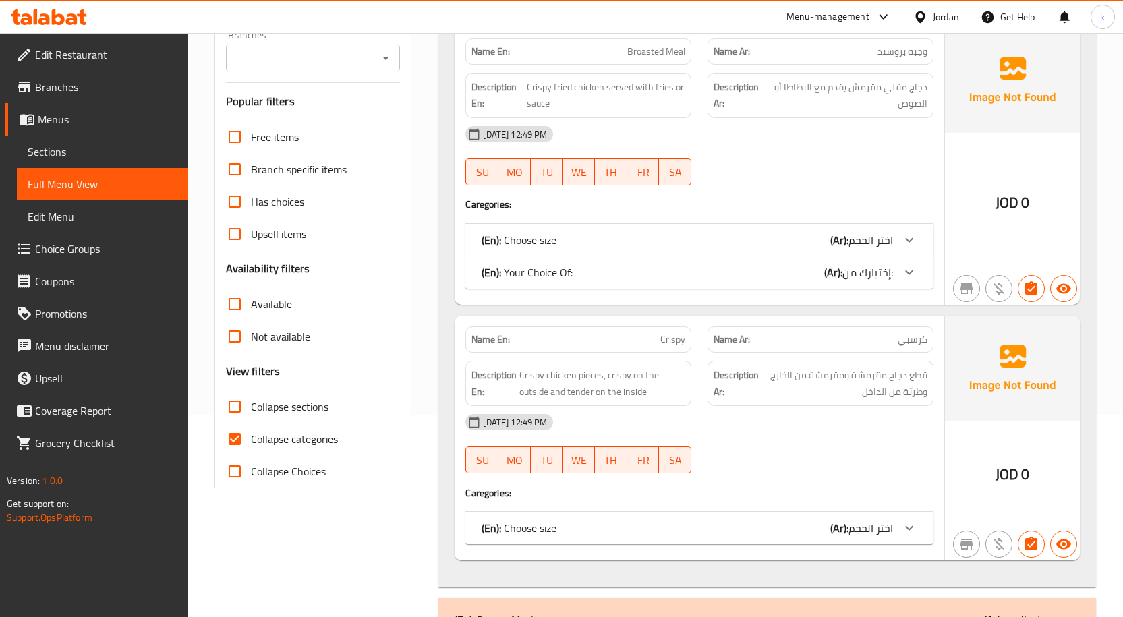
click at [243, 436] on input "Collapse categories" at bounding box center [234, 439] width 32 height 32
checkbox input "false"
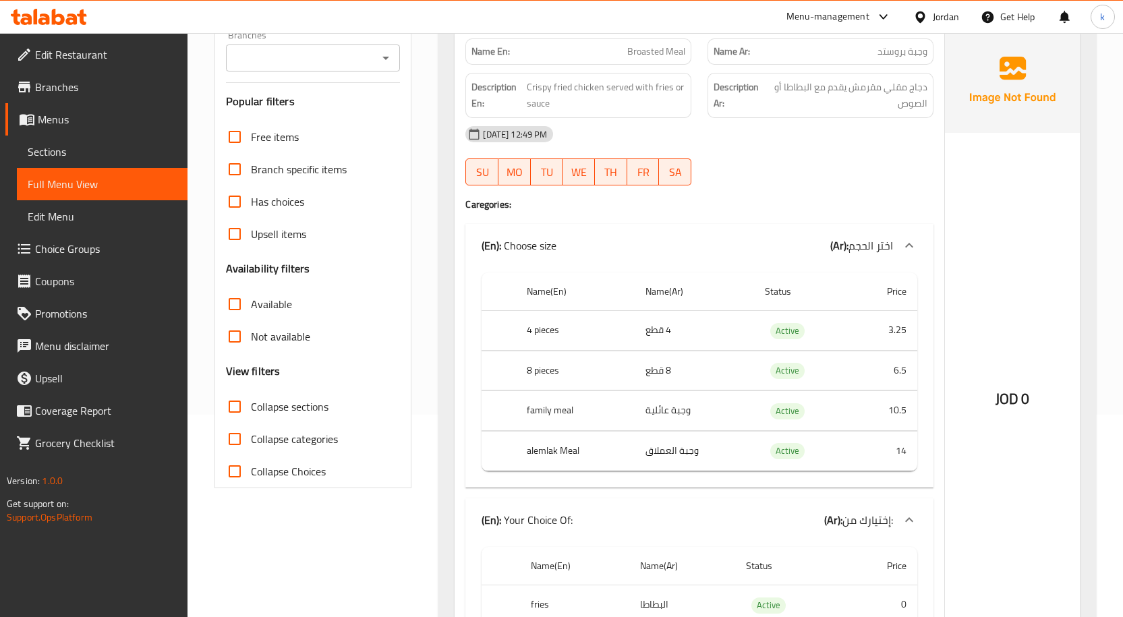
click at [244, 407] on input "Collapse sections" at bounding box center [234, 406] width 32 height 32
checkbox input "true"
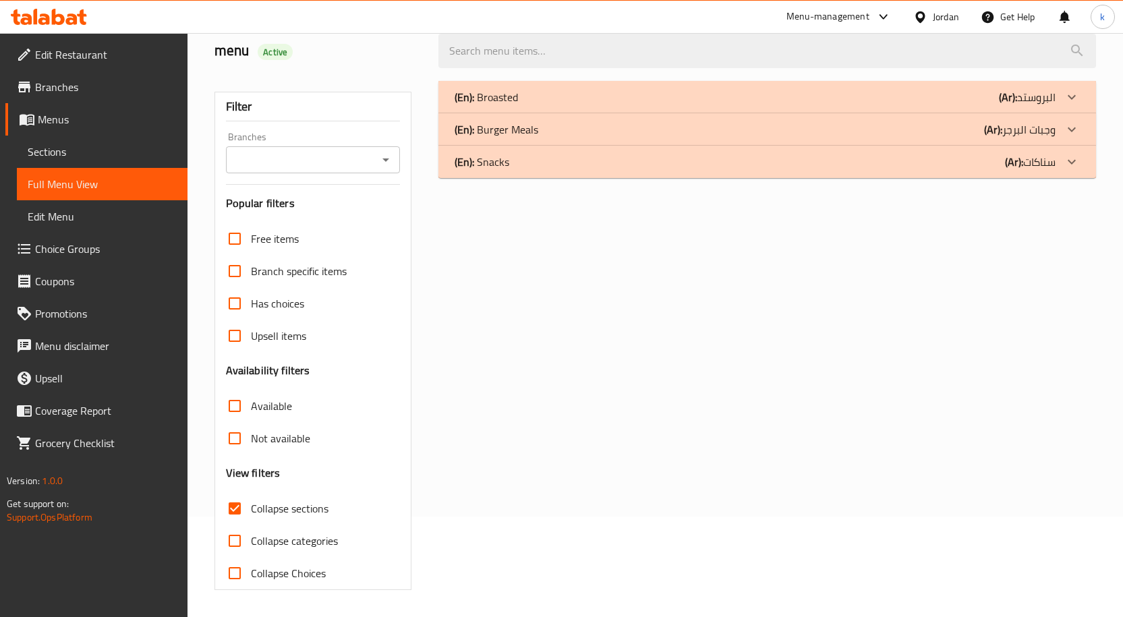
scroll to position [100, 0]
click at [975, 163] on div "(En): Snacks (Ar): سناكات" at bounding box center [754, 162] width 601 height 16
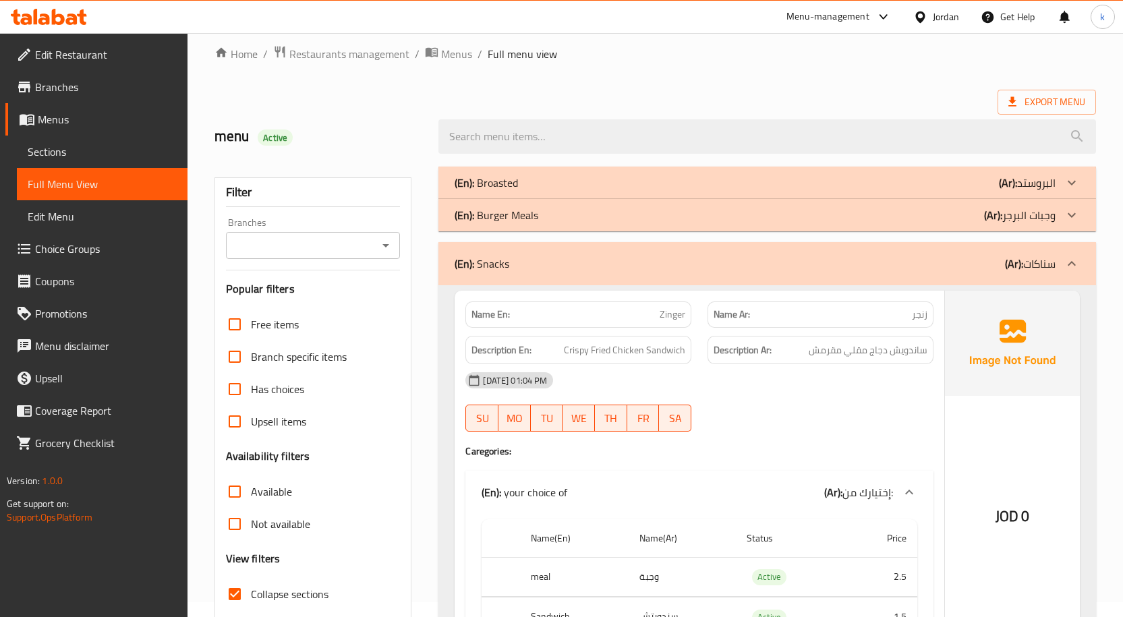
scroll to position [0, 0]
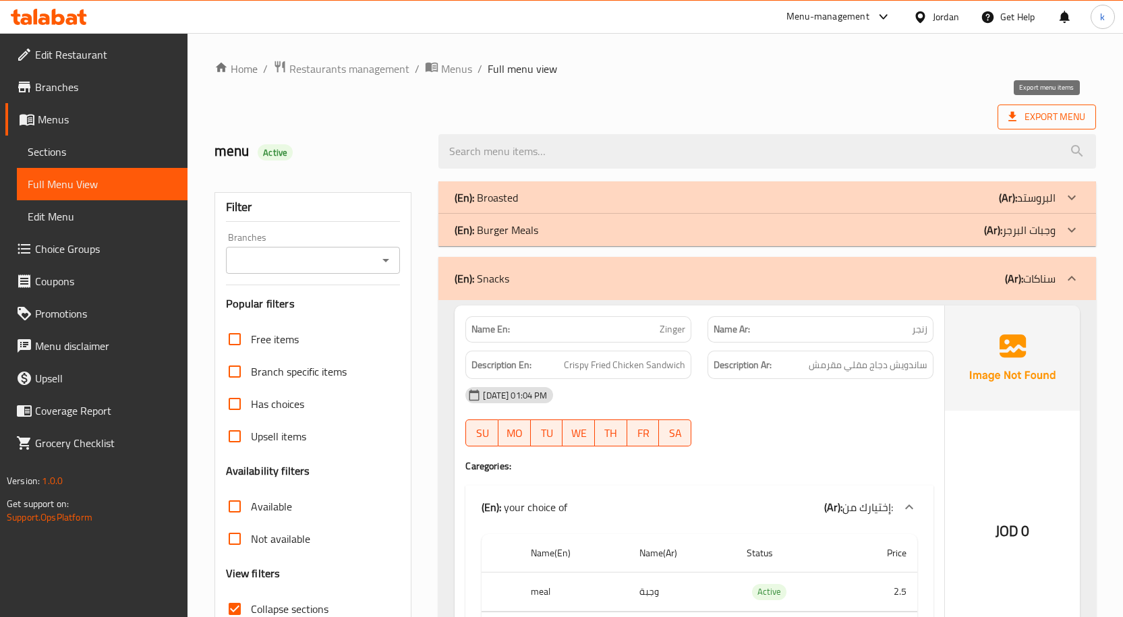
click at [1063, 115] on span "Export Menu" at bounding box center [1046, 117] width 77 height 17
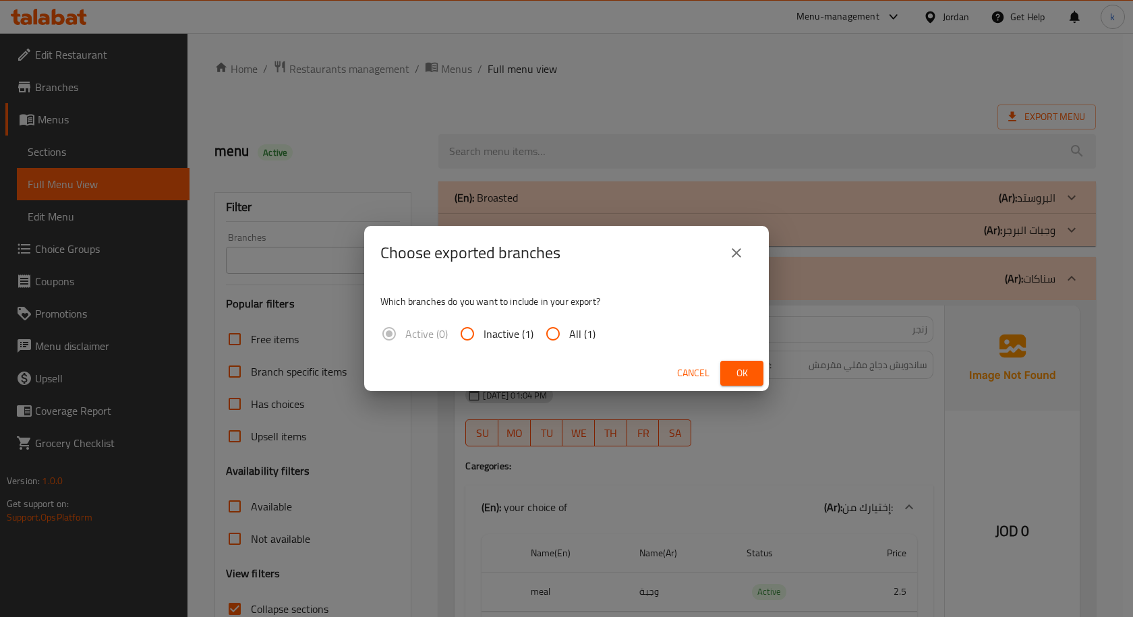
click at [558, 342] on input "All (1)" at bounding box center [553, 334] width 32 height 32
radio input "true"
click at [729, 366] on button "Ok" at bounding box center [741, 373] width 43 height 25
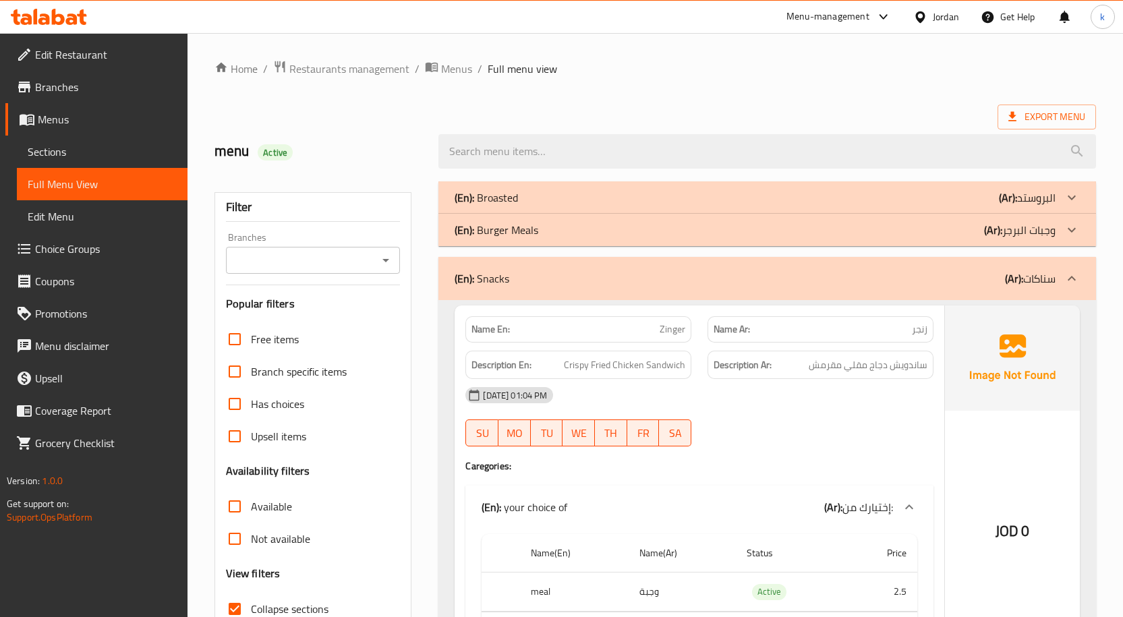
click at [127, 147] on span "Sections" at bounding box center [102, 152] width 149 height 16
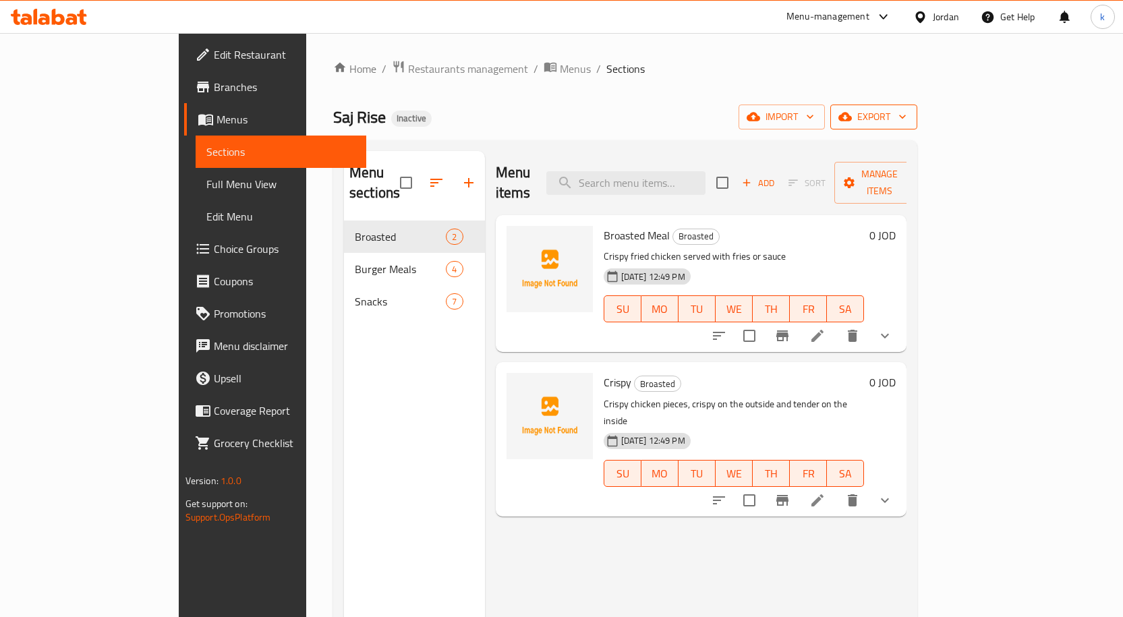
click at [906, 122] on span "export" at bounding box center [873, 117] width 65 height 17
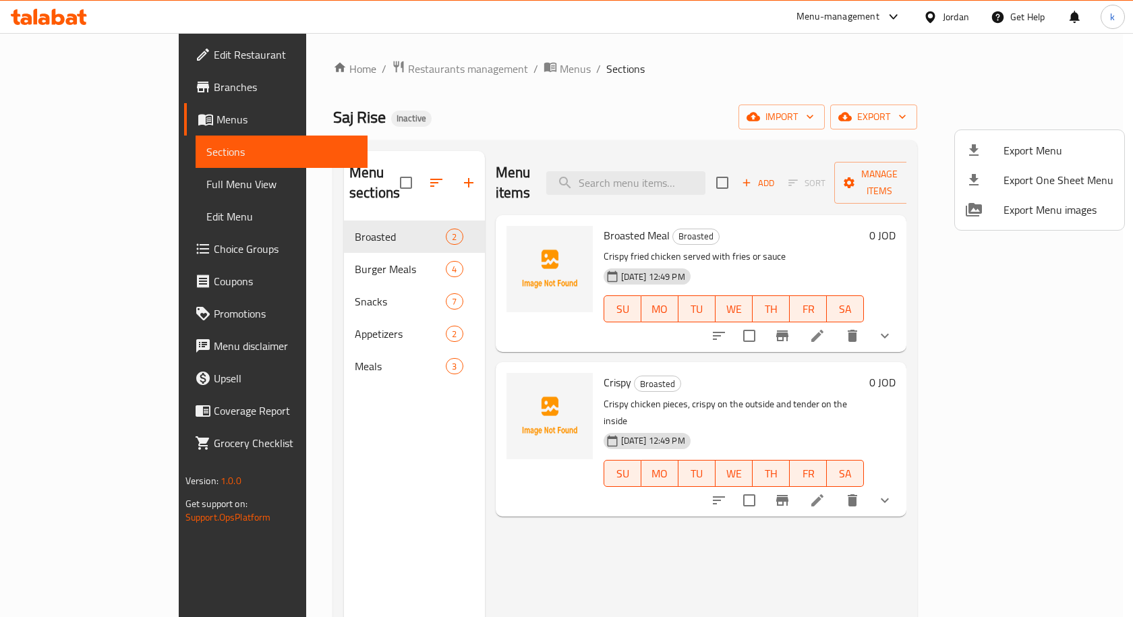
click at [644, 119] on div at bounding box center [566, 308] width 1133 height 617
